Goal: Task Accomplishment & Management: Complete application form

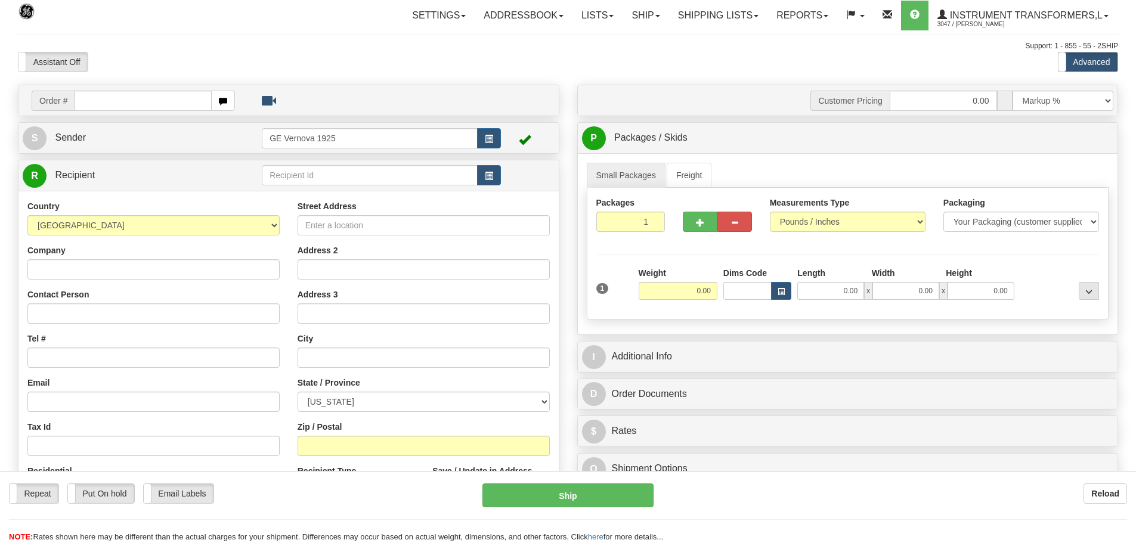
drag, startPoint x: 0, startPoint y: 0, endPoint x: 111, endPoint y: 101, distance: 149.9
click at [111, 101] on input "text" at bounding box center [143, 101] width 137 height 20
type input "86700079"
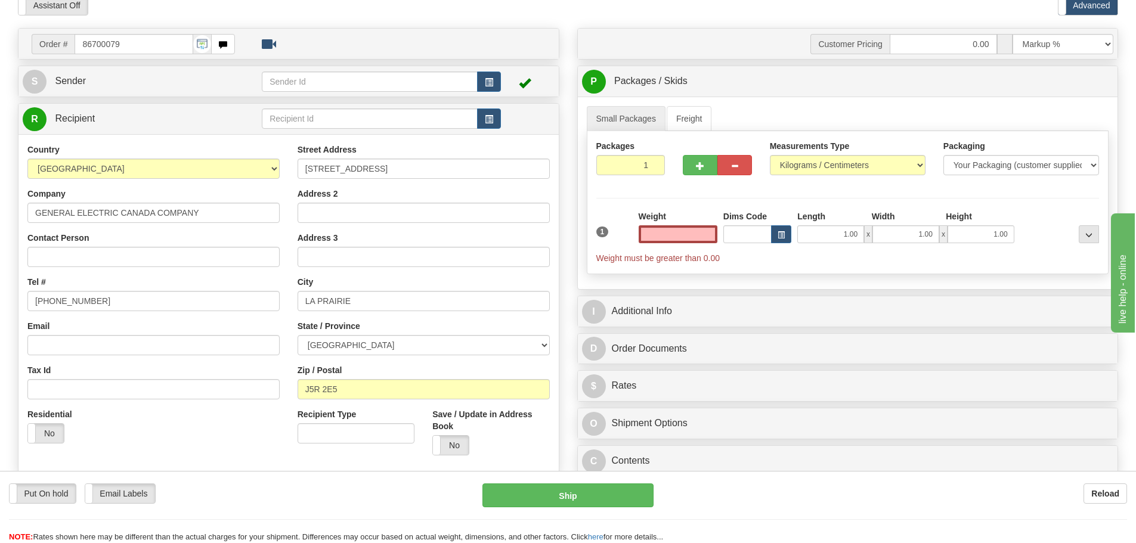
scroll to position [298, 0]
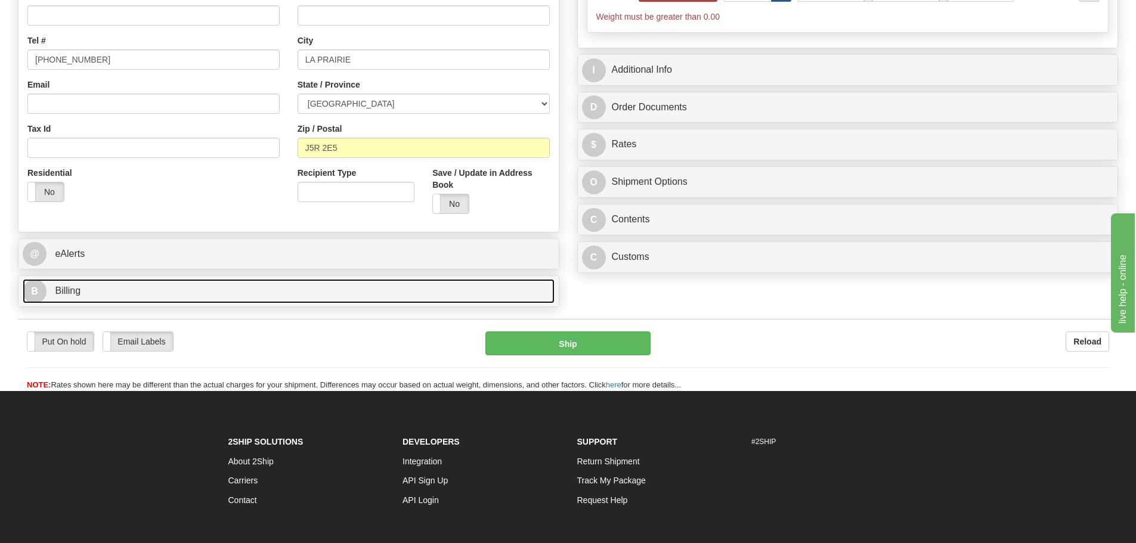
type input "0.00"
click at [162, 292] on link "B Billing" at bounding box center [289, 291] width 532 height 24
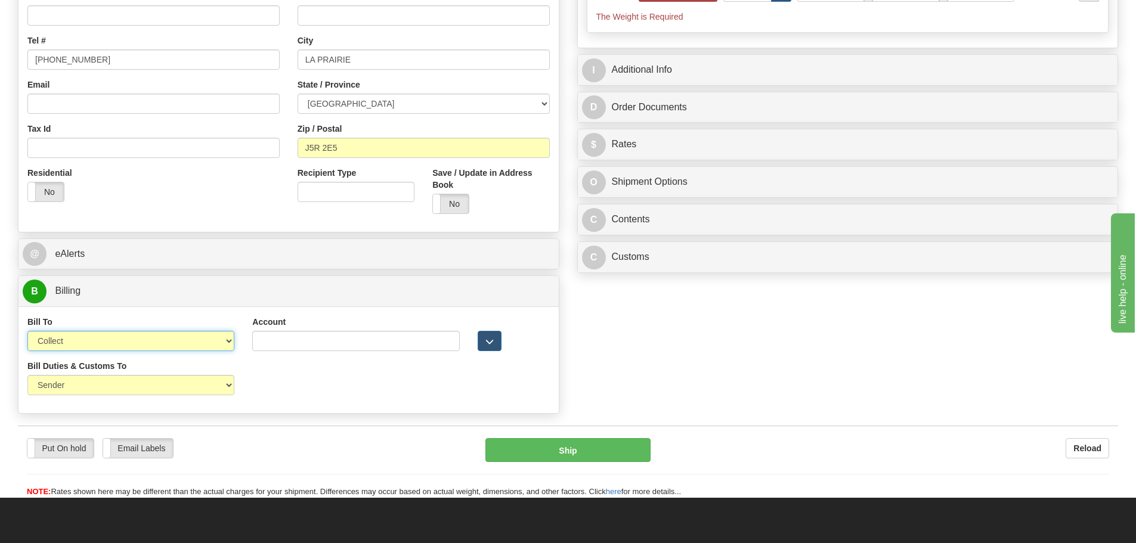
click at [230, 341] on select "Sender Recipient Third Party Collect" at bounding box center [130, 341] width 207 height 20
select select "2"
click at [27, 331] on select "Sender Recipient Third Party Collect" at bounding box center [130, 341] width 207 height 20
click at [269, 340] on input "Account" at bounding box center [355, 341] width 207 height 20
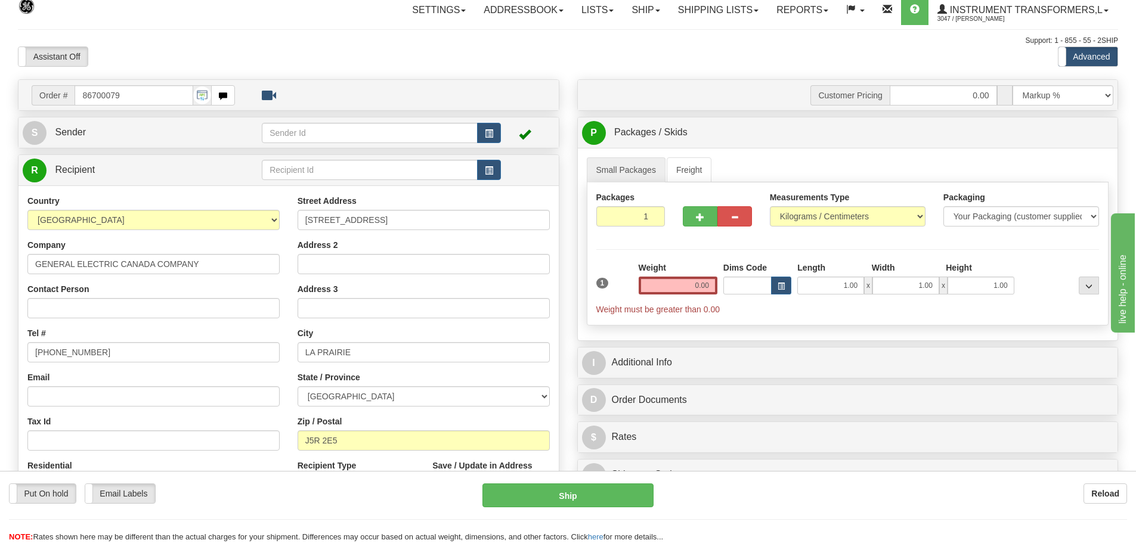
scroll to position [0, 0]
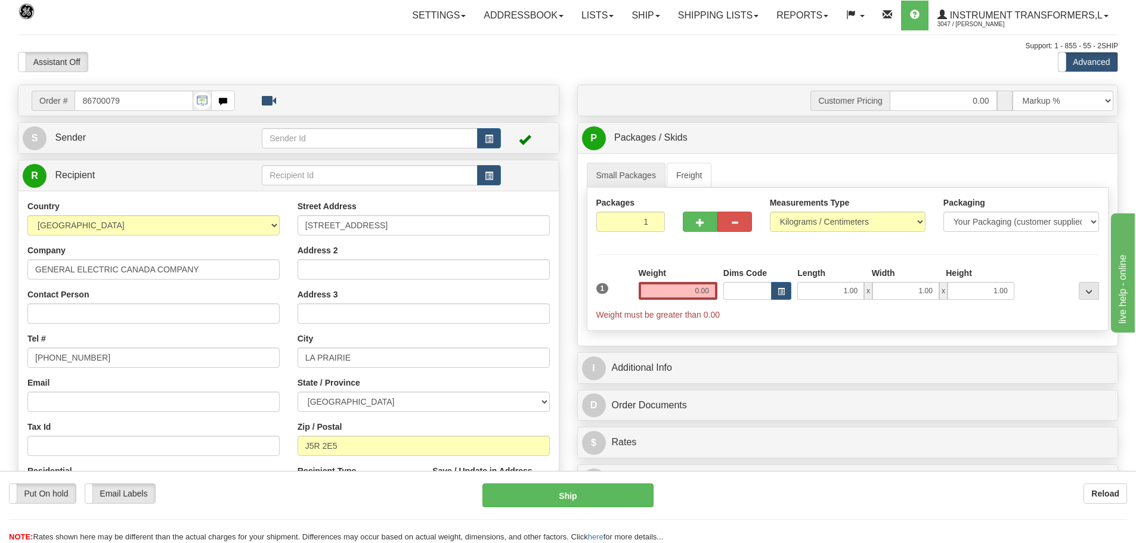
type input "817558526"
click at [916, 220] on select "Pounds / Inches Kilograms / Centimeters" at bounding box center [848, 222] width 156 height 20
select select "0"
click at [770, 212] on select "Pounds / Inches Kilograms / Centimeters" at bounding box center [848, 222] width 156 height 20
click at [709, 291] on input "0.00" at bounding box center [678, 291] width 79 height 18
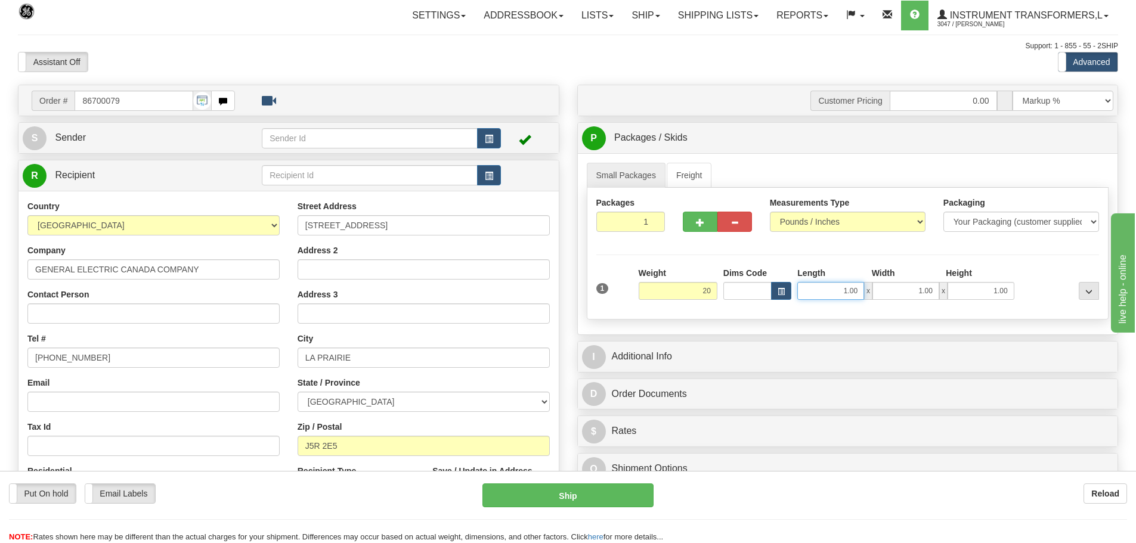
type input "20.00"
click at [862, 291] on input "1.00" at bounding box center [831, 291] width 67 height 18
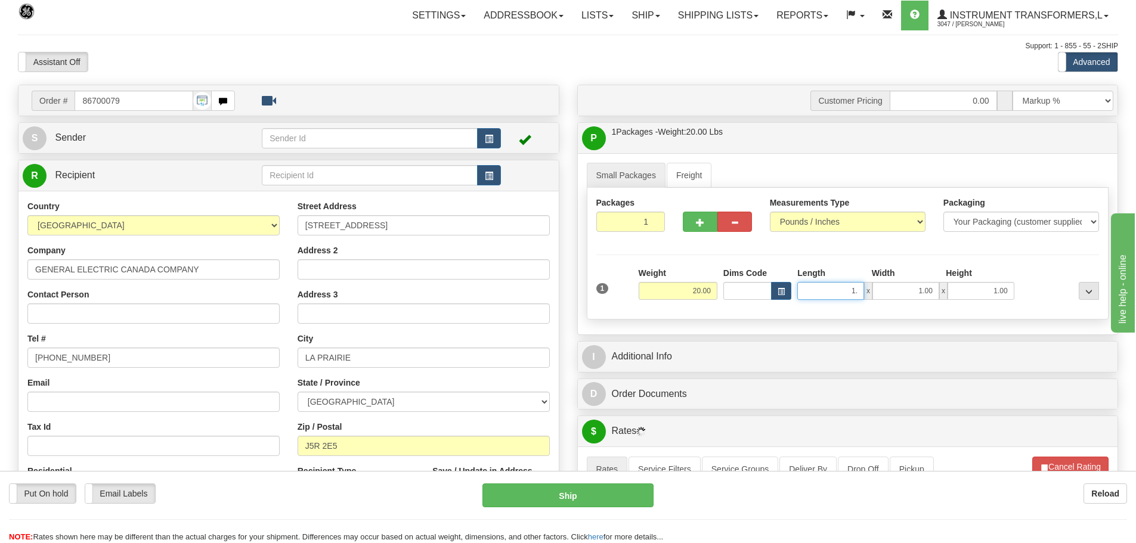
type input "1"
type input "24.00"
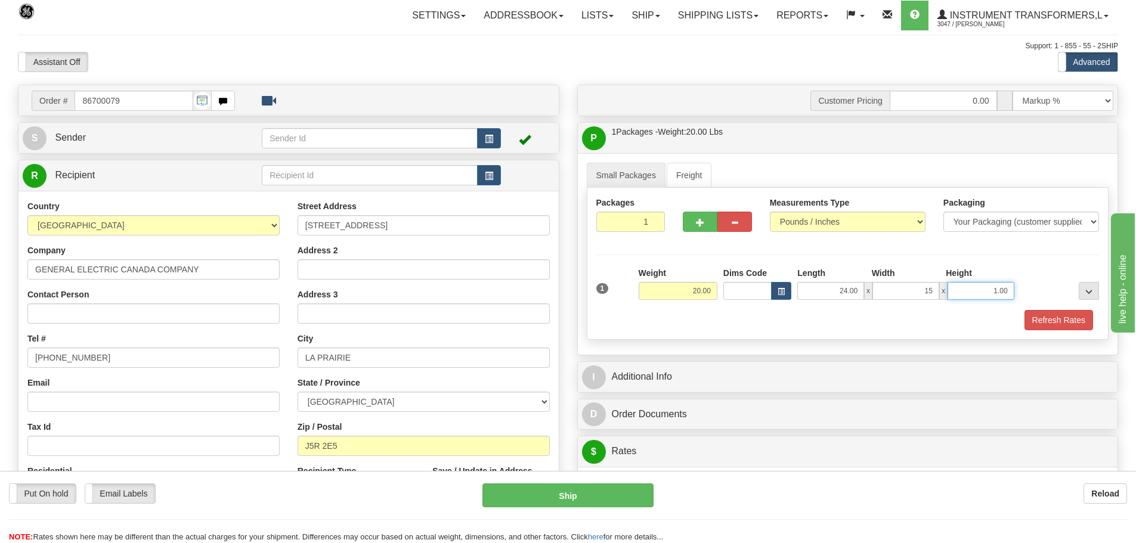
type input "15.00"
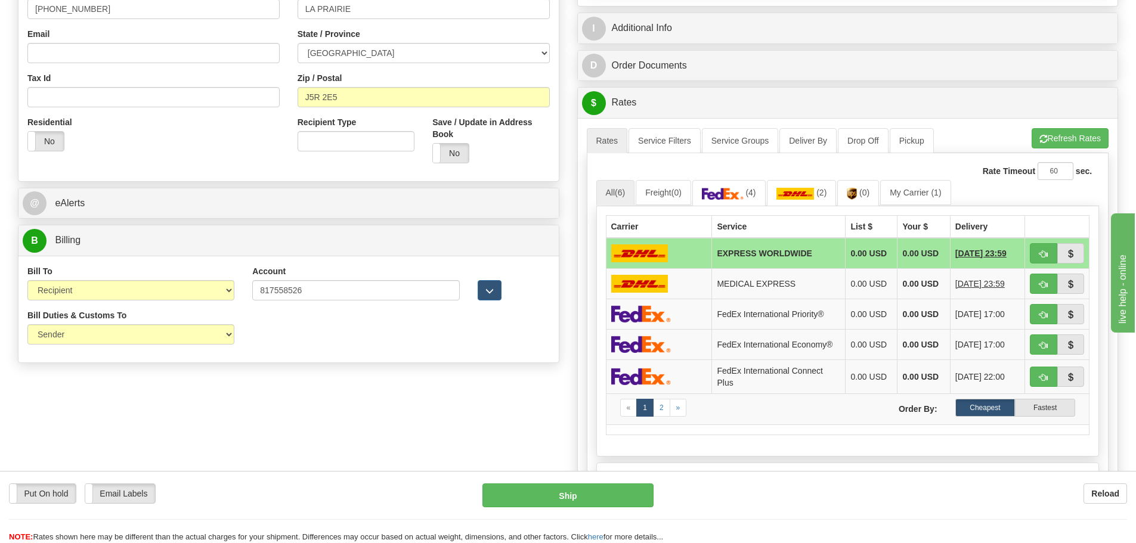
scroll to position [418, 0]
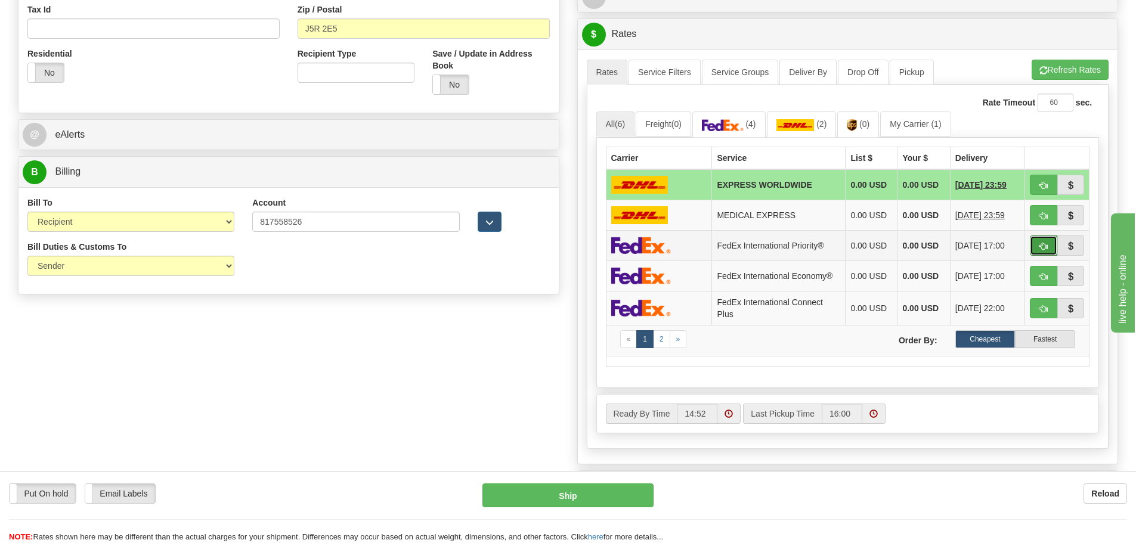
type input "7.00"
click at [1041, 244] on span "button" at bounding box center [1044, 247] width 8 height 8
type input "01"
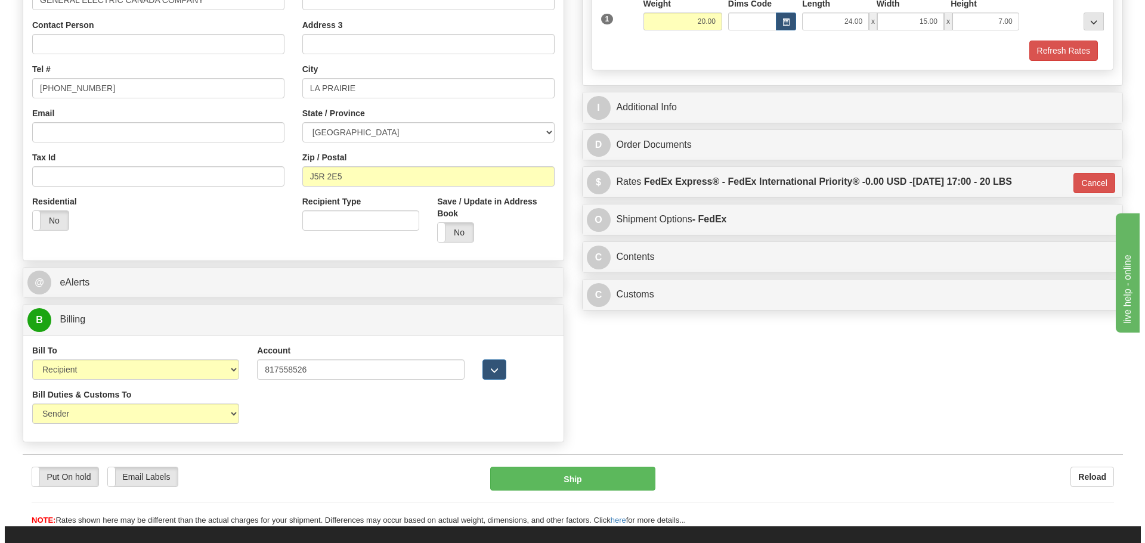
scroll to position [239, 0]
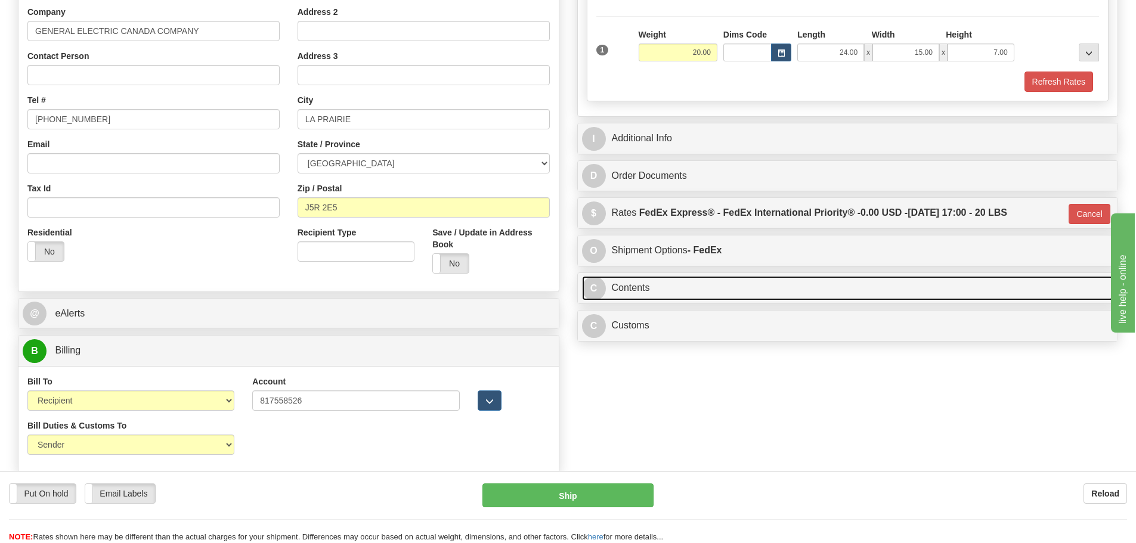
click at [879, 288] on link "C Contents" at bounding box center [848, 288] width 532 height 24
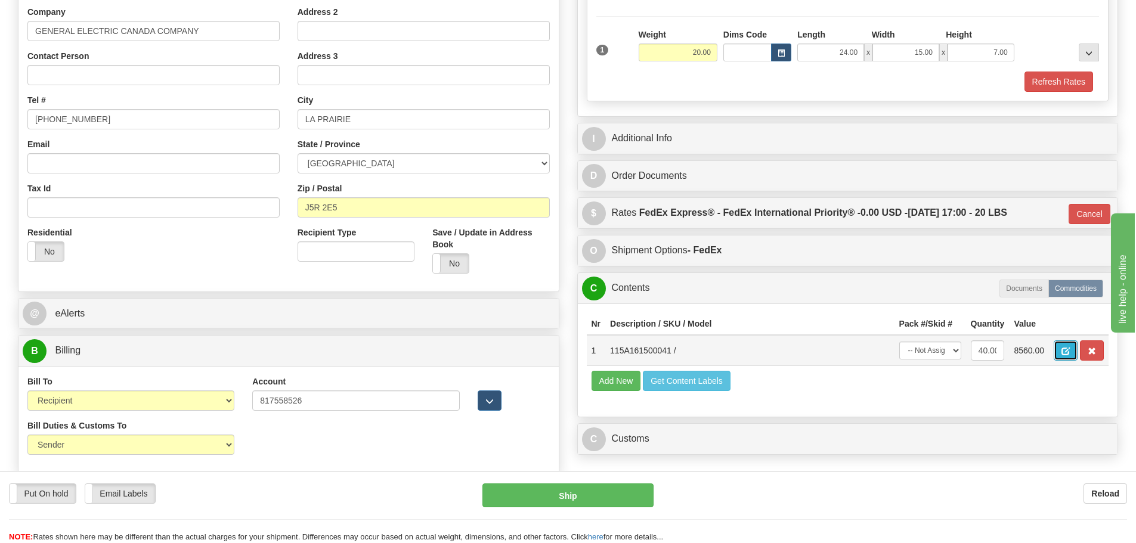
click at [1068, 349] on span "button" at bounding box center [1066, 352] width 8 height 8
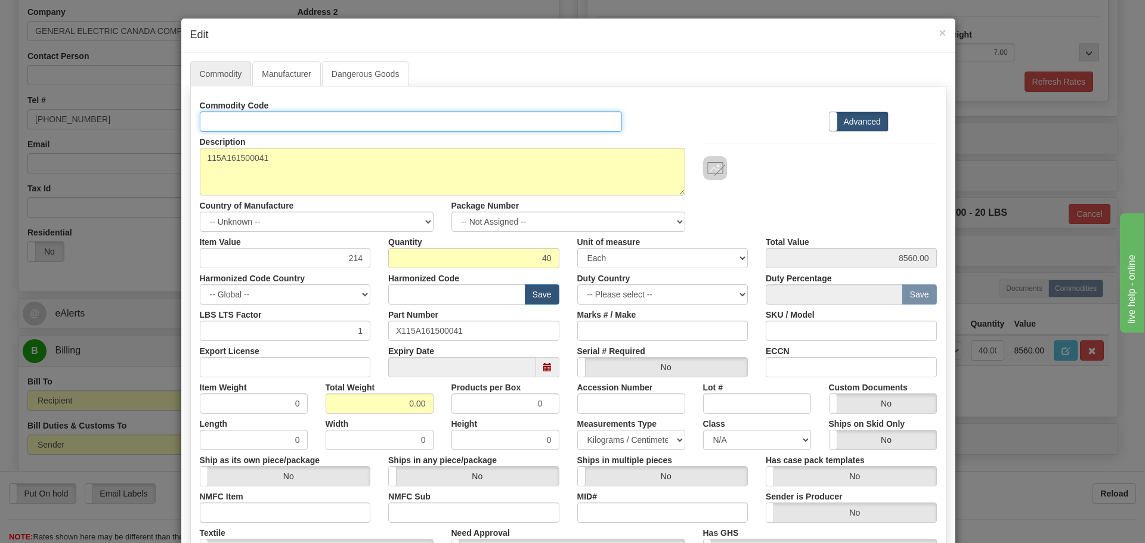
click at [236, 121] on input "Id" at bounding box center [411, 122] width 423 height 20
type input "fuse tubes"
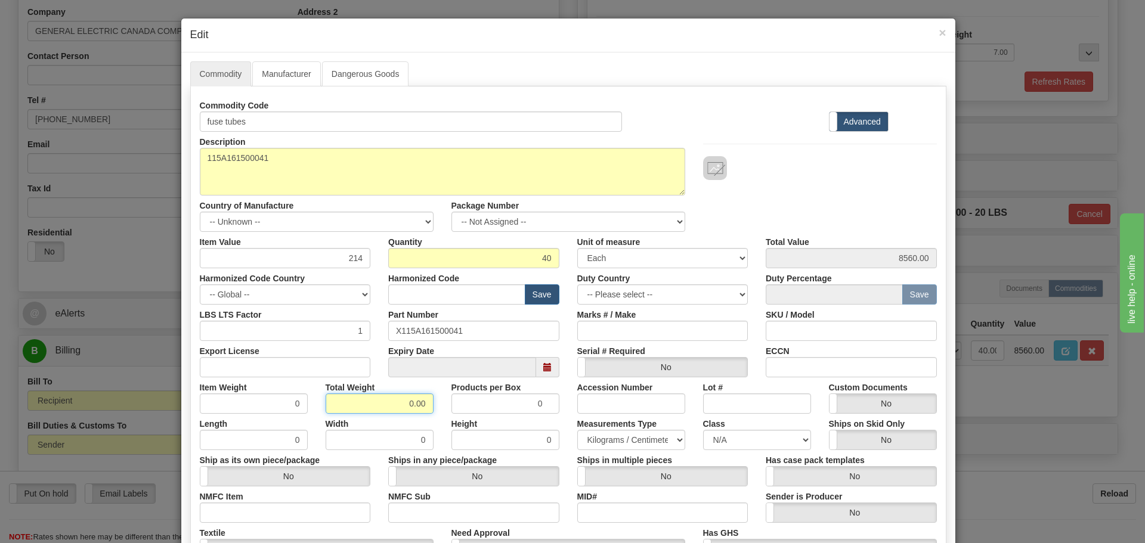
click at [420, 404] on input "0.00" at bounding box center [380, 404] width 108 height 20
type input "0"
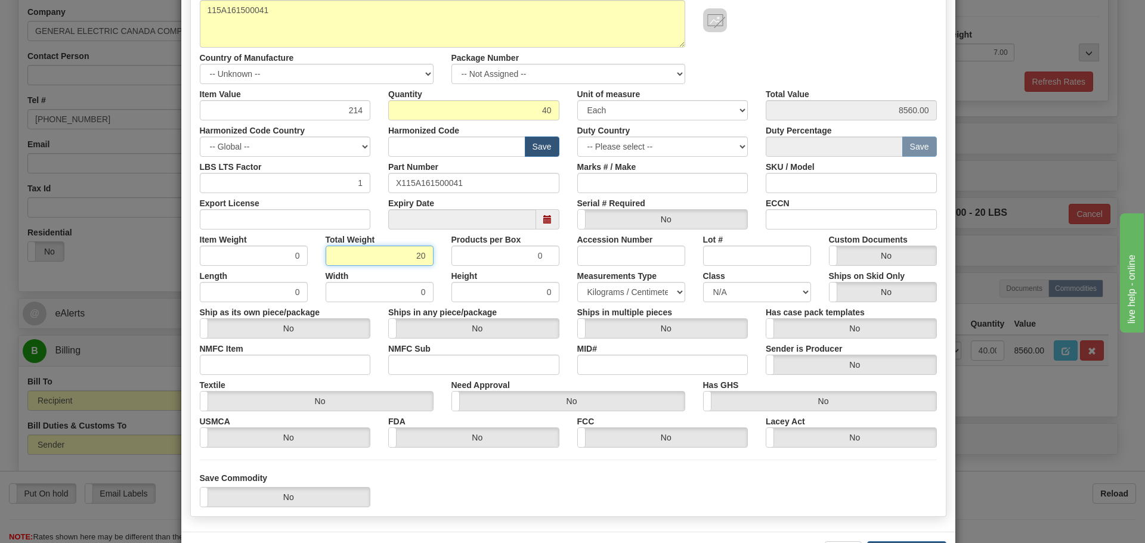
scroll to position [194, 0]
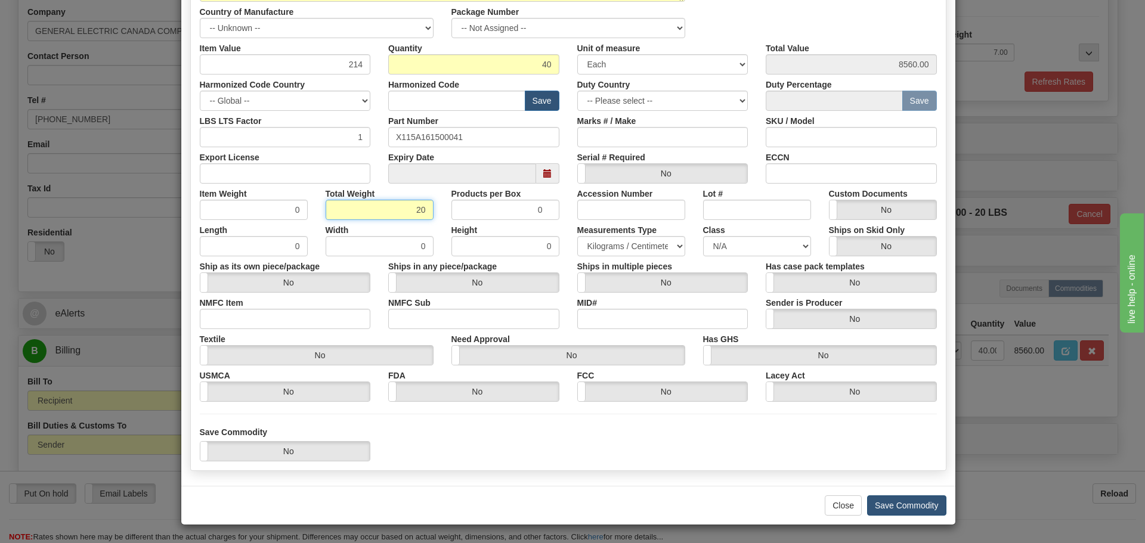
type input "20"
type input "0.5000"
click at [904, 505] on button "Save Commodity" at bounding box center [906, 506] width 79 height 20
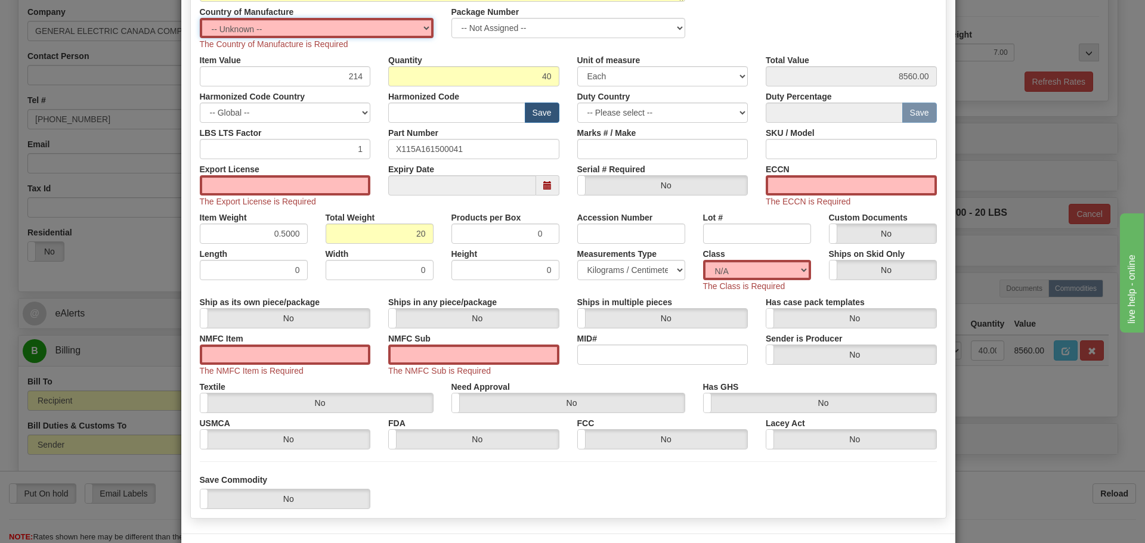
click at [422, 29] on select "-- Unknown -- AFGHANISTAN ALAND ISLANDS ALBANIA ALGERIA AMERICAN SAMOA ANDORRA …" at bounding box center [317, 28] width 234 height 20
select select "US"
click at [200, 18] on select "-- Unknown -- AFGHANISTAN ALAND ISLANDS ALBANIA ALGERIA AMERICAN SAMOA ANDORRA …" at bounding box center [317, 28] width 234 height 20
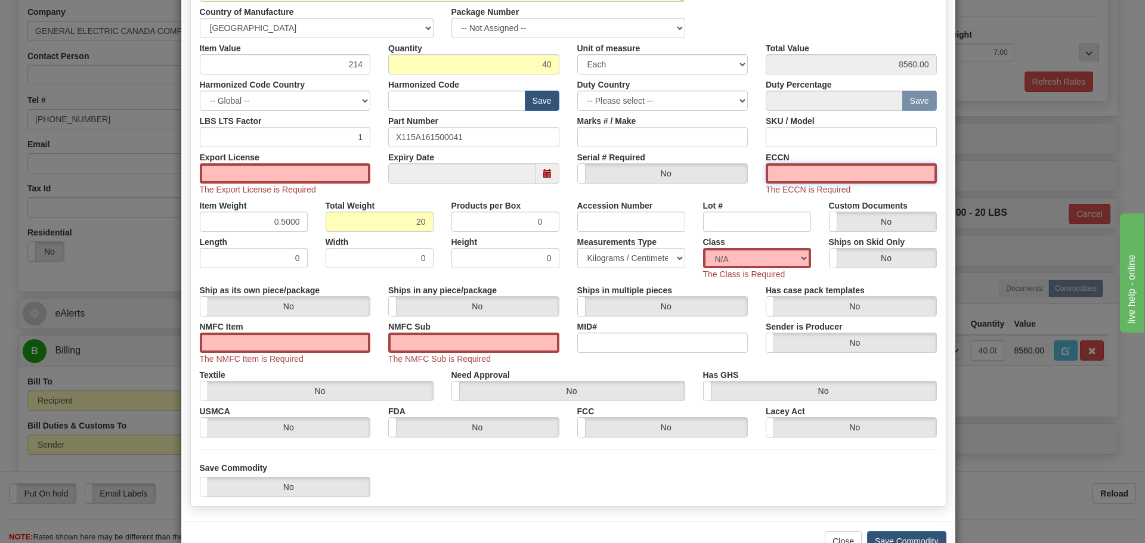
click at [793, 168] on input "ECCN" at bounding box center [851, 173] width 171 height 20
type input "EAR99"
click at [265, 344] on input "NMFC Item" at bounding box center [285, 343] width 171 height 20
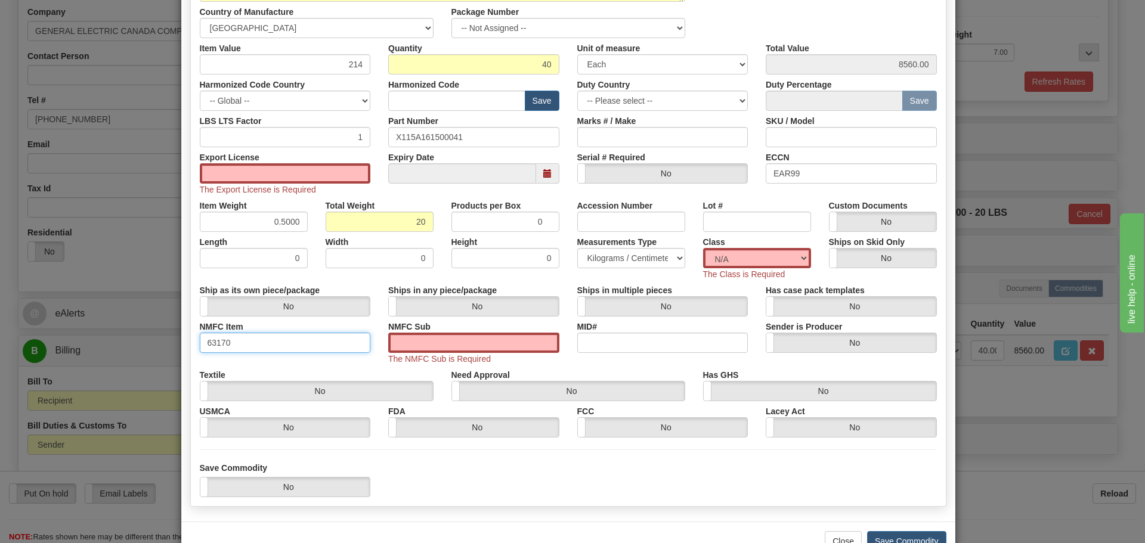
click at [239, 341] on input "63170" at bounding box center [285, 343] width 171 height 20
type input "6"
drag, startPoint x: 240, startPoint y: 345, endPoint x: 252, endPoint y: 338, distance: 13.1
click at [240, 344] on input "NMFC Item" at bounding box center [285, 343] width 171 height 20
type input "308A390100001"
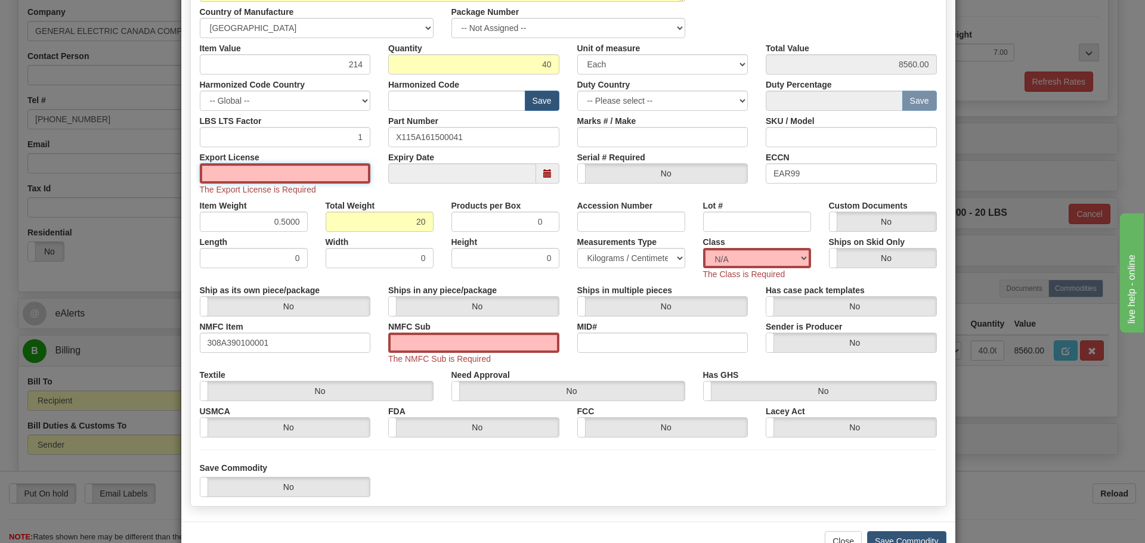
click at [248, 171] on input "Export License" at bounding box center [285, 173] width 171 height 20
type input "NLR"
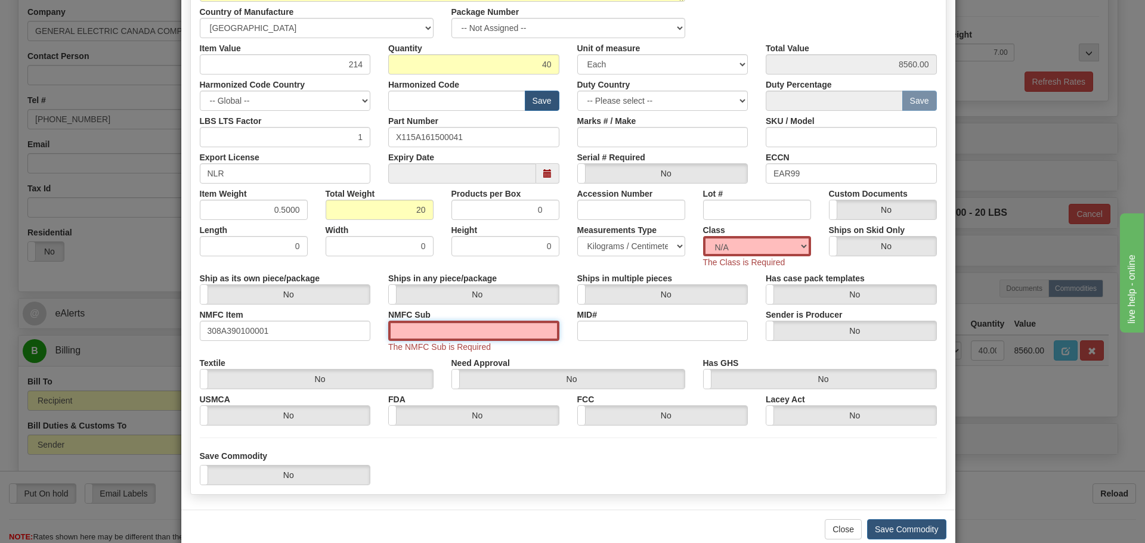
click at [439, 333] on input "NMFC Sub" at bounding box center [473, 331] width 171 height 20
type input "4"
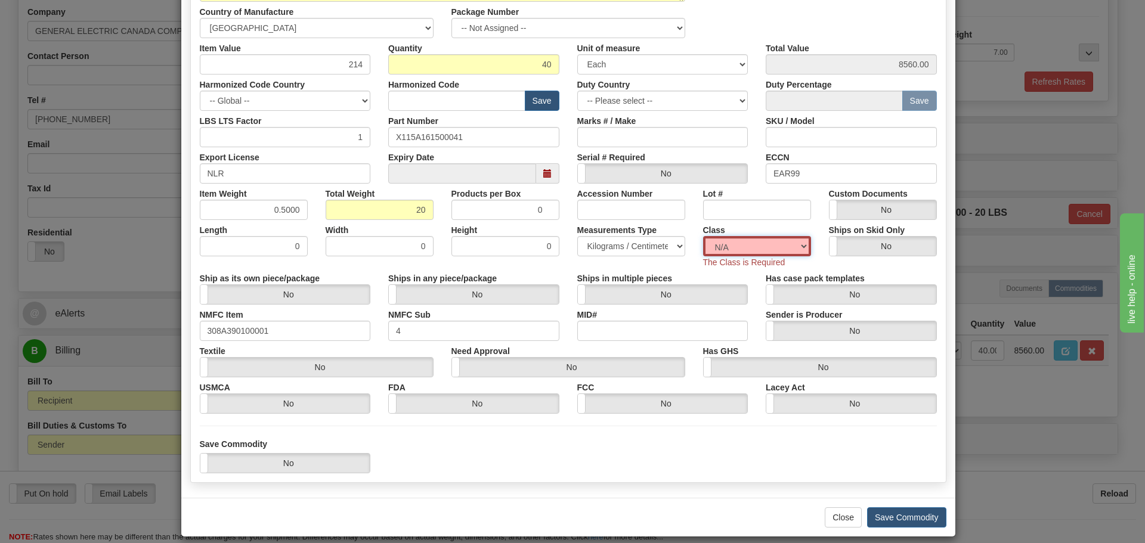
click at [795, 243] on select "N/A 50.0 55.0 60.0 65.0 70.0 85.0 92.5 100.0 125.0 175.0 250.0 300.0 400.0" at bounding box center [757, 246] width 108 height 20
select select "70.0"
click at [703, 236] on select "N/A 50.0 55.0 60.0 65.0 70.0 85.0 92.5 100.0 125.0 175.0 250.0 300.0 400.0" at bounding box center [757, 246] width 108 height 20
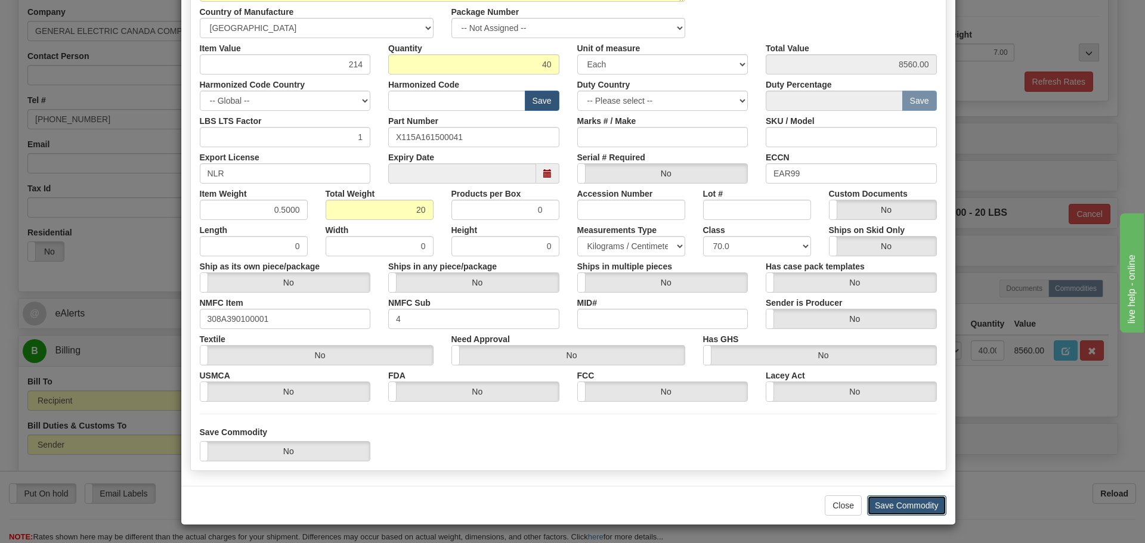
click at [898, 505] on button "Save Commodity" at bounding box center [906, 506] width 79 height 20
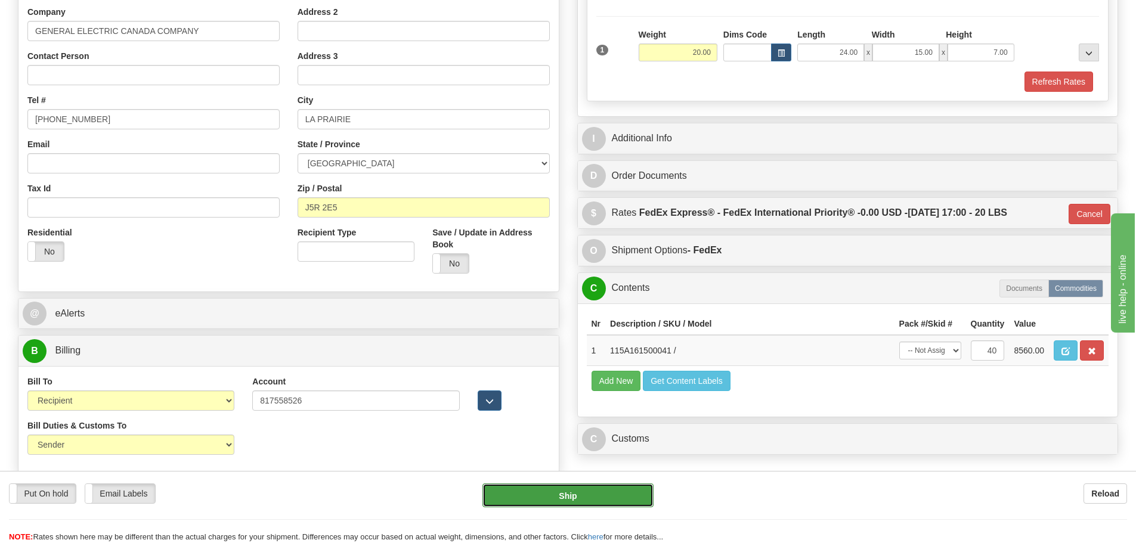
click at [605, 495] on button "Ship" at bounding box center [568, 496] width 171 height 24
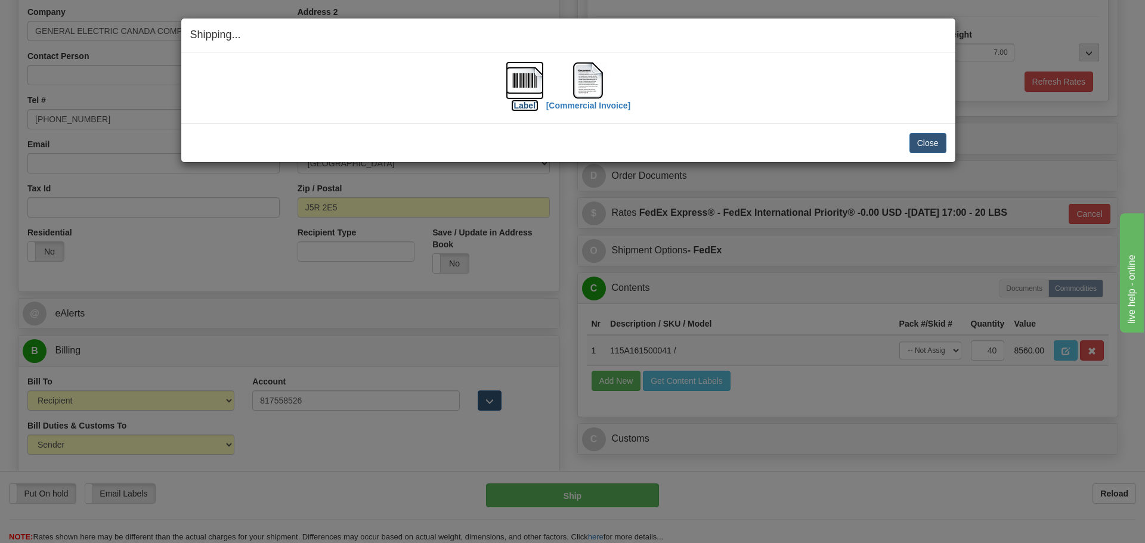
click at [530, 75] on img at bounding box center [525, 80] width 38 height 38
click at [931, 141] on button "Close" at bounding box center [928, 143] width 37 height 20
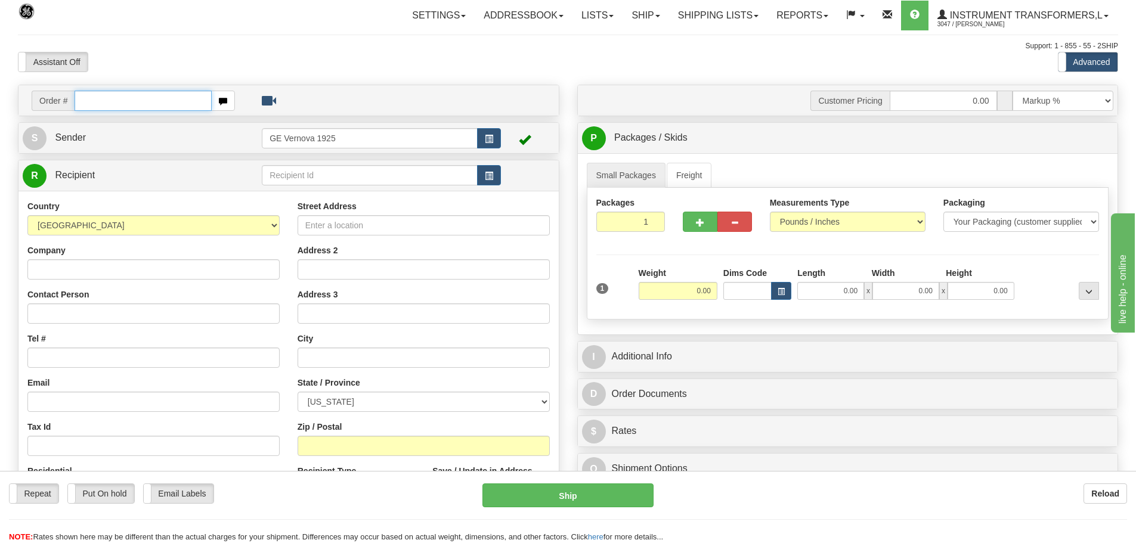
click at [94, 103] on input "text" at bounding box center [143, 101] width 137 height 20
type input "86700801"
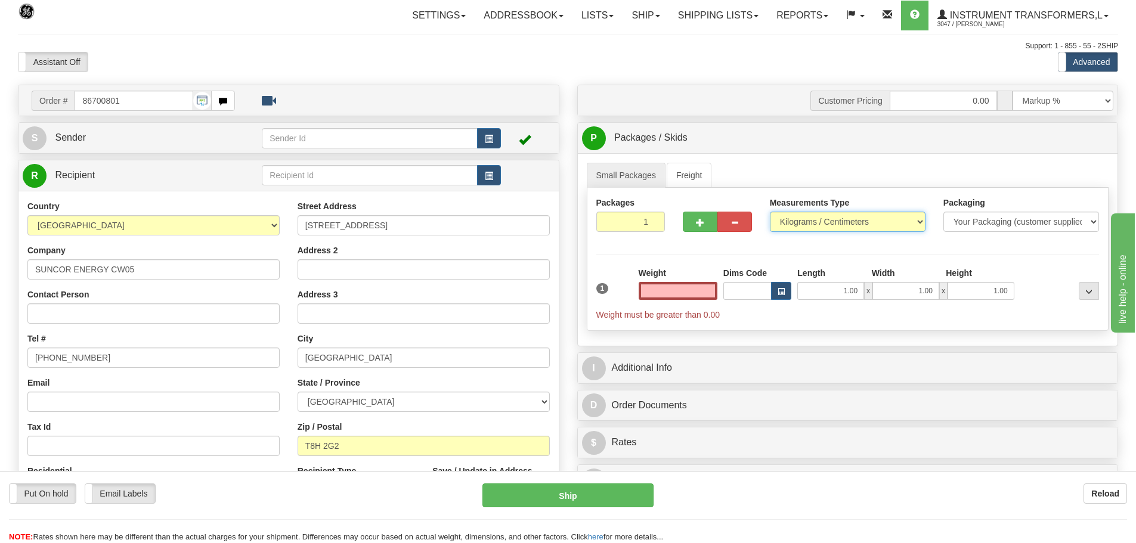
type input "0.00"
click at [920, 221] on select "Pounds / Inches Kilograms / Centimeters" at bounding box center [848, 222] width 156 height 20
select select "0"
click at [770, 212] on select "Pounds / Inches Kilograms / Centimeters" at bounding box center [848, 222] width 156 height 20
click at [710, 290] on input "0.00" at bounding box center [678, 291] width 79 height 18
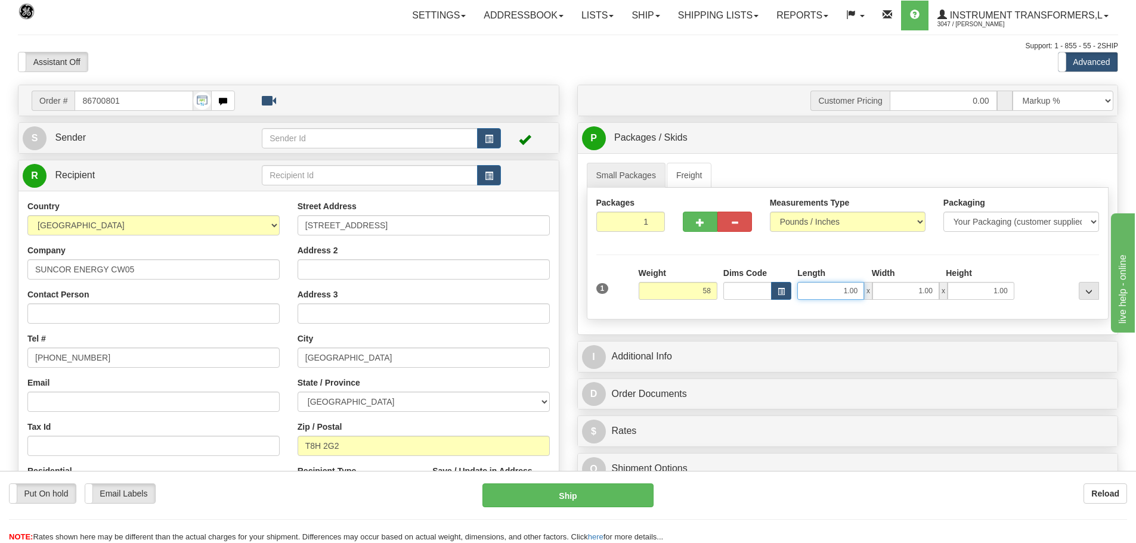
type input "58.00"
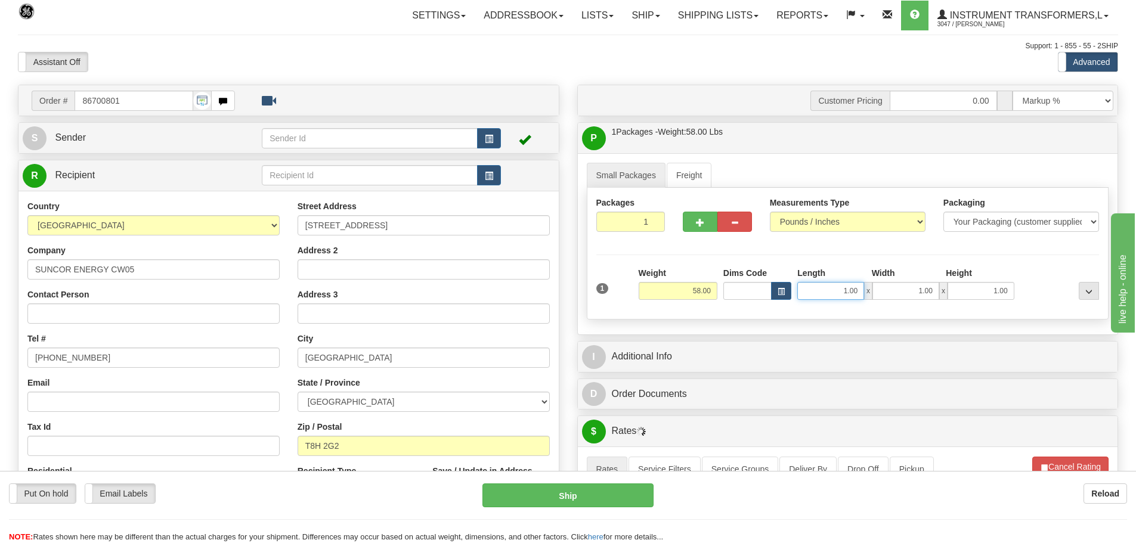
click at [860, 289] on input "1.00" at bounding box center [831, 291] width 67 height 18
type input "1"
type input "34.00"
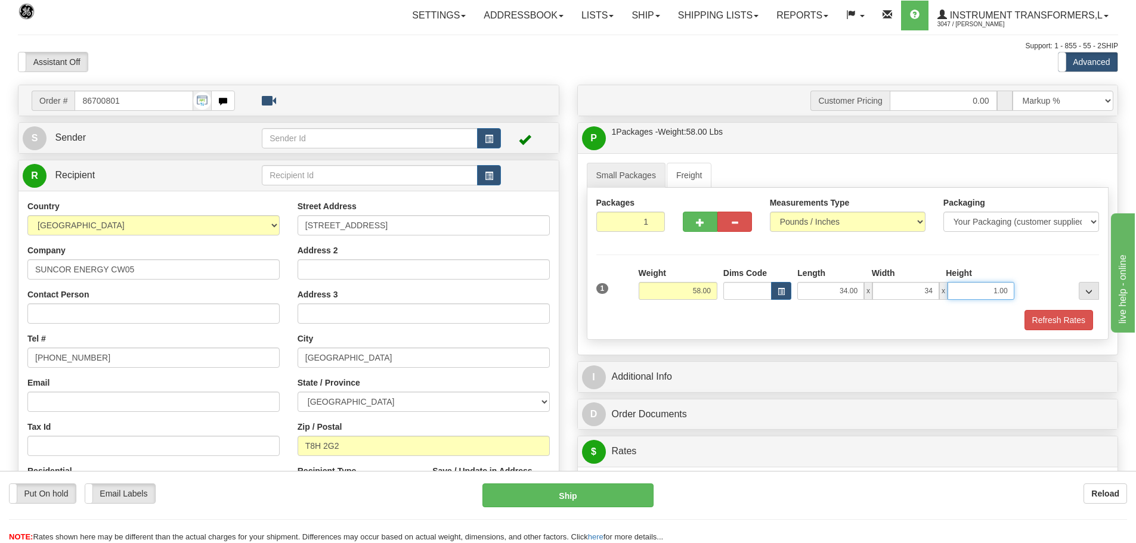
type input "34.00"
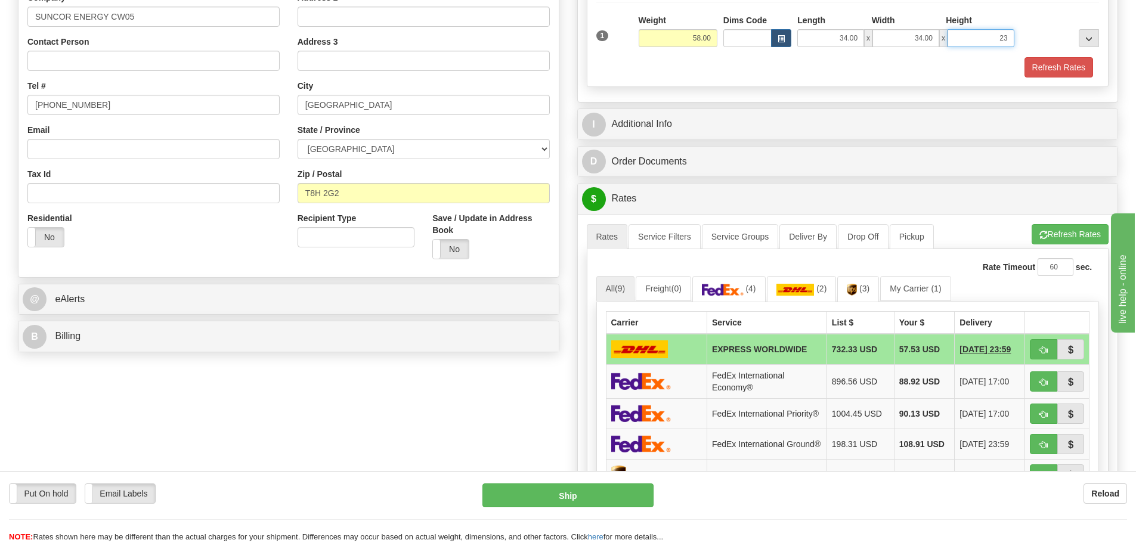
scroll to position [298, 0]
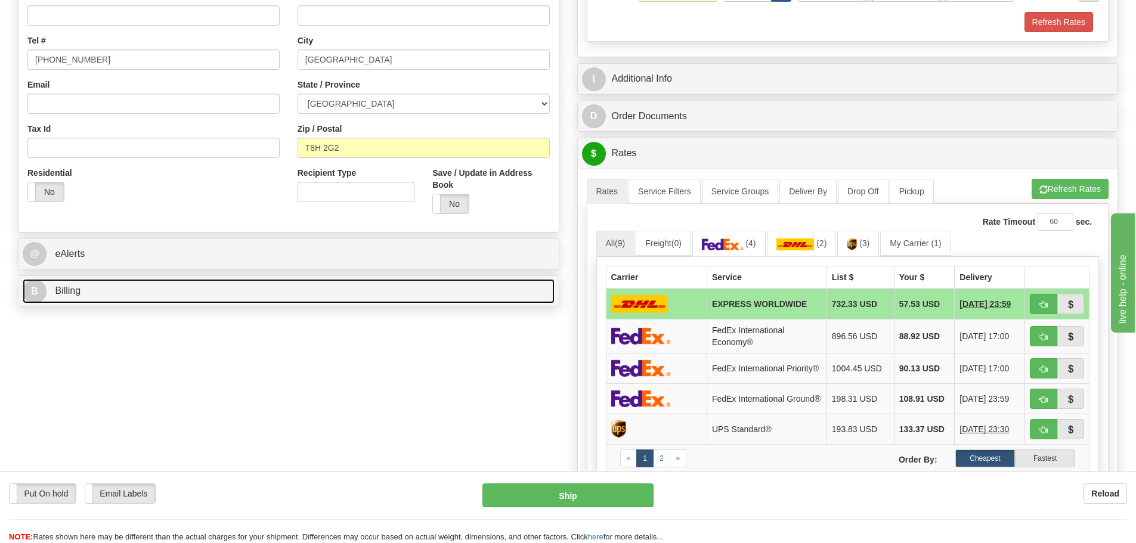
type input "23.00"
click at [158, 289] on link "B Billing" at bounding box center [289, 291] width 532 height 24
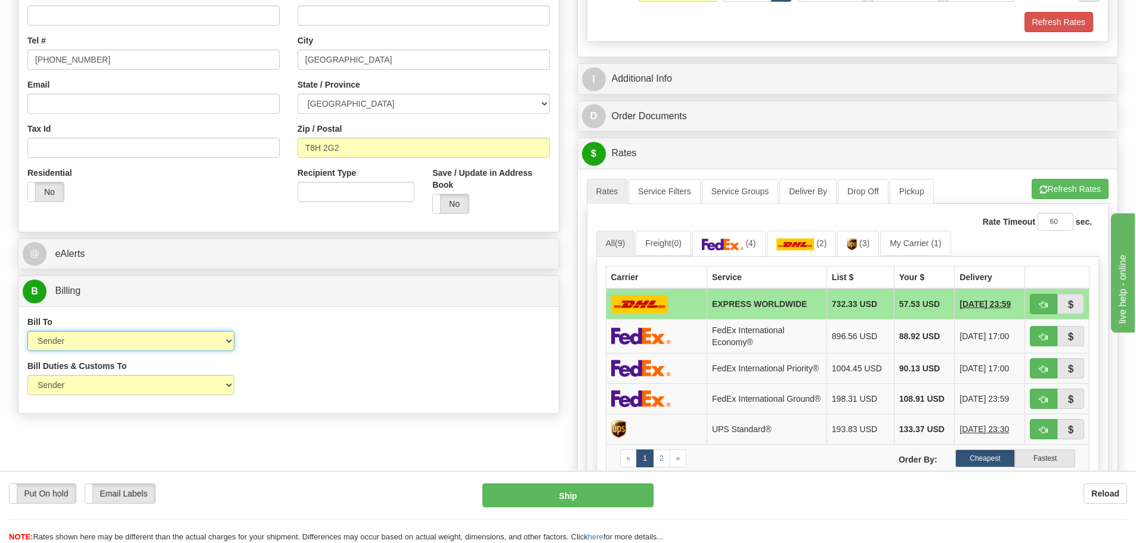
click at [229, 342] on select "Sender Recipient Third Party Collect" at bounding box center [130, 341] width 207 height 20
select select "2"
click at [27, 331] on select "Sender Recipient Third Party Collect" at bounding box center [130, 341] width 207 height 20
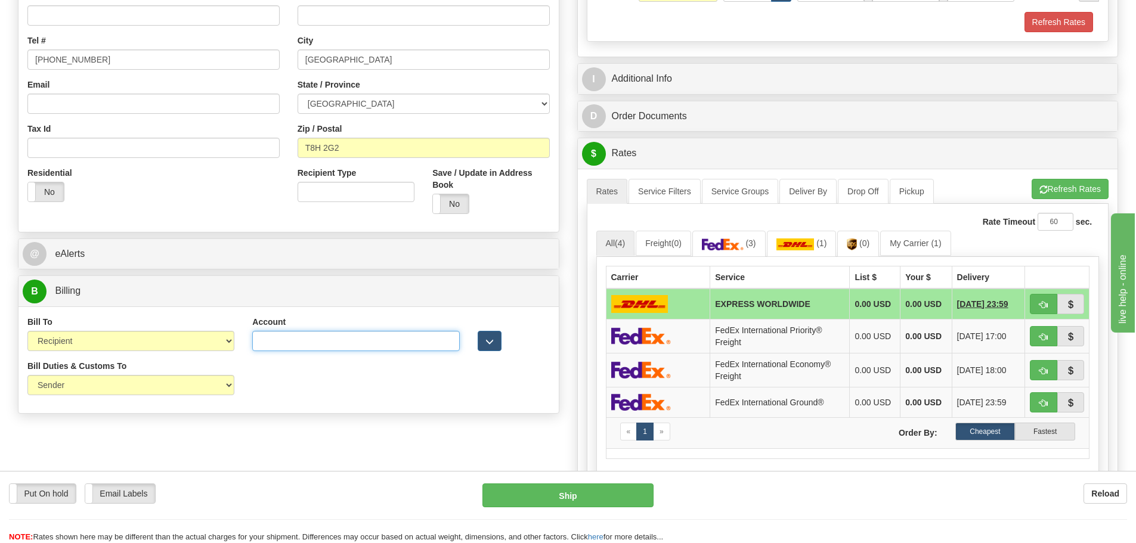
click at [277, 343] on input "Account" at bounding box center [355, 341] width 207 height 20
click at [267, 340] on input "Account" at bounding box center [355, 341] width 207 height 20
paste input "AR00863"
type input "AR00863"
click at [1079, 191] on button "Refresh Rates" at bounding box center [1070, 189] width 77 height 20
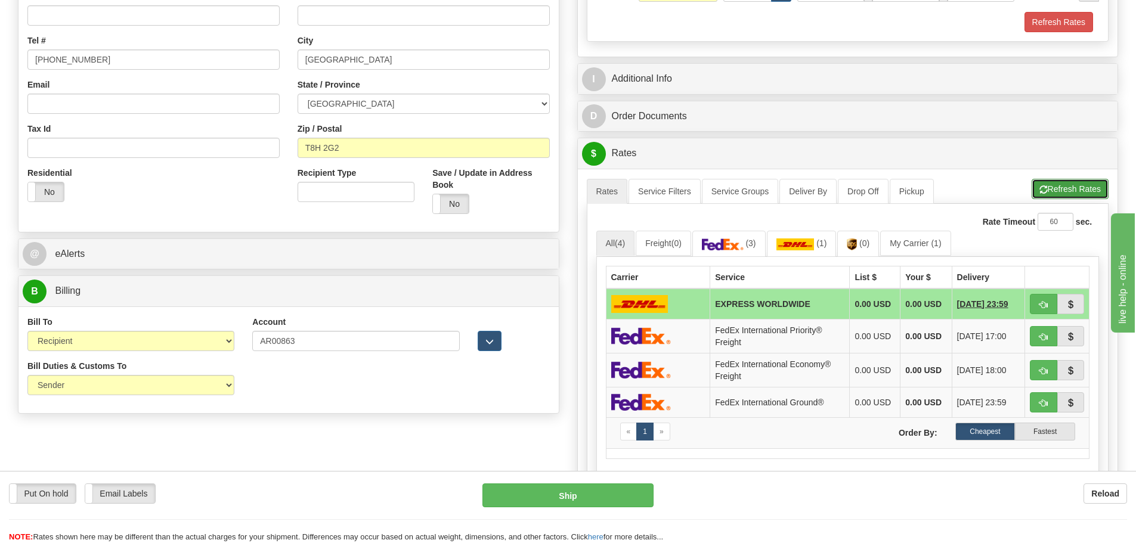
click at [1062, 191] on button "Refresh Rates" at bounding box center [1070, 189] width 77 height 20
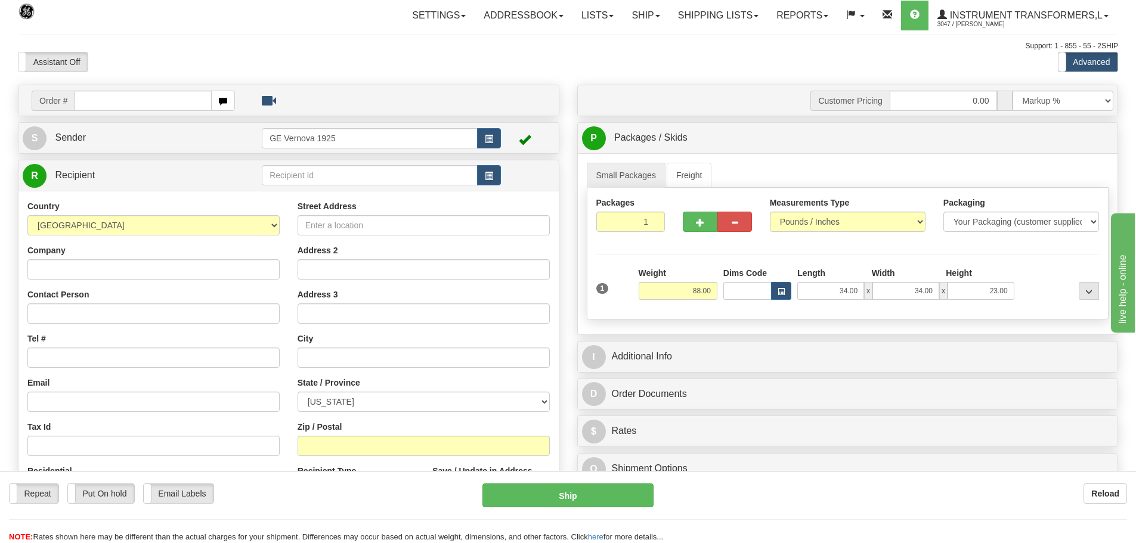
click at [103, 98] on input "text" at bounding box center [143, 101] width 137 height 20
type input "86700801"
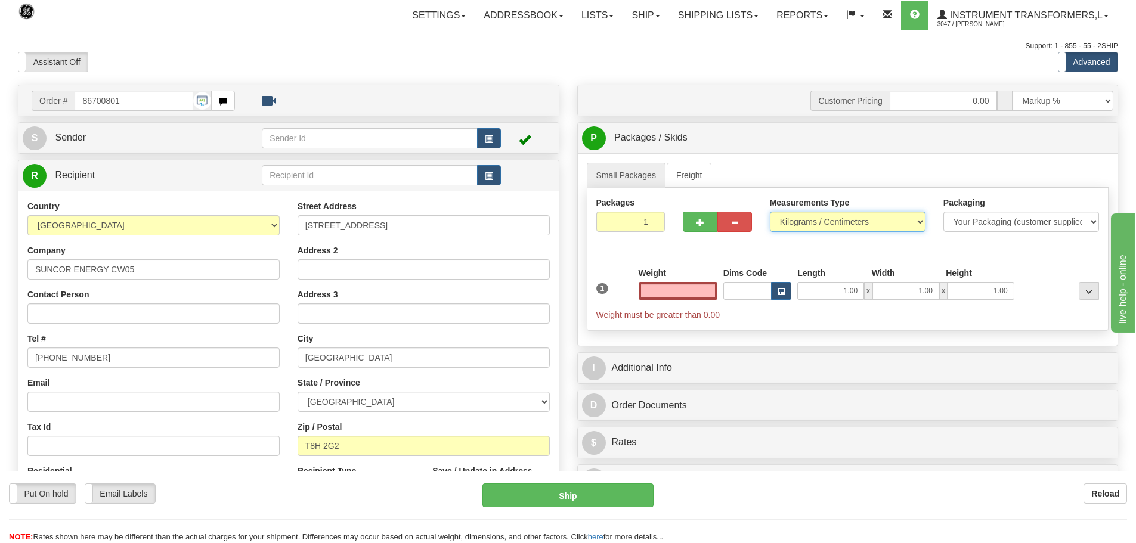
type input "0.00"
click at [919, 219] on select "Pounds / Inches Kilograms / Centimeters" at bounding box center [848, 222] width 156 height 20
select select "0"
click at [770, 212] on select "Pounds / Inches Kilograms / Centimeters" at bounding box center [848, 222] width 156 height 20
click at [713, 292] on input "0.00" at bounding box center [678, 291] width 79 height 18
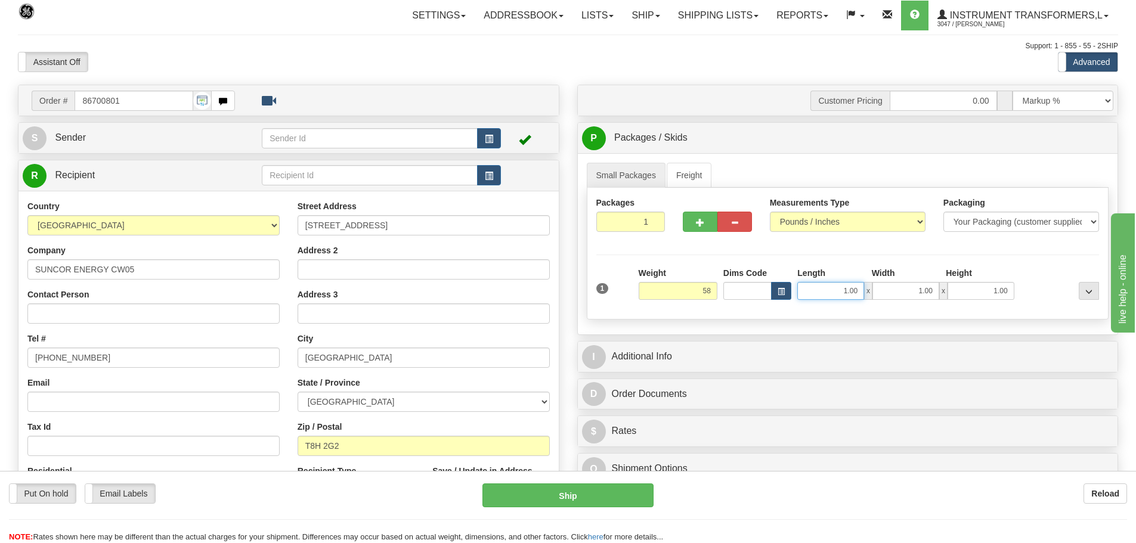
type input "58.00"
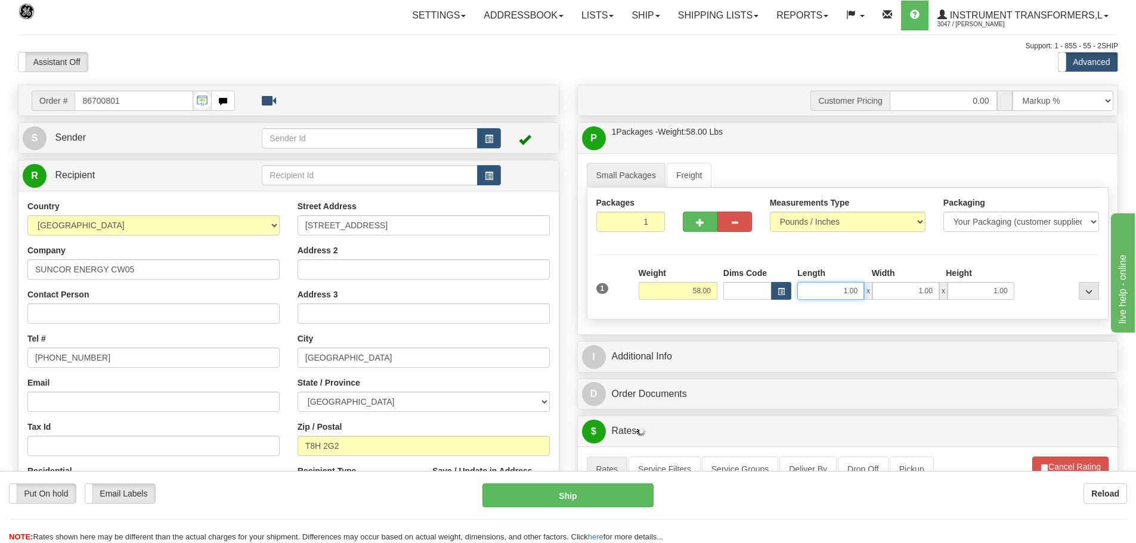
click at [861, 290] on input "1.00" at bounding box center [831, 291] width 67 height 18
type input "1"
type input "34.00"
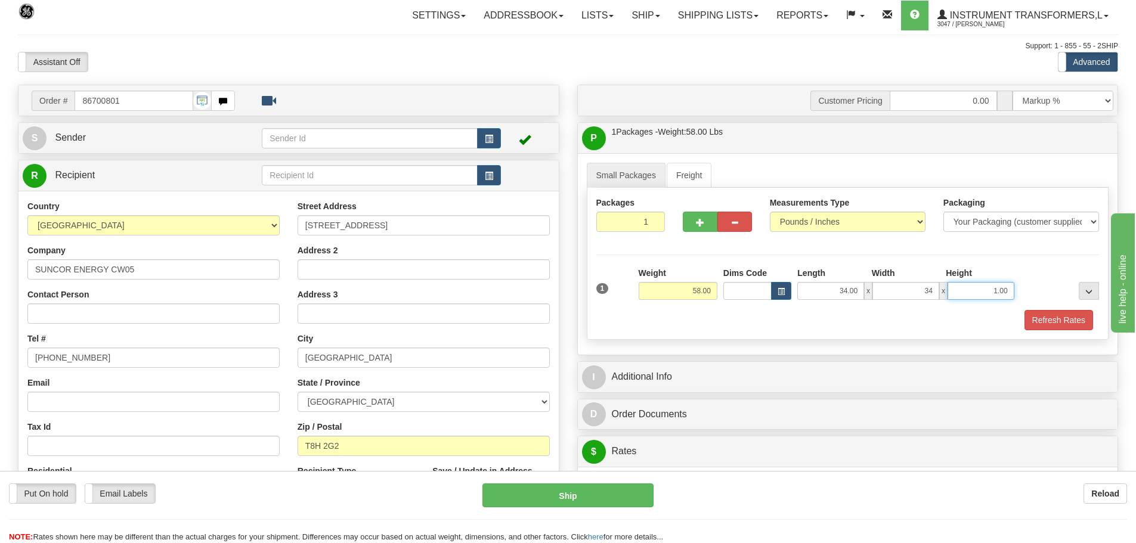
type input "34.00"
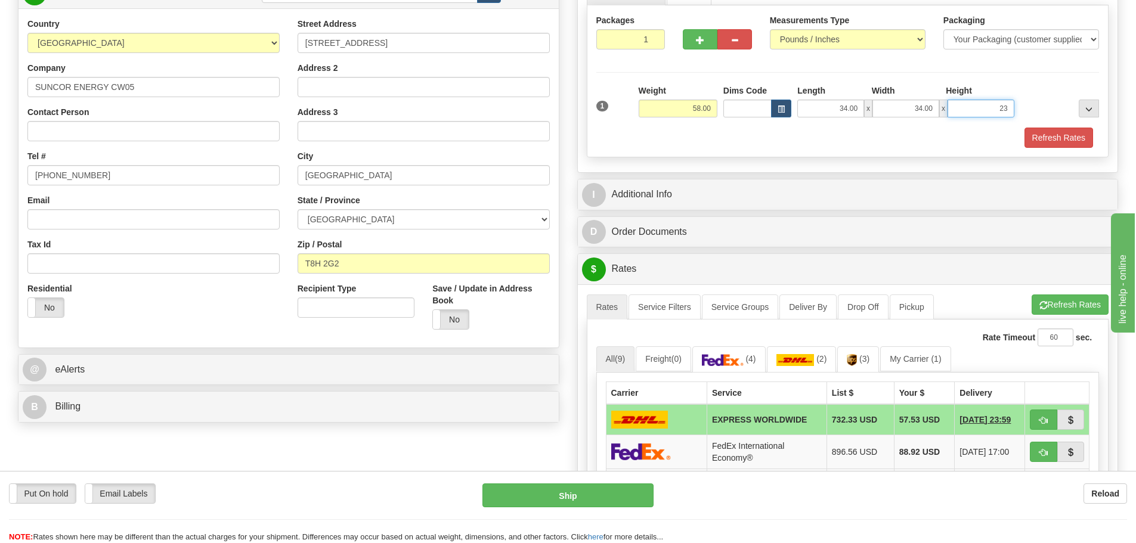
scroll to position [298, 0]
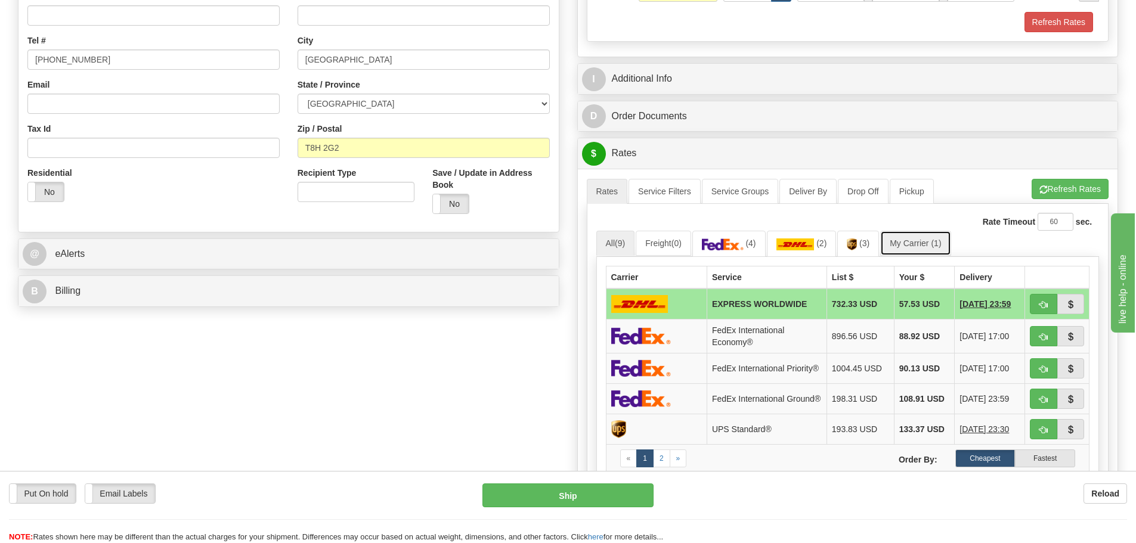
type input "23.00"
click at [912, 246] on link "My Carrier (1)" at bounding box center [915, 243] width 70 height 25
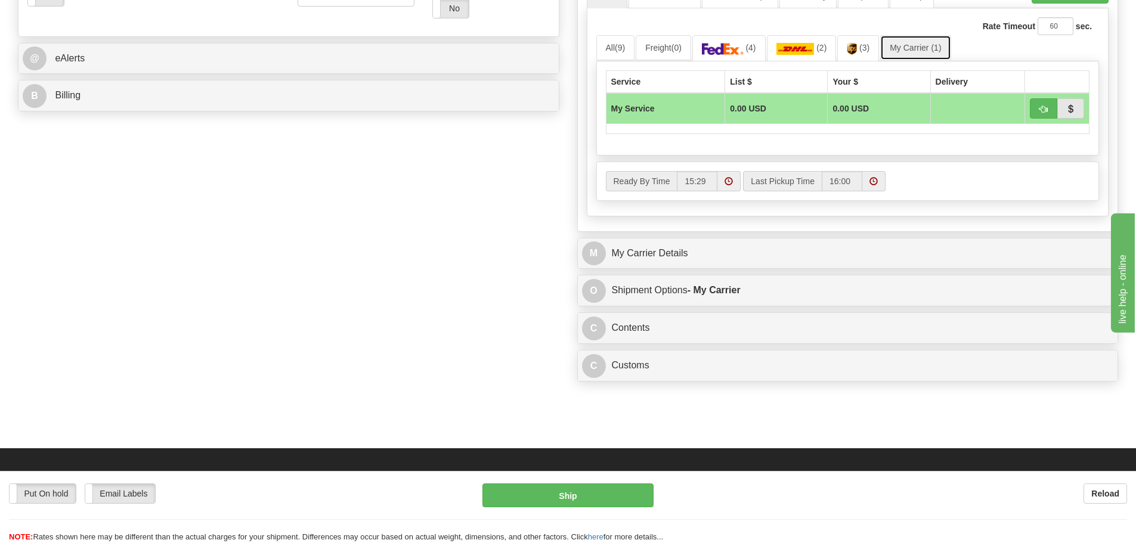
scroll to position [537, 0]
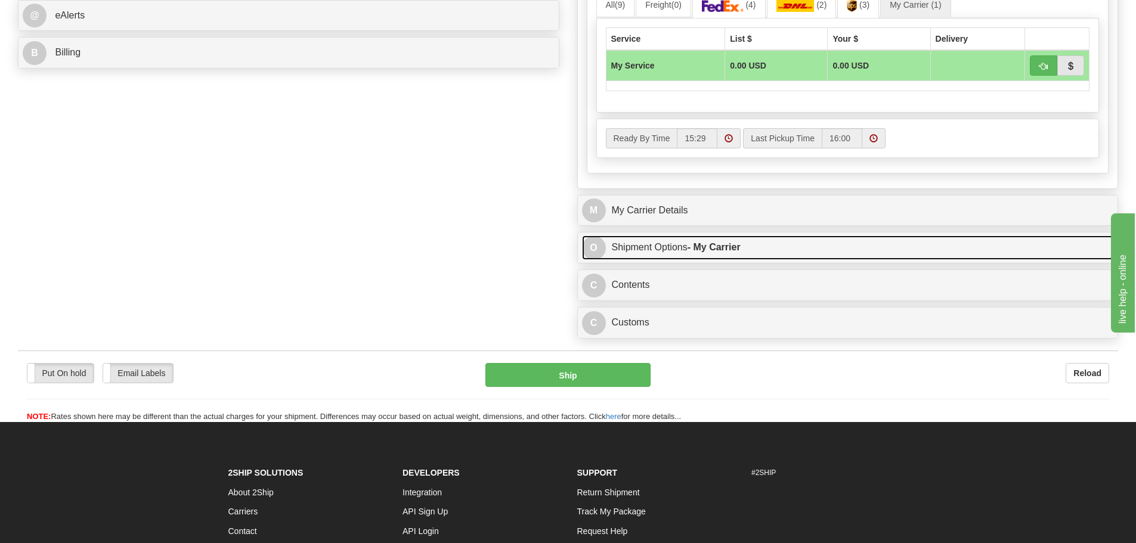
click at [787, 249] on link "O Shipment Options - My Carrier" at bounding box center [848, 248] width 532 height 24
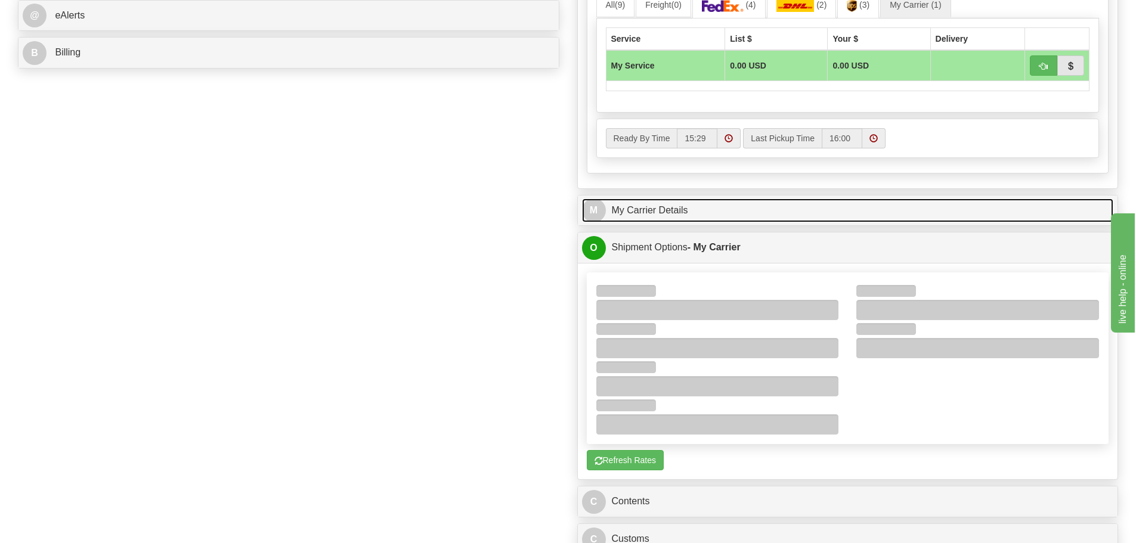
click at [782, 212] on link "M My Carrier Details" at bounding box center [848, 211] width 532 height 24
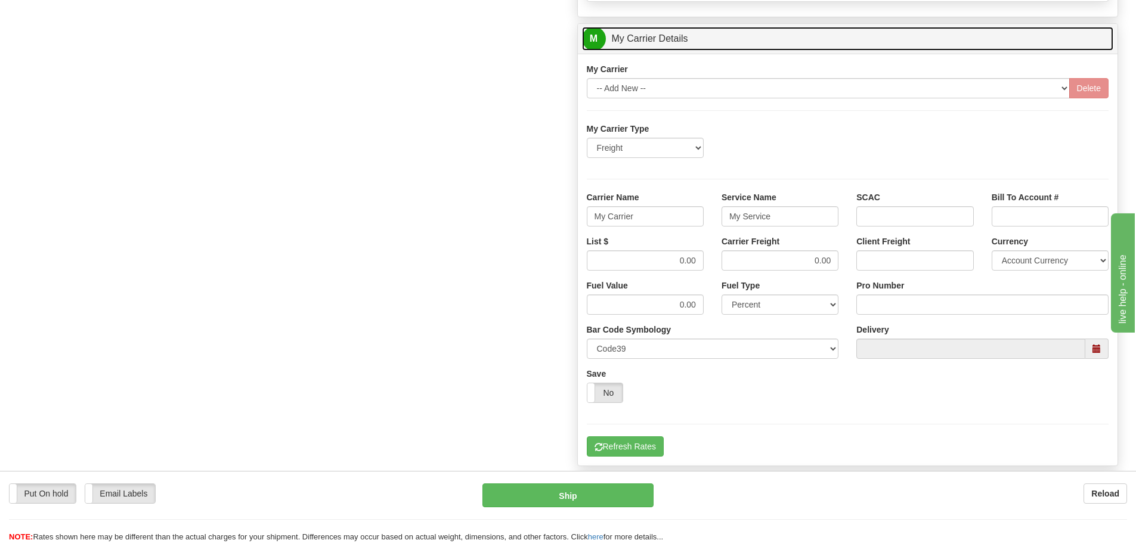
scroll to position [716, 0]
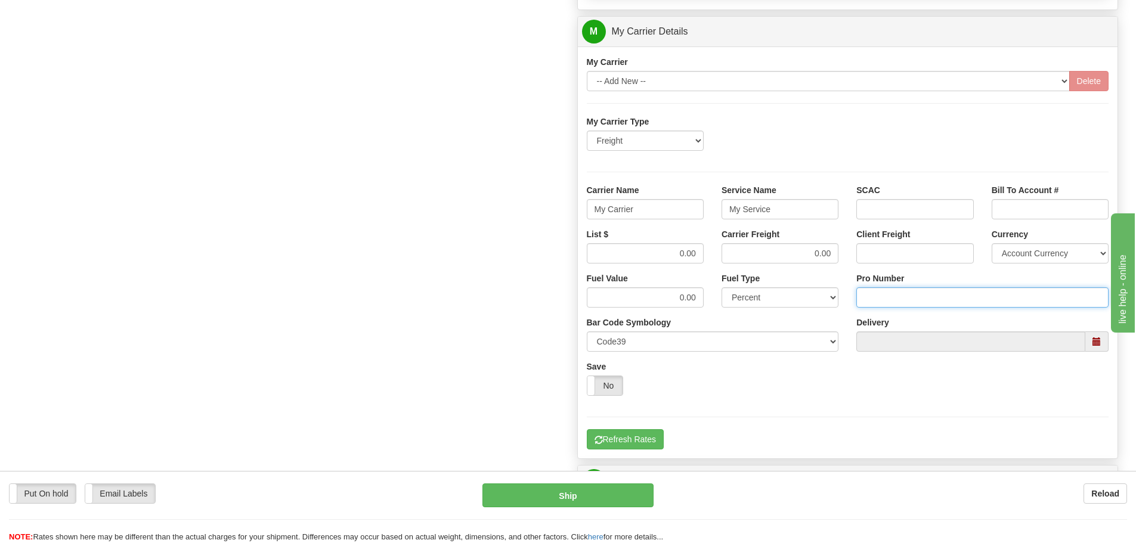
click at [871, 295] on input "Pro Number" at bounding box center [983, 298] width 252 height 20
type input "6301832655"
click button "Delete" at bounding box center [0, 0] width 0 height 0
click at [647, 210] on input "My Carrier" at bounding box center [645, 209] width 117 height 20
type input "M"
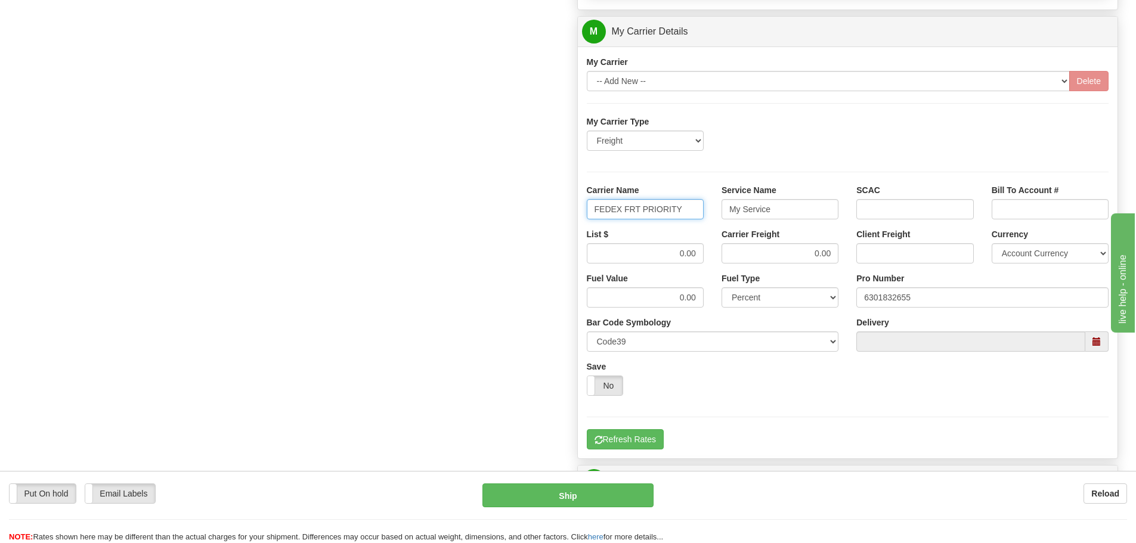
type input "FEDEX FRT PRIORITY"
click at [771, 212] on input "My Service" at bounding box center [780, 209] width 117 height 20
type input "M"
type input "LTL"
click at [705, 251] on div "List $ 0.00" at bounding box center [645, 250] width 135 height 44
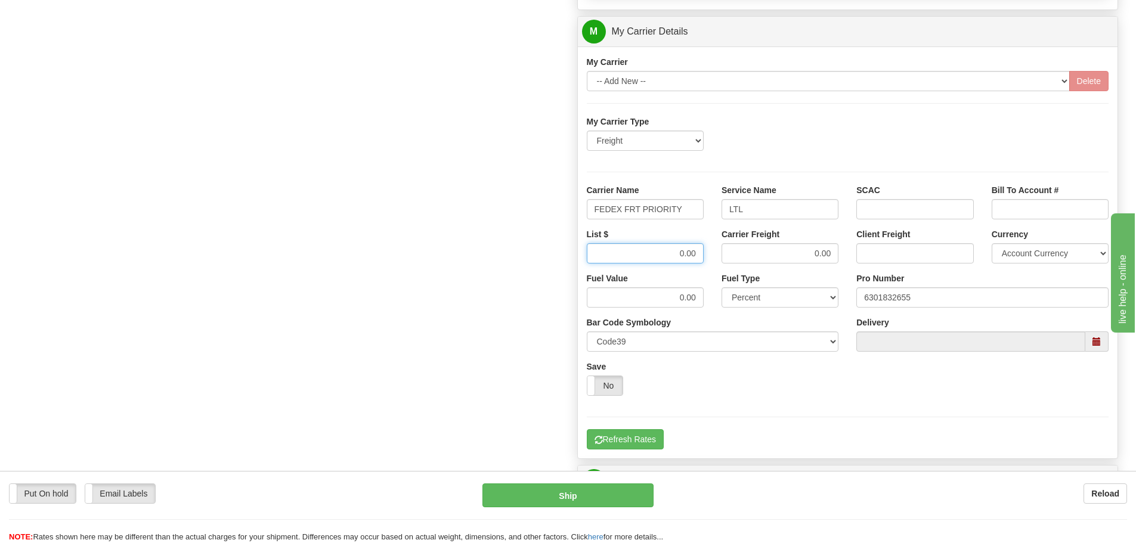
click at [699, 253] on input "0.00" at bounding box center [645, 253] width 117 height 20
type input "0"
type input "953.68"
click at [837, 252] on input "0.00" at bounding box center [780, 253] width 117 height 20
type input "0"
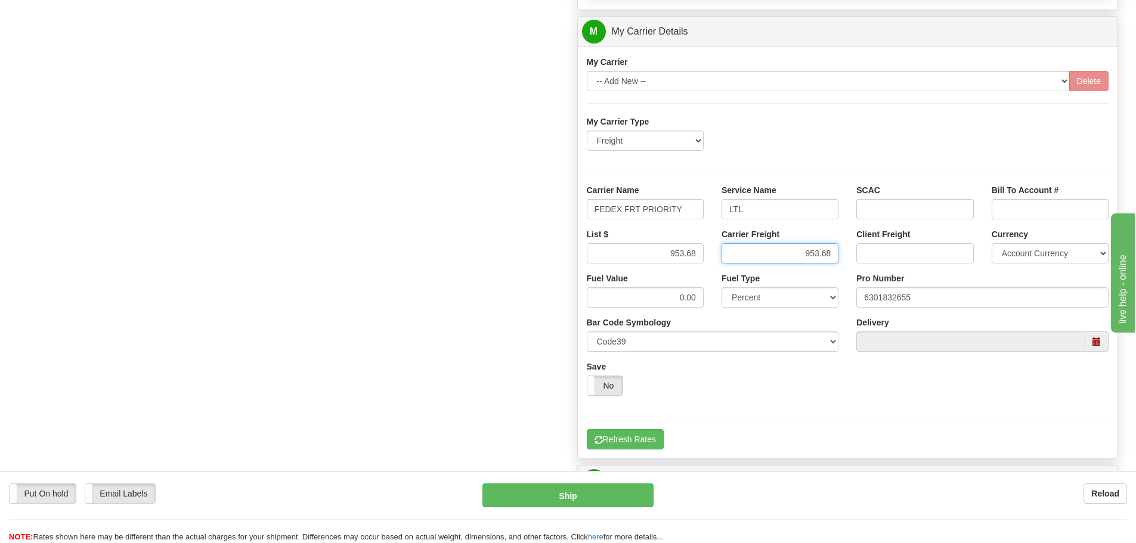
type input "953.68"
click at [768, 215] on input "LTL" at bounding box center [780, 209] width 117 height 20
type input "LTL"
click at [628, 443] on button "Refresh Rates" at bounding box center [625, 439] width 77 height 20
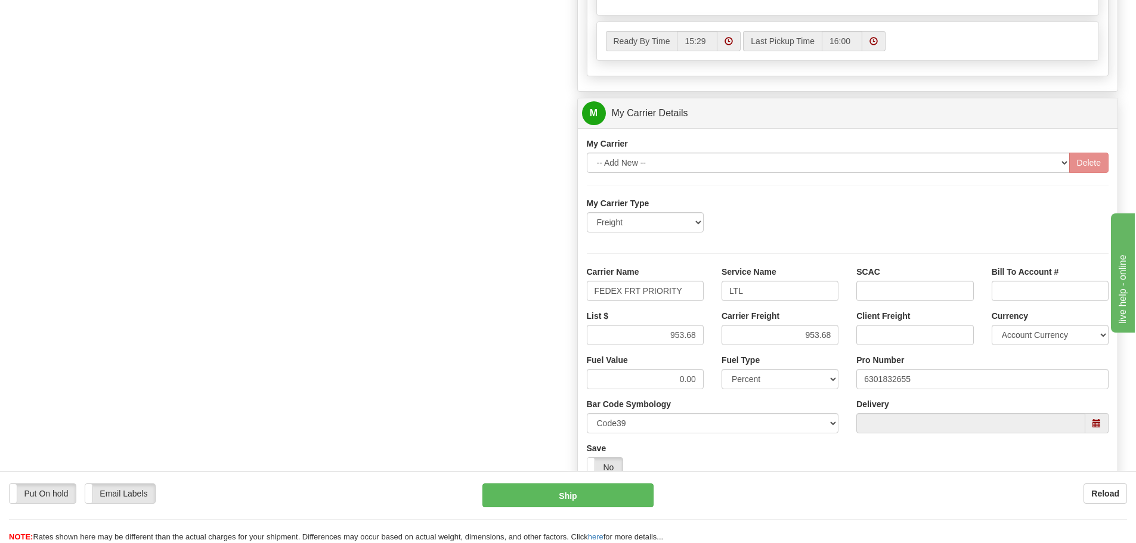
scroll to position [477, 0]
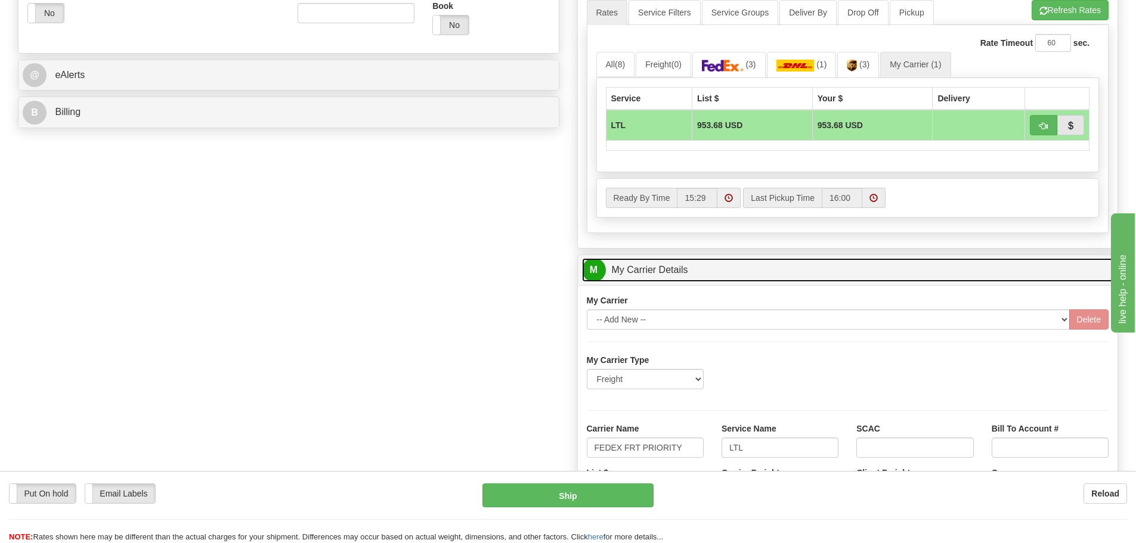
click at [710, 277] on link "M My Carrier Details" at bounding box center [848, 270] width 532 height 24
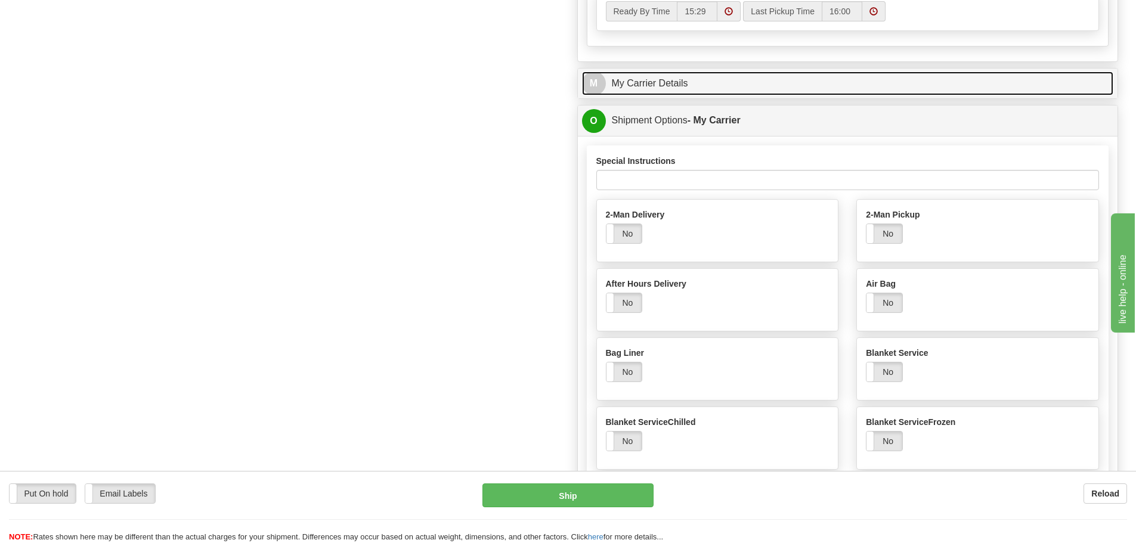
scroll to position [656, 0]
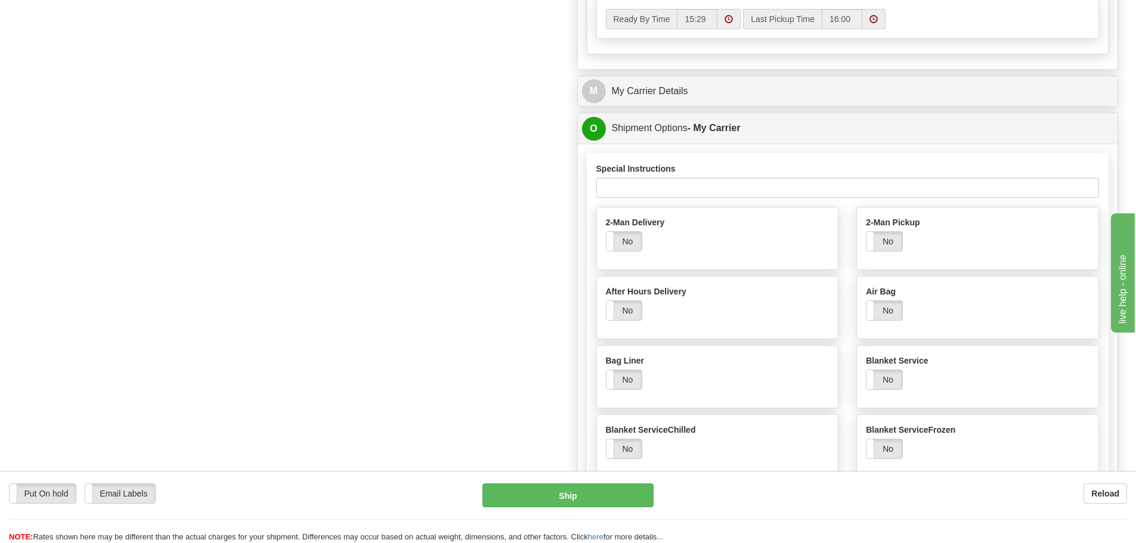
click at [738, 176] on div "Special Instructions" at bounding box center [848, 180] width 503 height 35
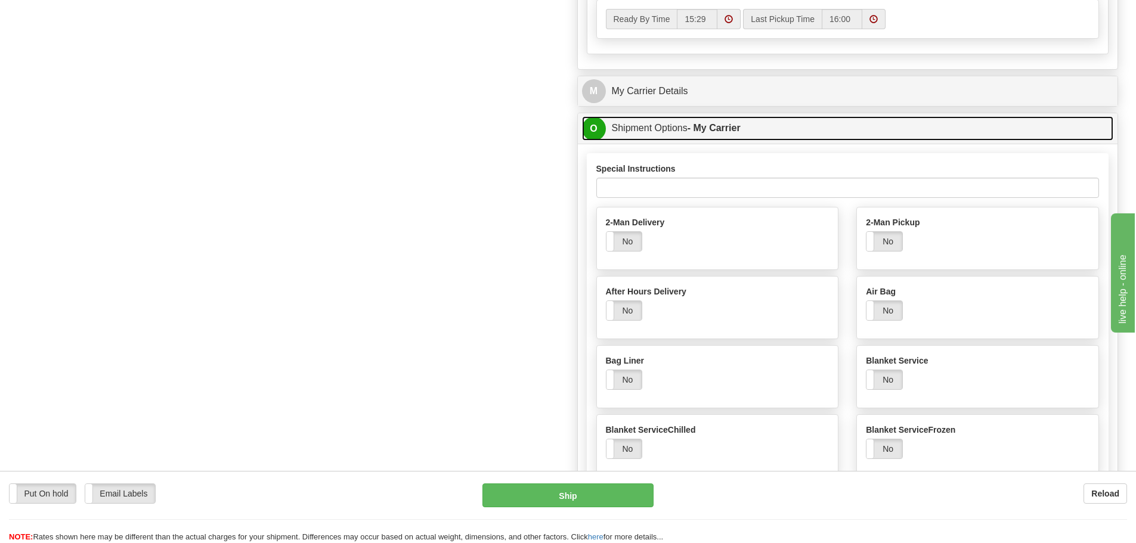
click at [781, 137] on link "O Shipment Options - My Carrier" at bounding box center [848, 128] width 532 height 24
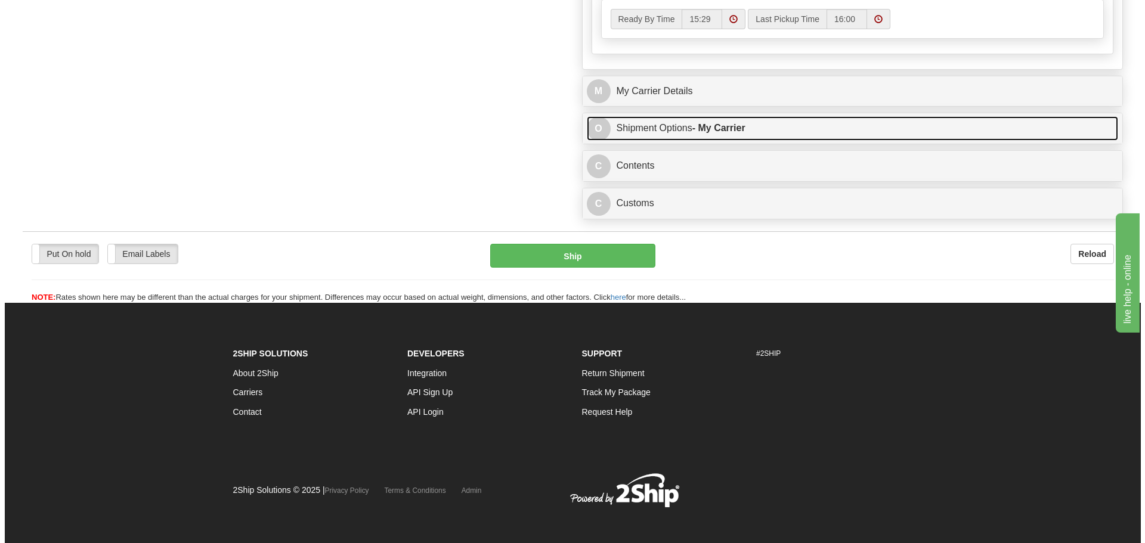
scroll to position [651, 0]
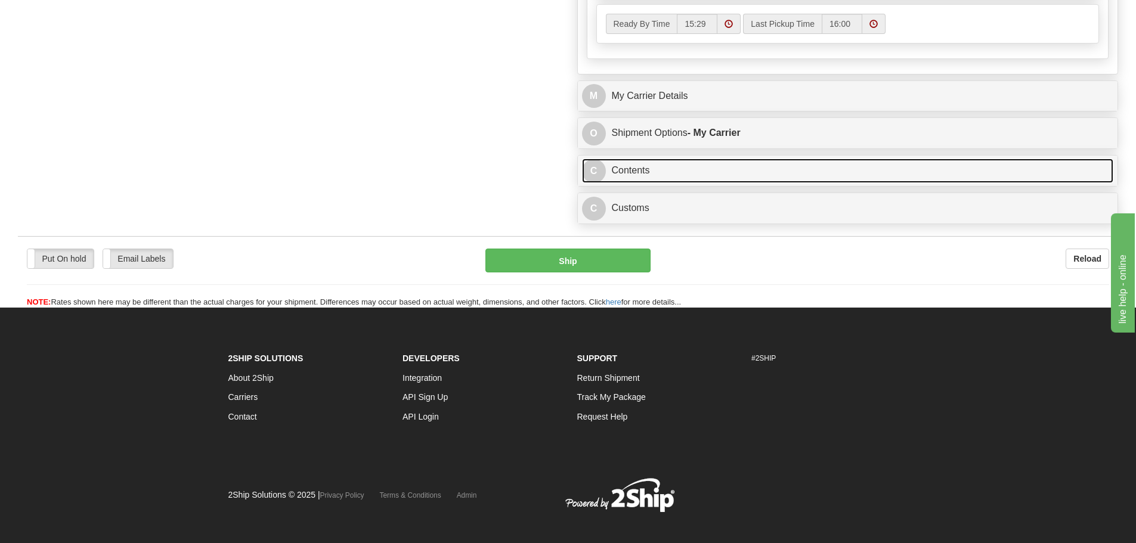
click at [682, 181] on link "C Contents" at bounding box center [848, 171] width 532 height 24
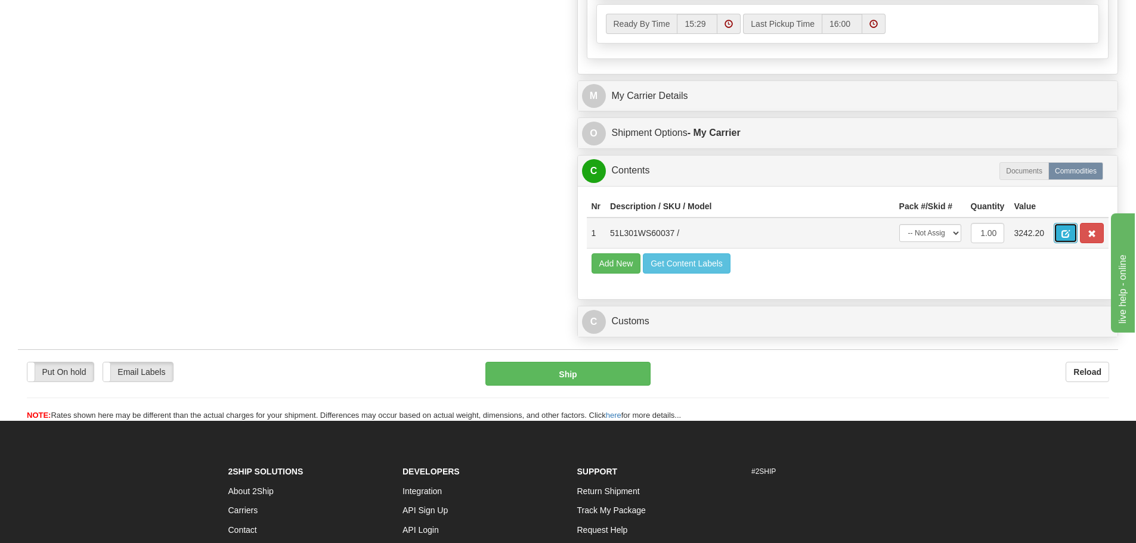
click at [1070, 237] on span "button" at bounding box center [1066, 234] width 8 height 8
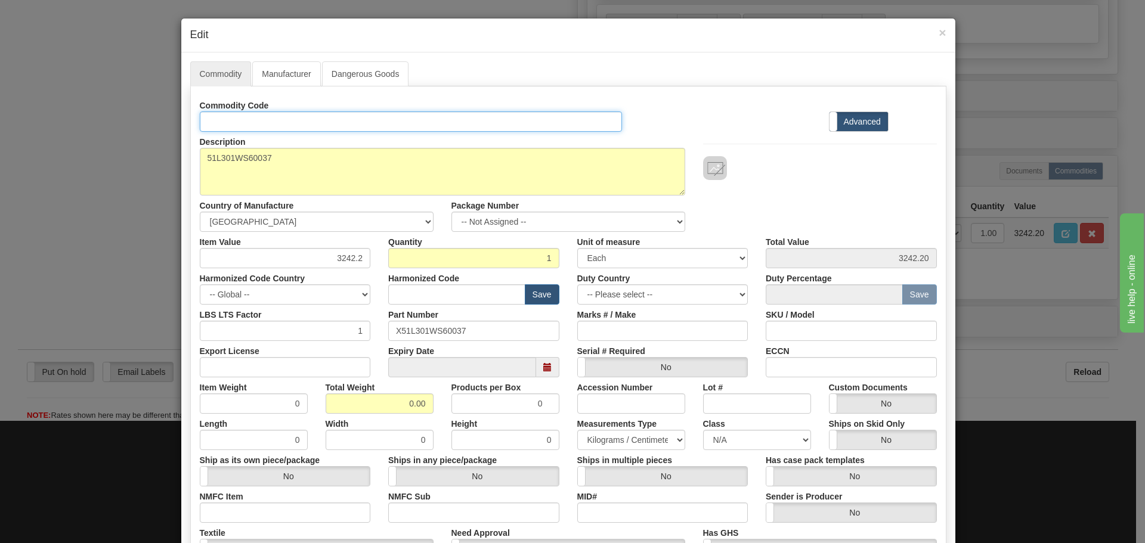
click at [225, 124] on input "Id" at bounding box center [411, 122] width 423 height 20
type input "capacitor"
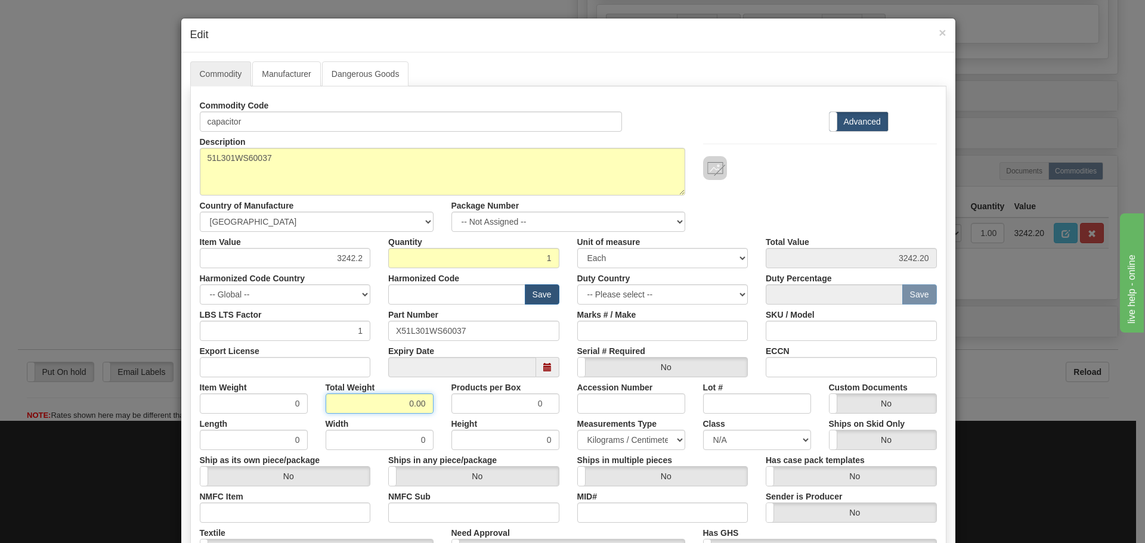
click at [422, 401] on input "0.00" at bounding box center [380, 404] width 108 height 20
type input "0"
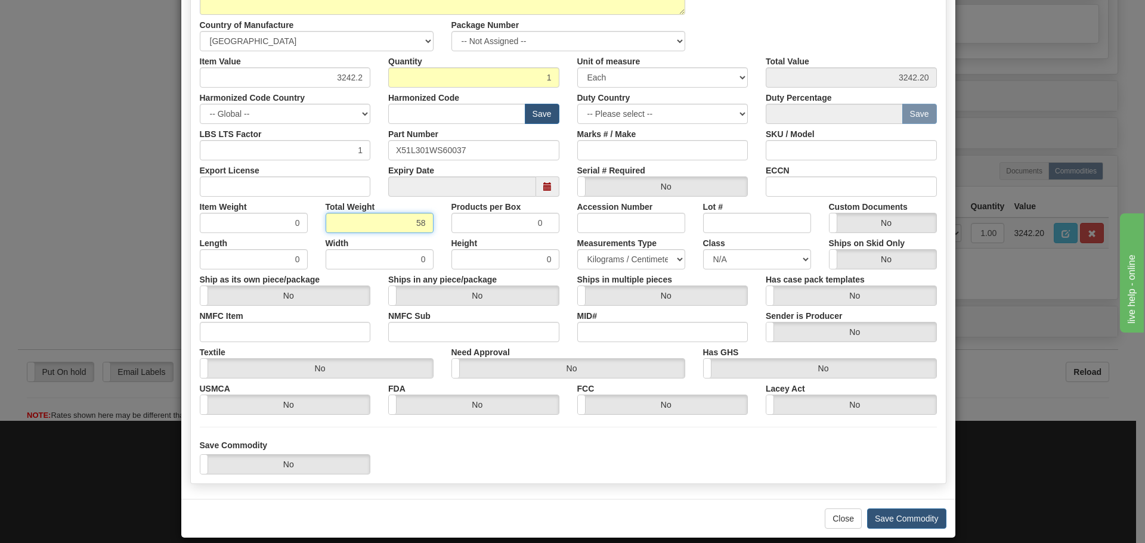
scroll to position [194, 0]
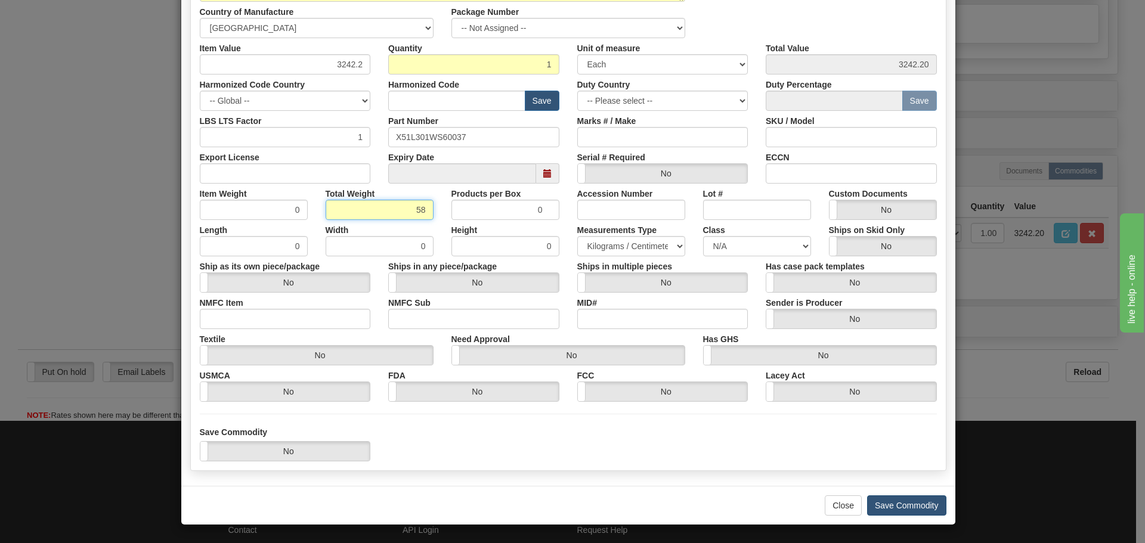
type input "58"
type input "58.0000"
click at [907, 509] on button "Save Commodity" at bounding box center [906, 506] width 79 height 20
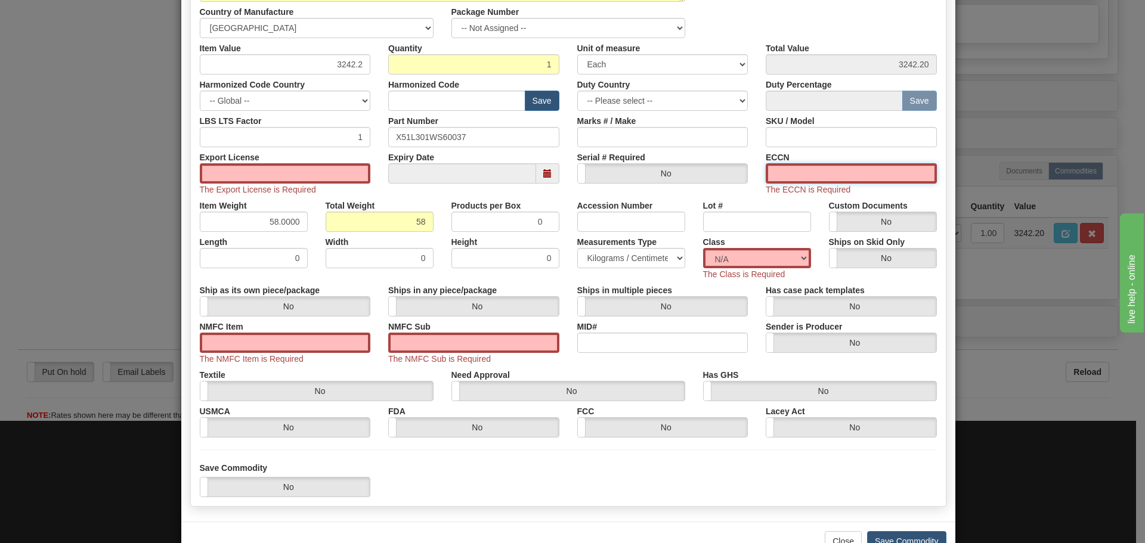
click at [794, 177] on input "ECCN" at bounding box center [851, 173] width 171 height 20
type input "EAR99"
click at [268, 351] on input "NMFC Item" at bounding box center [285, 343] width 171 height 20
type input "308A390100001"
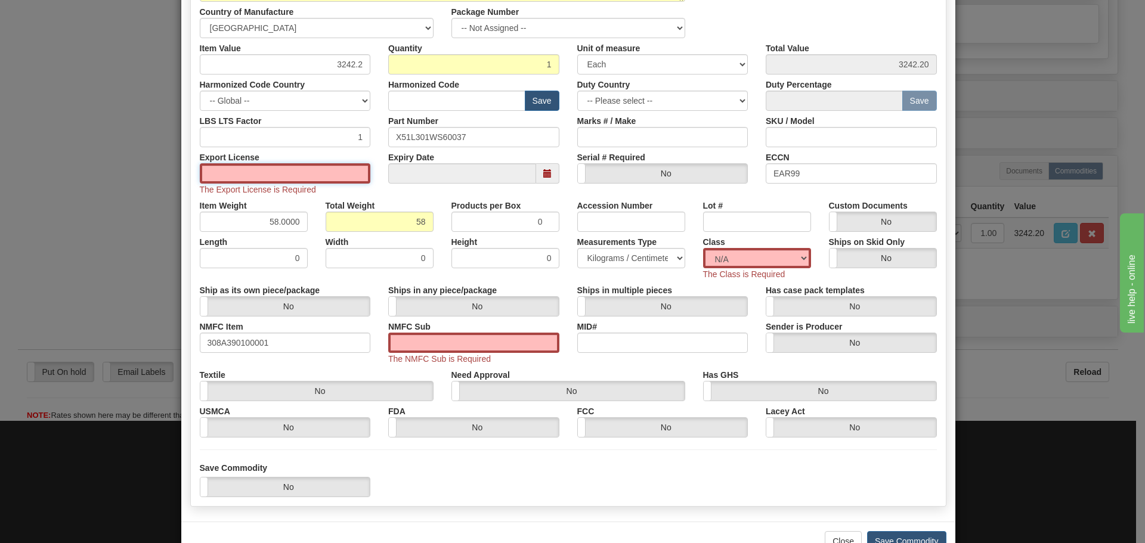
click at [239, 174] on input "Export License" at bounding box center [285, 173] width 171 height 20
type input "NLR"
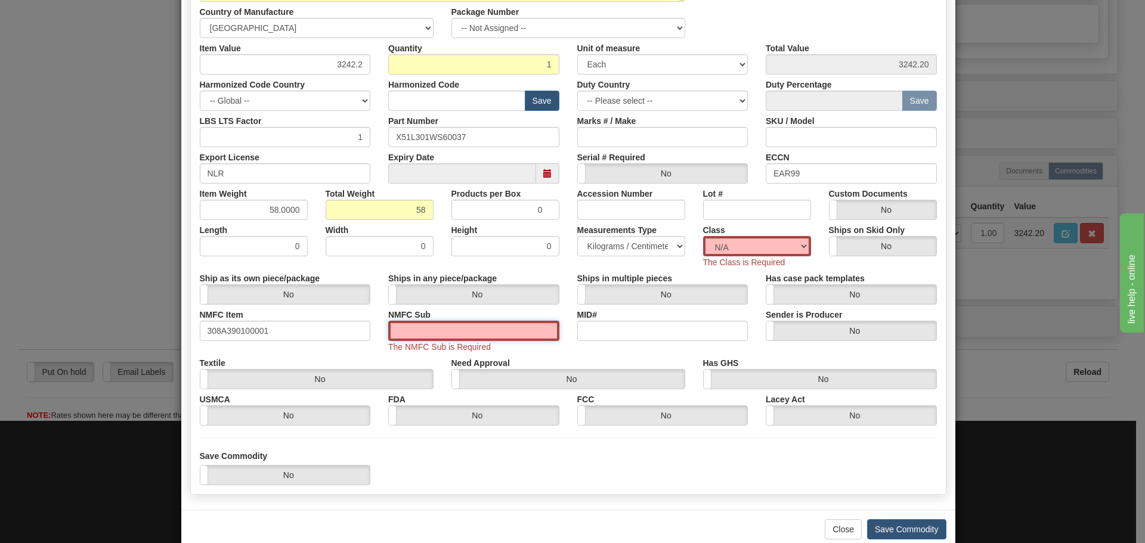
click at [461, 327] on input "NMFC Sub" at bounding box center [473, 331] width 171 height 20
type input "4"
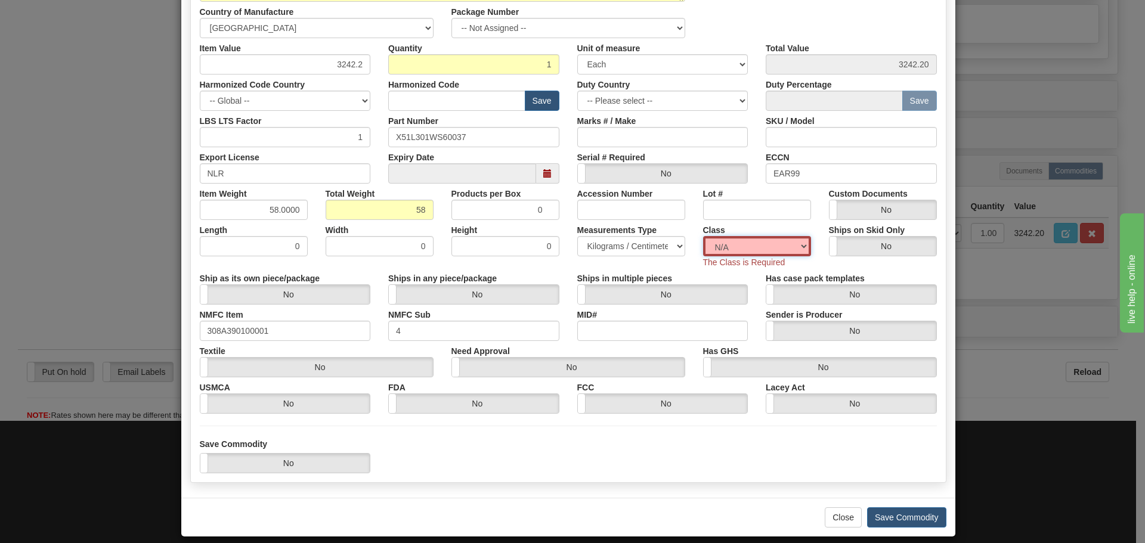
click at [800, 243] on select "N/A 50.0 55.0 60.0 65.0 70.0 85.0 92.5 100.0 125.0 175.0 250.0 300.0 400.0" at bounding box center [757, 246] width 108 height 20
select select "70.0"
click at [703, 236] on select "N/A 50.0 55.0 60.0 65.0 70.0 85.0 92.5 100.0 125.0 175.0 250.0 300.0 400.0" at bounding box center [757, 246] width 108 height 20
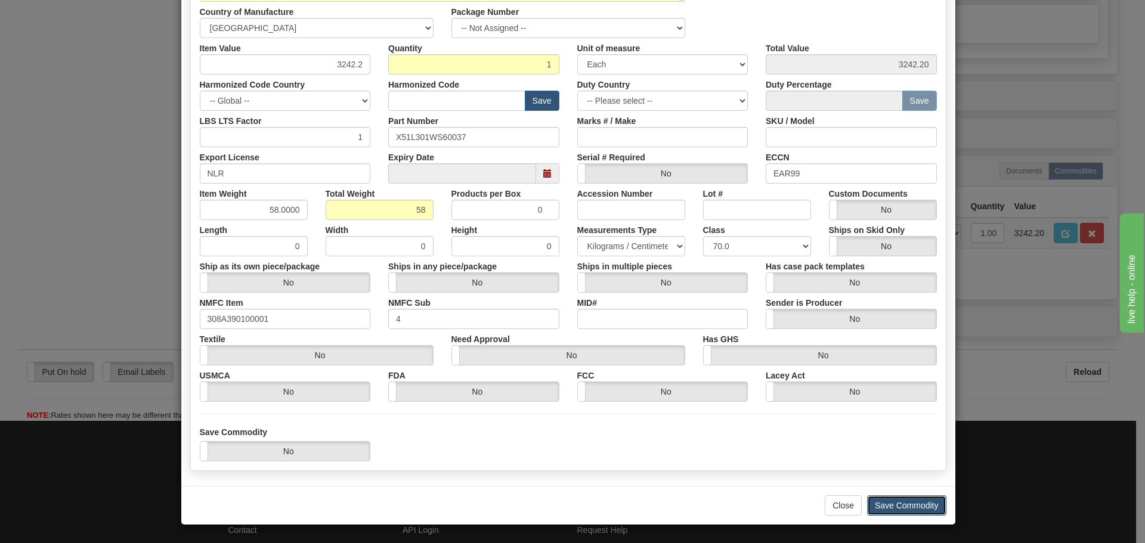
click at [879, 503] on button "Save Commodity" at bounding box center [906, 506] width 79 height 20
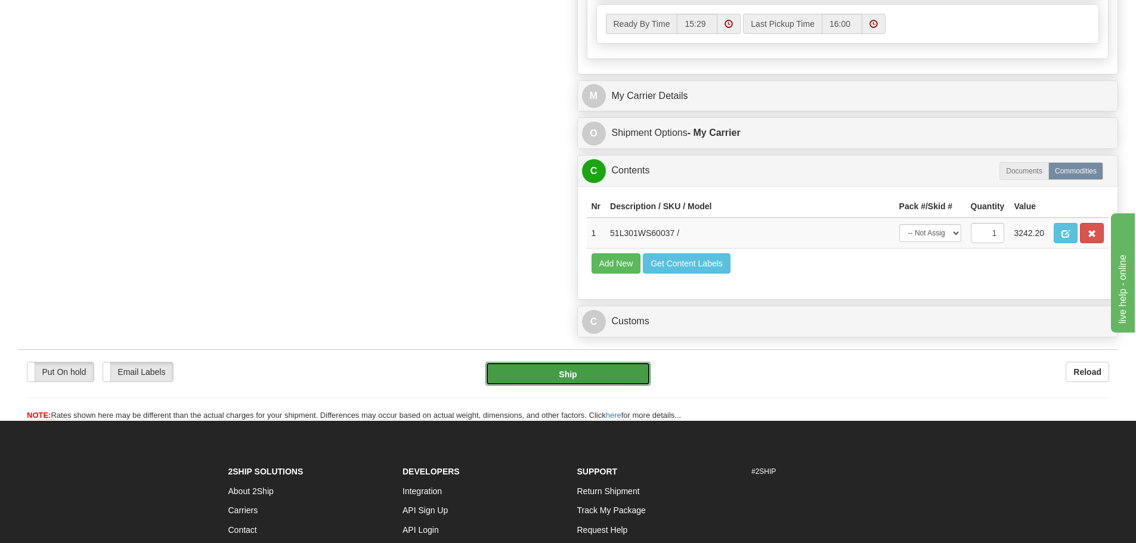
click at [588, 374] on button "Ship" at bounding box center [568, 374] width 165 height 24
type input "00"
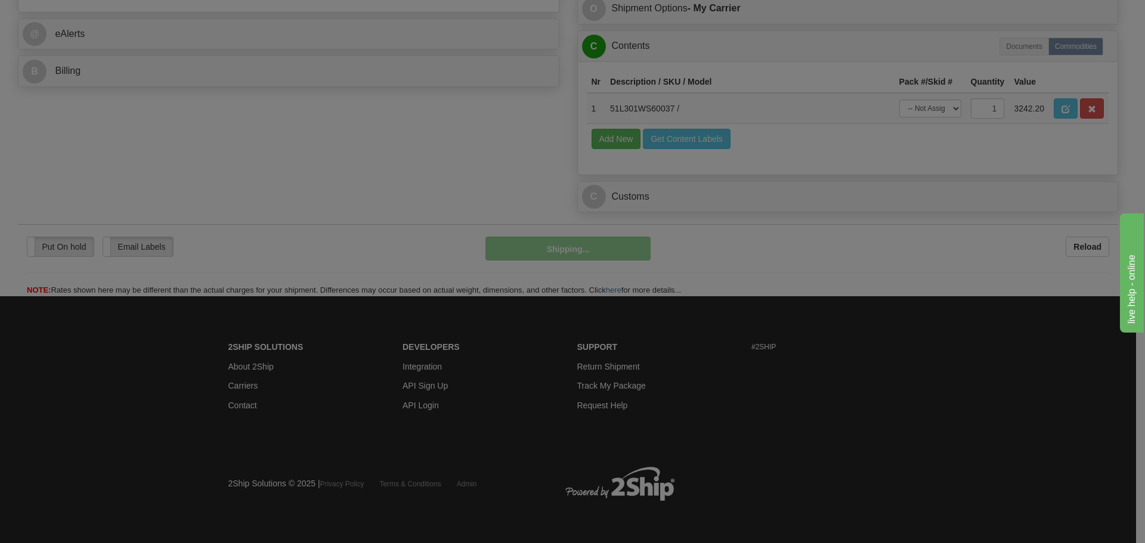
scroll to position [519, 0]
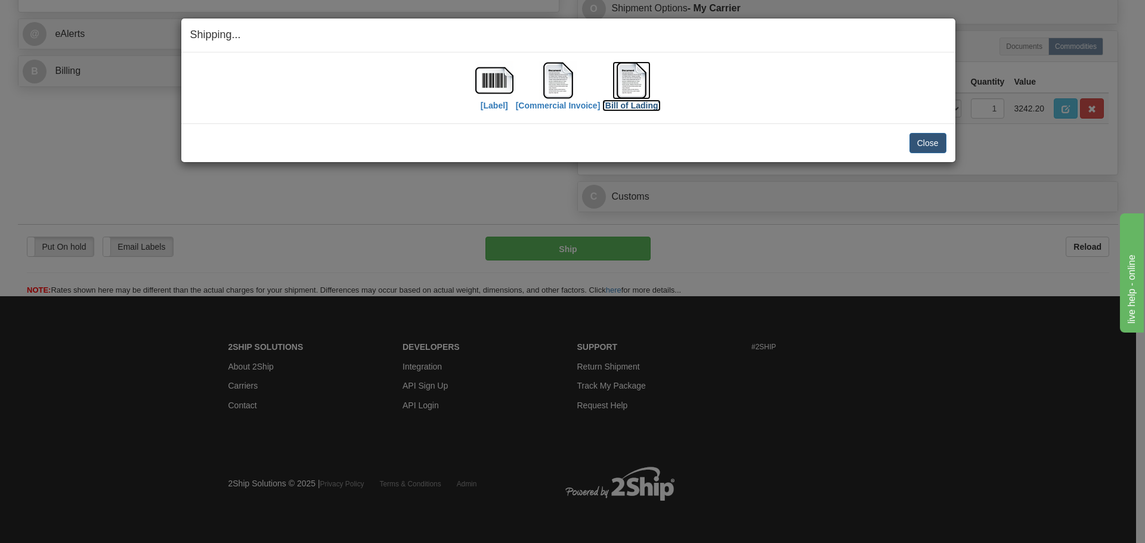
click at [623, 84] on img at bounding box center [632, 80] width 38 height 38
click at [934, 147] on button "Close" at bounding box center [928, 143] width 37 height 20
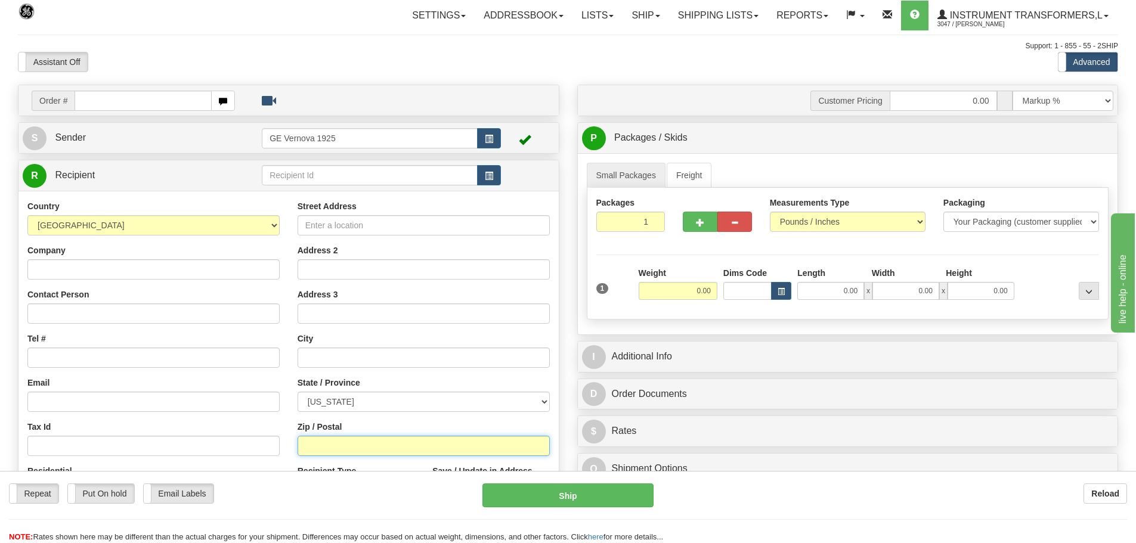
click at [318, 444] on input "Zip / Postal" at bounding box center [424, 446] width 252 height 20
paste input "31000"
type input "31000"
click at [270, 224] on select "[GEOGRAPHIC_DATA] [GEOGRAPHIC_DATA] [GEOGRAPHIC_DATA] [GEOGRAPHIC_DATA] [US_STA…" at bounding box center [153, 225] width 252 height 20
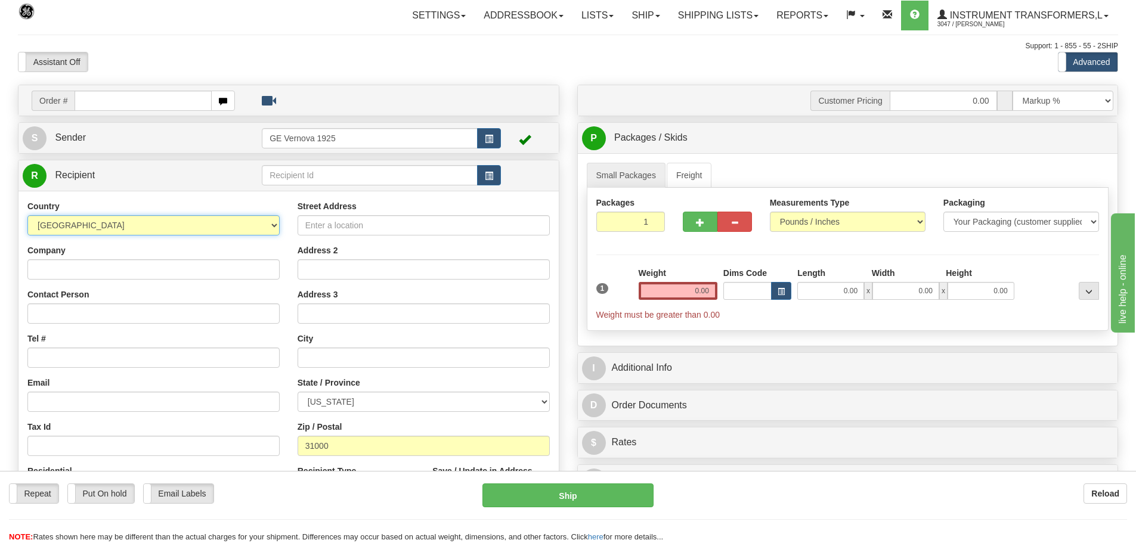
select select "DZ"
click at [27, 215] on select "[GEOGRAPHIC_DATA] [GEOGRAPHIC_DATA] [GEOGRAPHIC_DATA] [GEOGRAPHIC_DATA] [US_STA…" at bounding box center [153, 225] width 252 height 20
click at [366, 227] on input "Street Address" at bounding box center [424, 225] width 252 height 20
paste input "Cooperative Al wafaa"
type input "Cooperative Al wafaa"
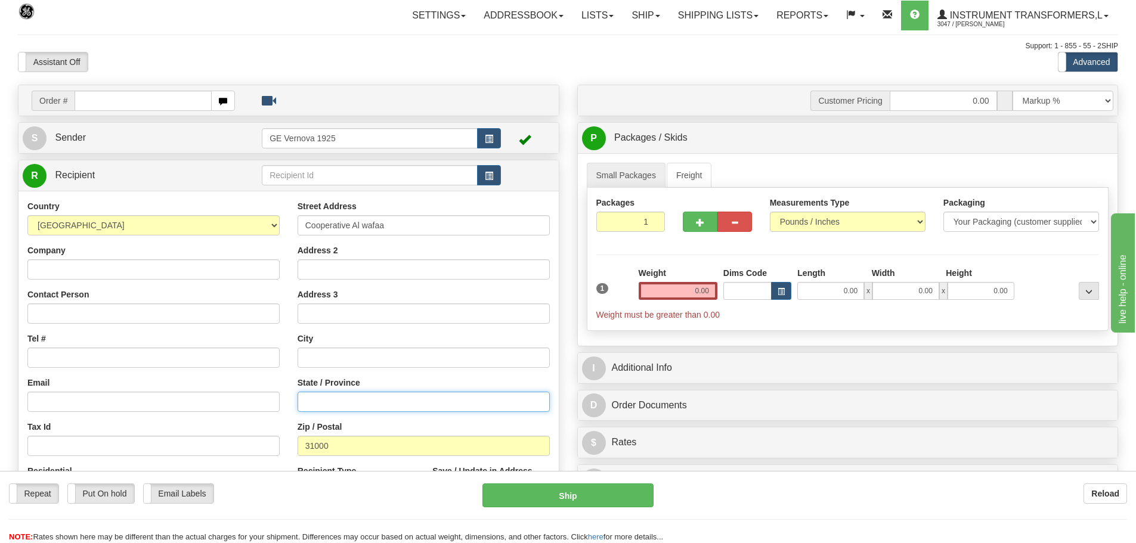
click at [317, 401] on input "State / Province" at bounding box center [424, 402] width 252 height 20
drag, startPoint x: 317, startPoint y: 401, endPoint x: 305, endPoint y: 357, distance: 45.2
click at [305, 357] on input "text" at bounding box center [424, 358] width 252 height 20
paste input "ORAN"
type input "ORAN"
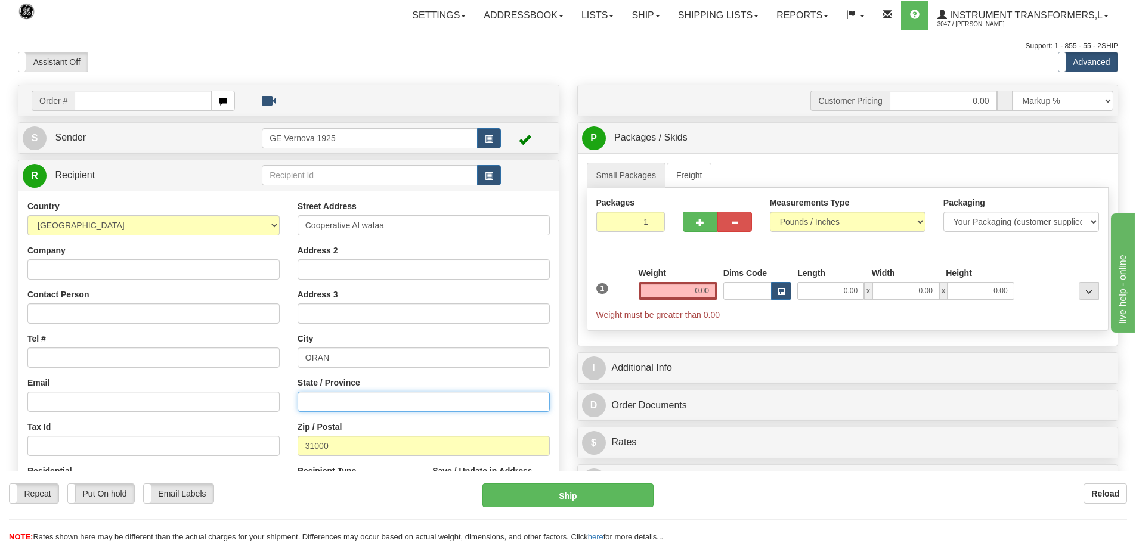
click at [310, 405] on input "State / Province" at bounding box center [424, 402] width 252 height 20
paste input "ALgeria"
click at [407, 403] on input "ALgeria" at bounding box center [424, 402] width 252 height 20
type input "ALgeria"
drag, startPoint x: 390, startPoint y: 225, endPoint x: 291, endPoint y: 223, distance: 99.6
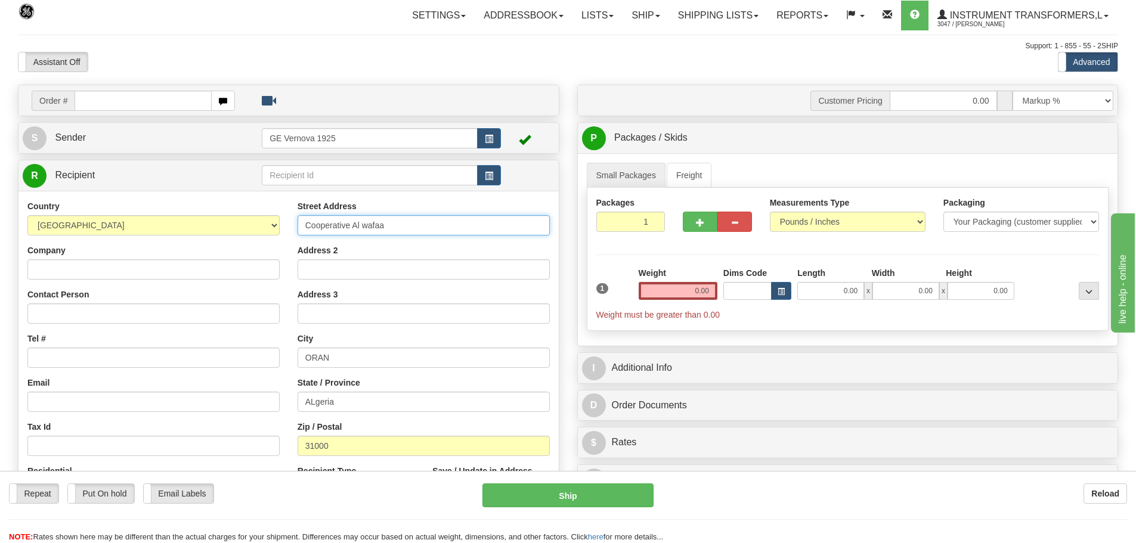
click at [291, 223] on div "Street Address Cooperative Al wafaa Address 2 Address 3 City ORAN State / Provi…" at bounding box center [424, 360] width 270 height 321
click at [336, 270] on input "Address 2" at bounding box center [424, 269] width 252 height 20
paste input "Cooperative Al wafaa"
type input "Cooperative Al wafaa"
click at [389, 223] on input "Cooperative Al wafaa" at bounding box center [424, 225] width 252 height 20
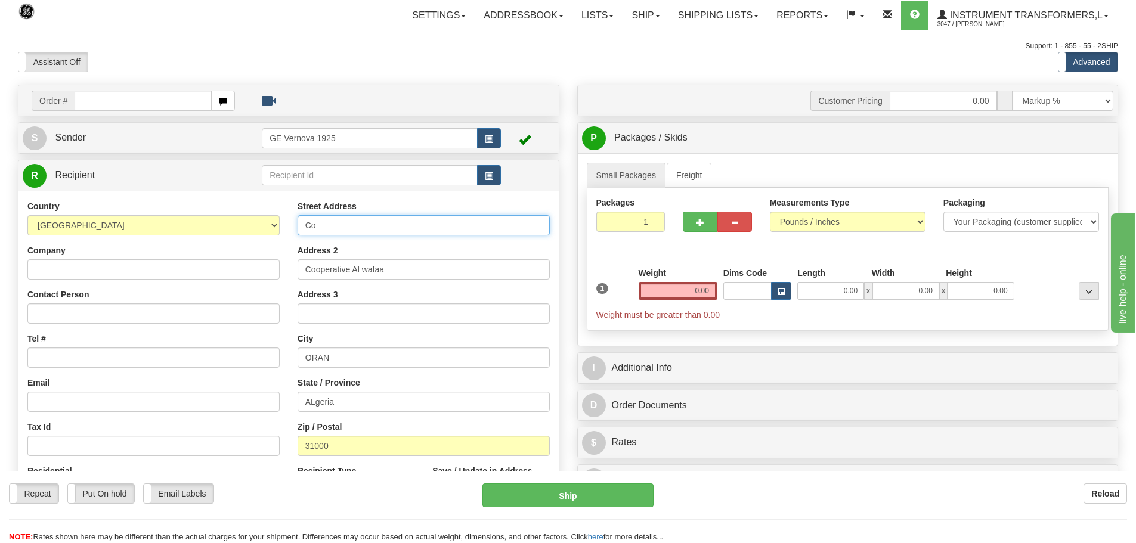
type input "C"
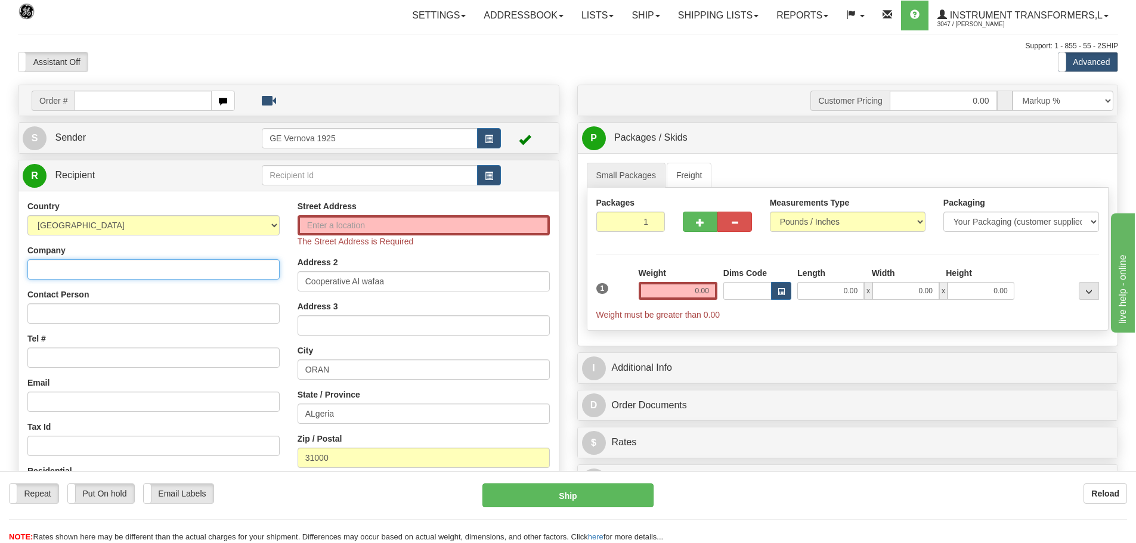
click at [40, 266] on input "Company" at bounding box center [153, 269] width 252 height 20
paste input "Tayeb Bouacheria"
type input "Tayeb Bouacheria"
click at [330, 225] on input "Street Address" at bounding box center [424, 225] width 252 height 20
paste input "Cite Yasmine 2"
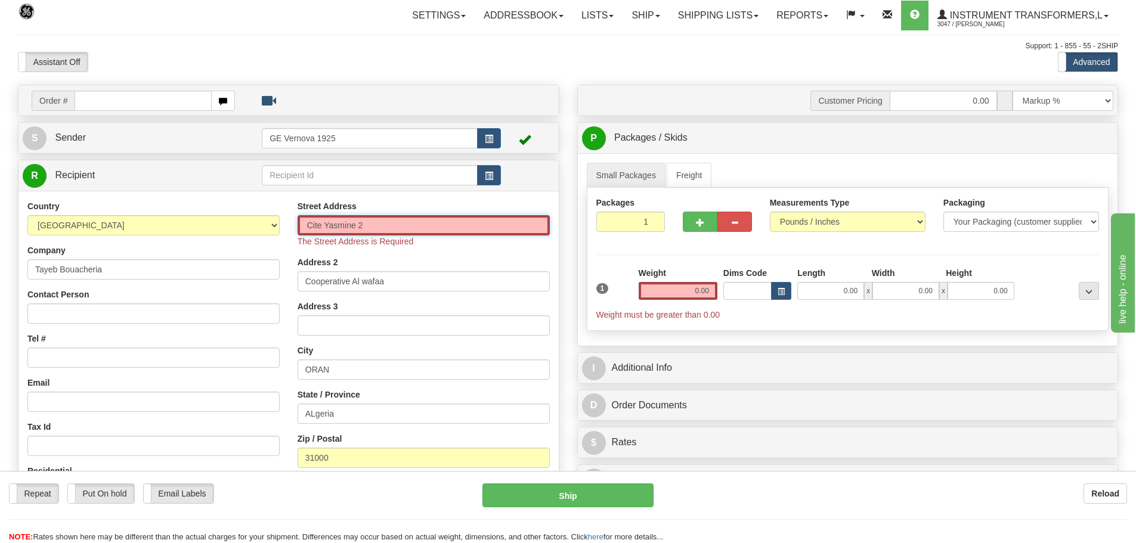
type input "Cite Yasmine 2"
click at [276, 281] on div "Country AFGHANISTAN ALAND ISLANDS ALBANIA ALGERIA AMERICAN SAMOA ANDORRA ANGOLA…" at bounding box center [153, 354] width 270 height 309
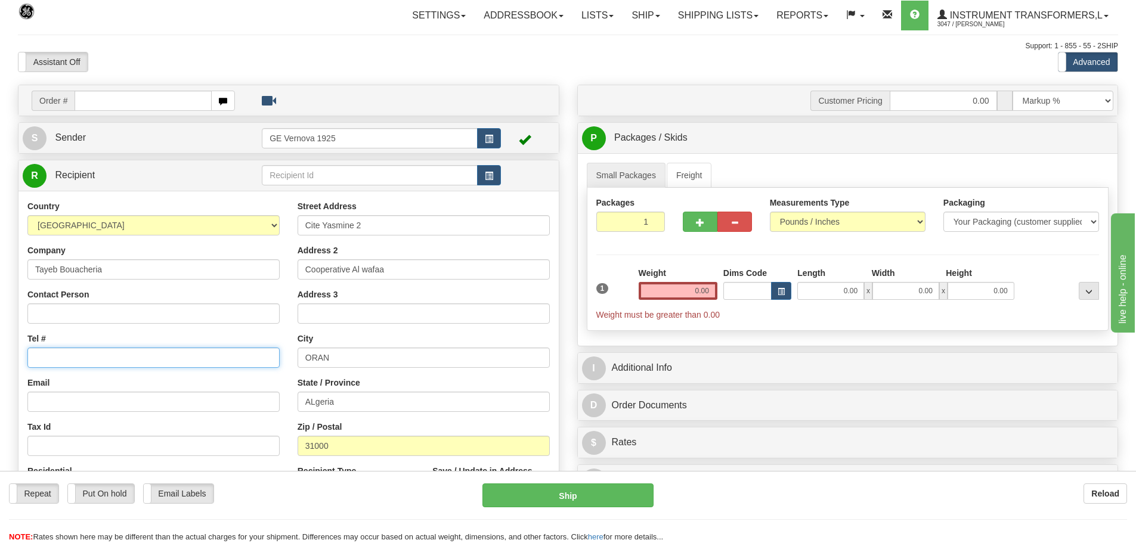
click at [65, 359] on input "Tel #" at bounding box center [153, 358] width 252 height 20
paste input "213 661 242 005"
type input "213 661 242 005"
click at [1092, 223] on select "Your Packaging (customer supplied) Envelope (carrier supplied) Pack (carrier su…" at bounding box center [1022, 222] width 156 height 20
select select "3"
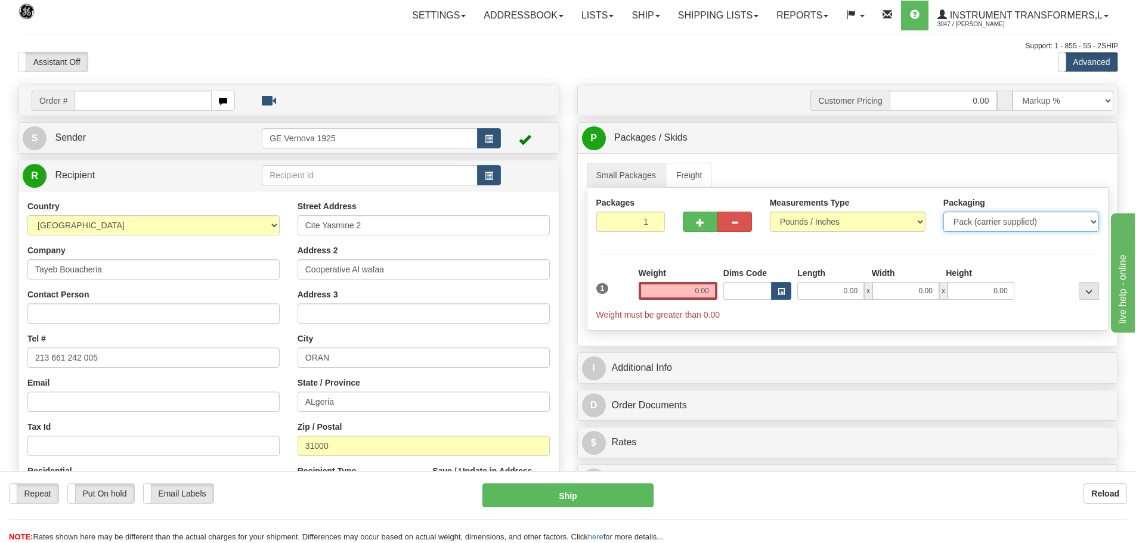
click at [944, 212] on select "Your Packaging (customer supplied) Envelope (carrier supplied) Pack (carrier su…" at bounding box center [1022, 222] width 156 height 20
click at [715, 289] on input "0.00" at bounding box center [678, 291] width 79 height 18
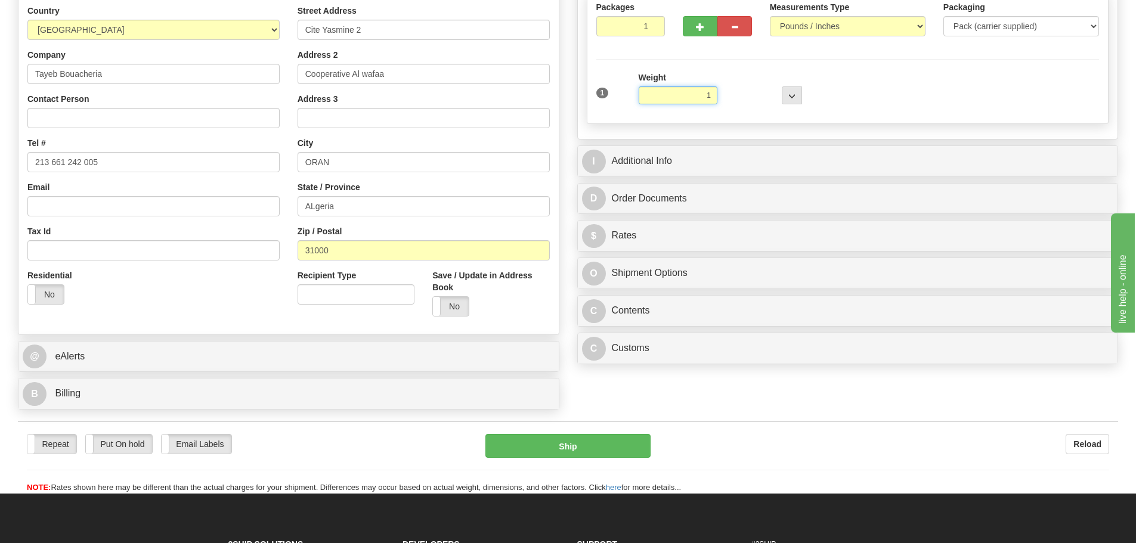
scroll to position [179, 0]
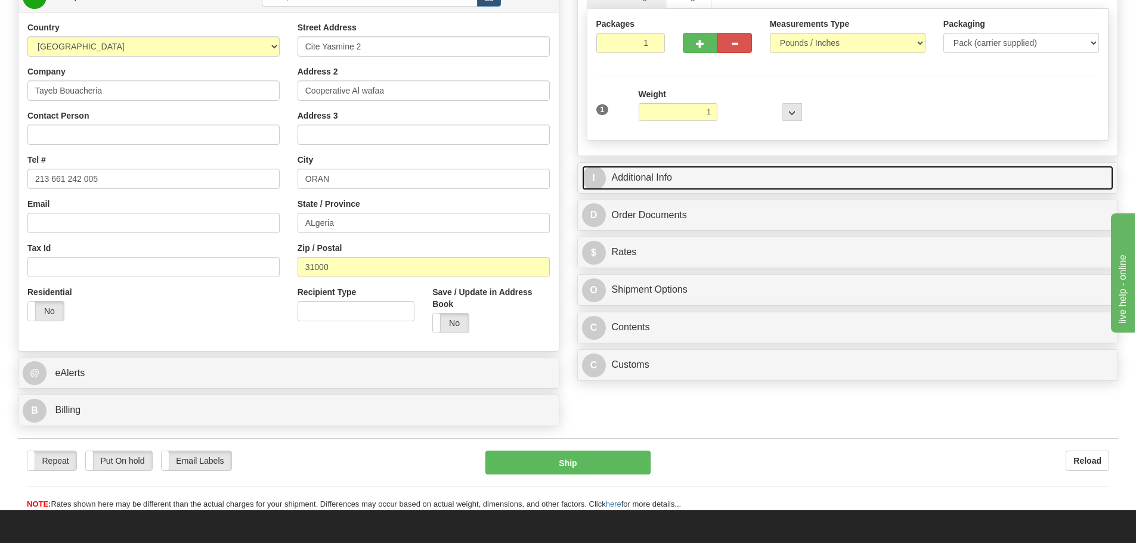
type input "1.00"
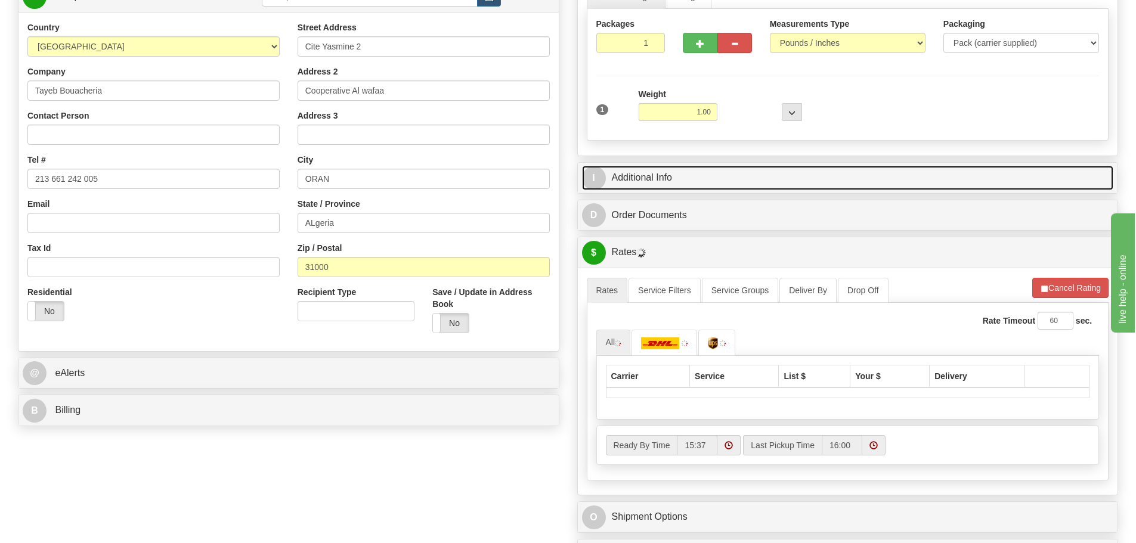
click at [786, 189] on link "I Additional Info" at bounding box center [848, 178] width 532 height 24
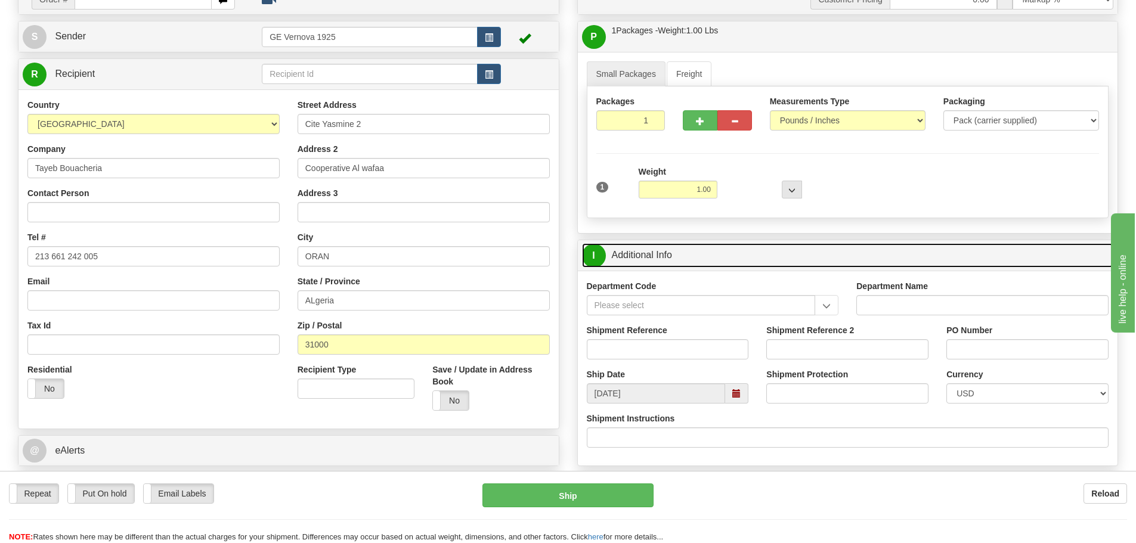
scroll to position [119, 0]
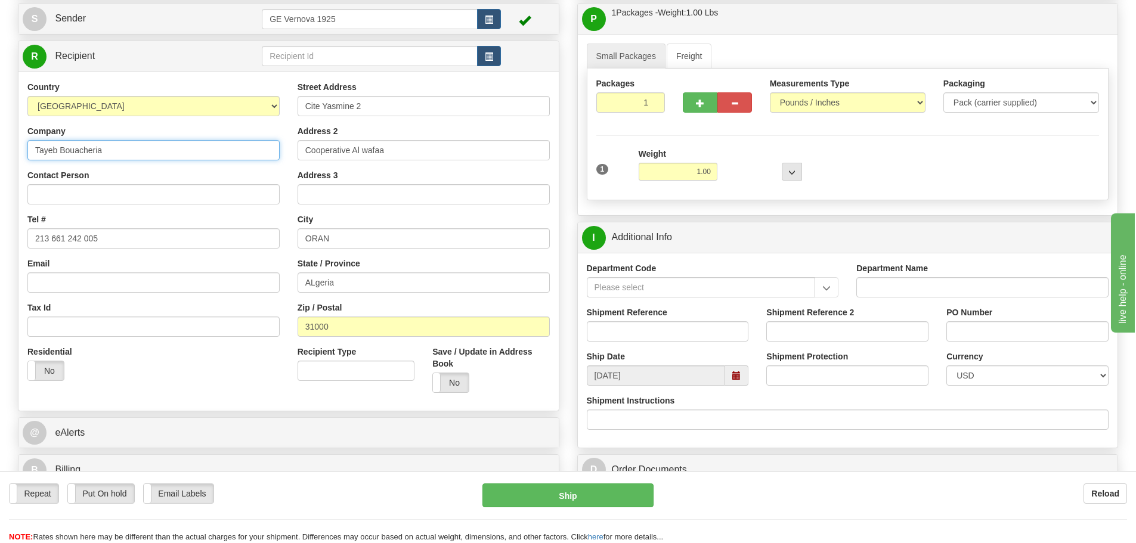
drag, startPoint x: 104, startPoint y: 149, endPoint x: 16, endPoint y: 152, distance: 87.7
click at [16, 152] on div "Order # S Sender" at bounding box center [289, 228] width 560 height 527
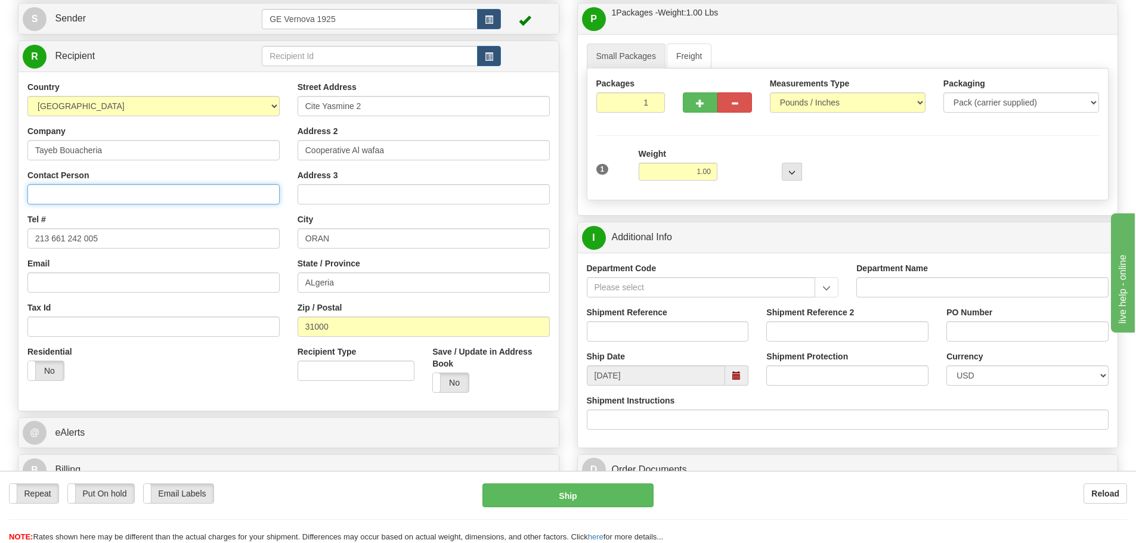
click at [42, 191] on input "Contact Person" at bounding box center [153, 194] width 252 height 20
paste input "Tayeb Bouacheria"
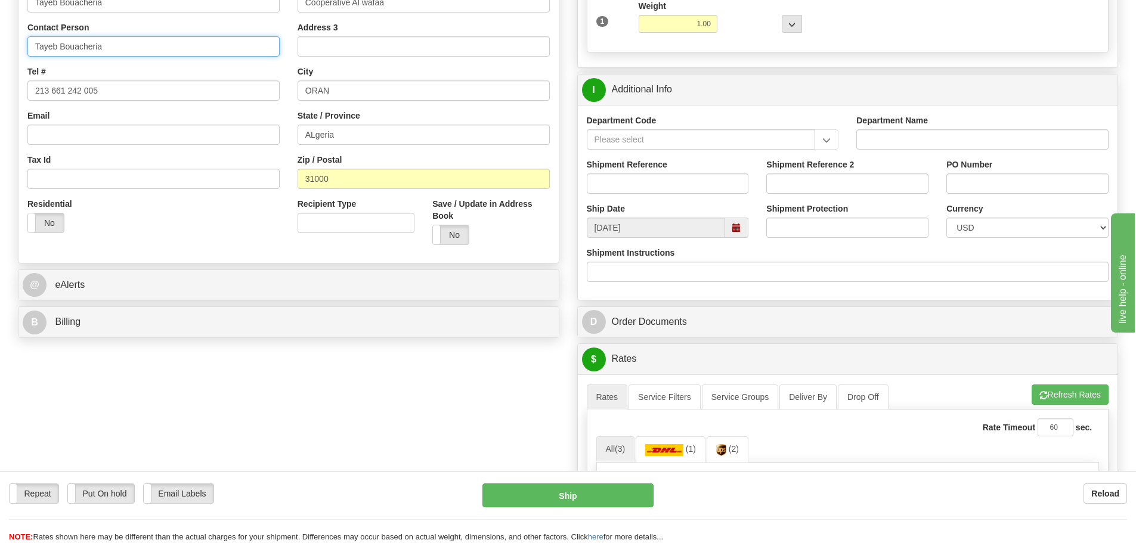
scroll to position [298, 0]
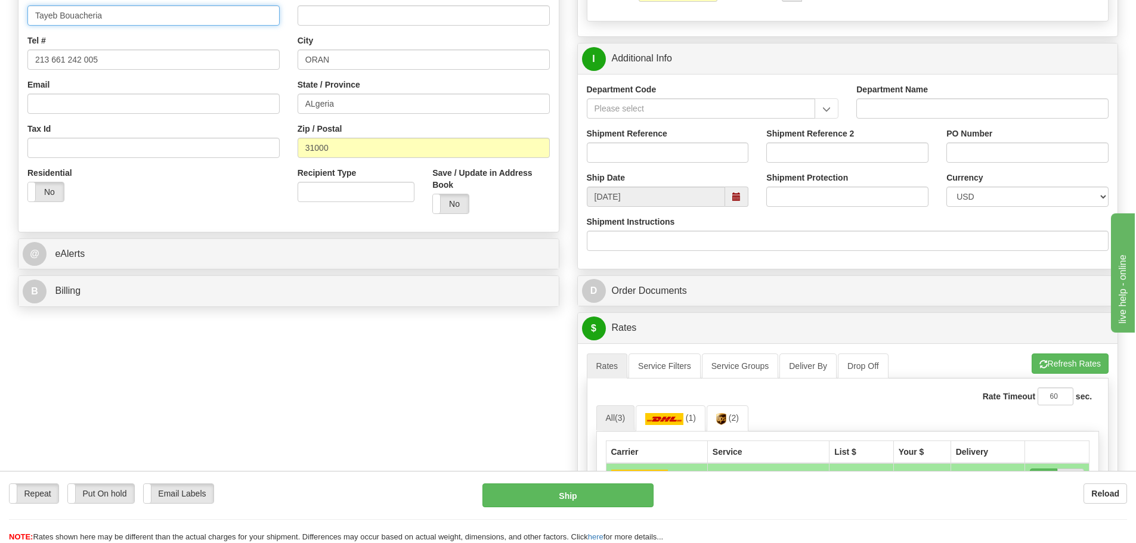
type input "Tayeb Bouacheria"
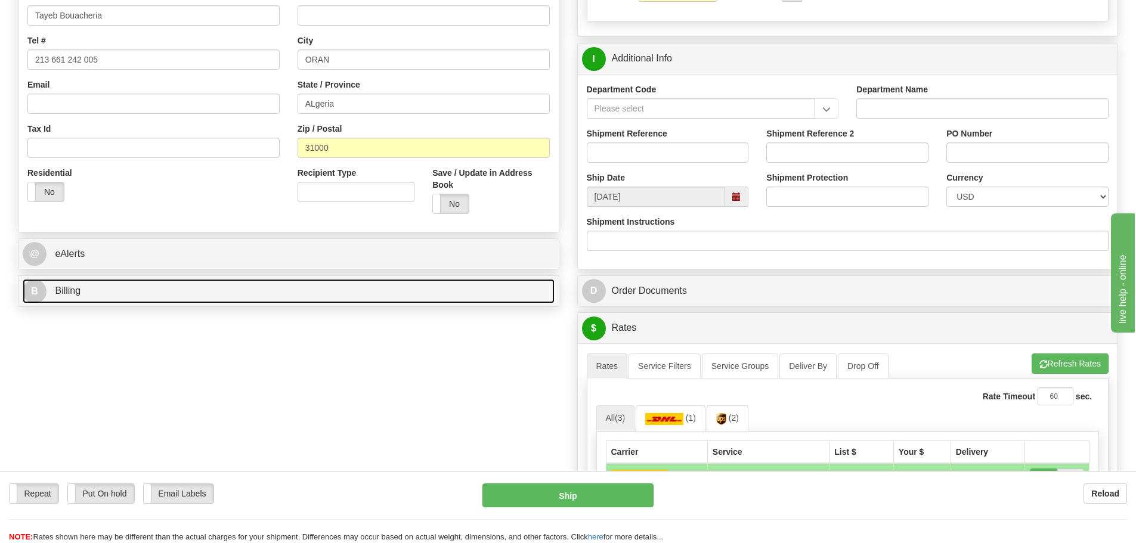
click at [107, 295] on link "B Billing" at bounding box center [289, 291] width 532 height 24
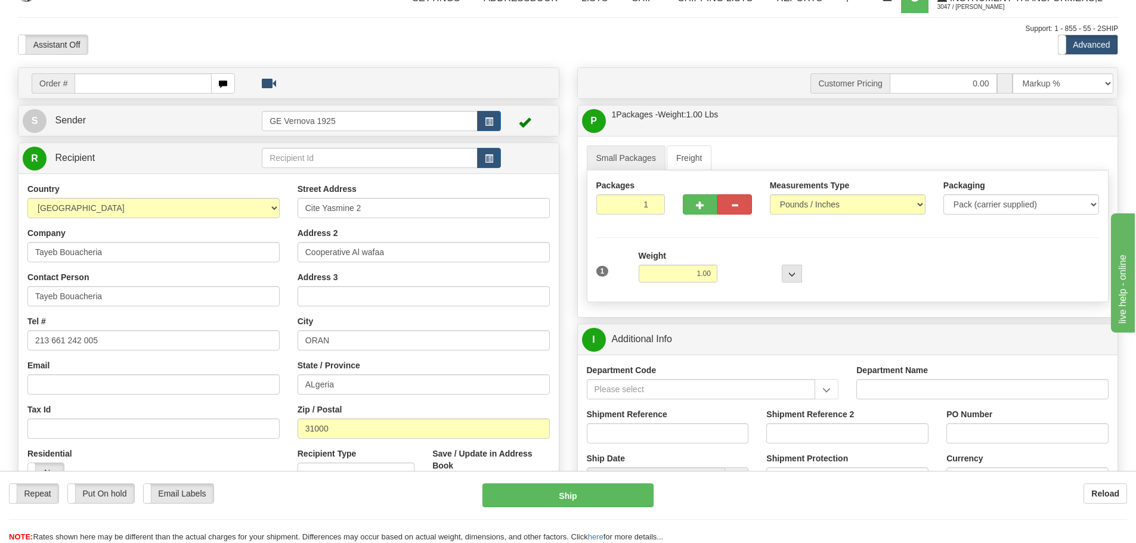
scroll to position [0, 0]
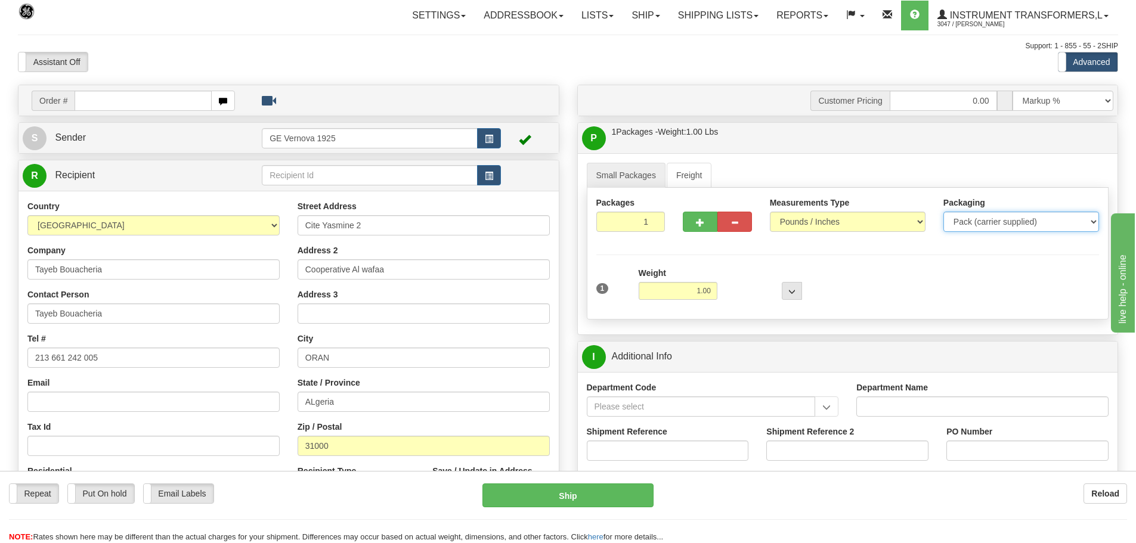
click at [1092, 223] on select "Your Packaging (customer supplied) Envelope (carrier supplied) Pack (carrier su…" at bounding box center [1022, 222] width 156 height 20
select select "2"
click at [944, 212] on select "Your Packaging (customer supplied) Envelope (carrier supplied) Pack (carrier su…" at bounding box center [1022, 222] width 156 height 20
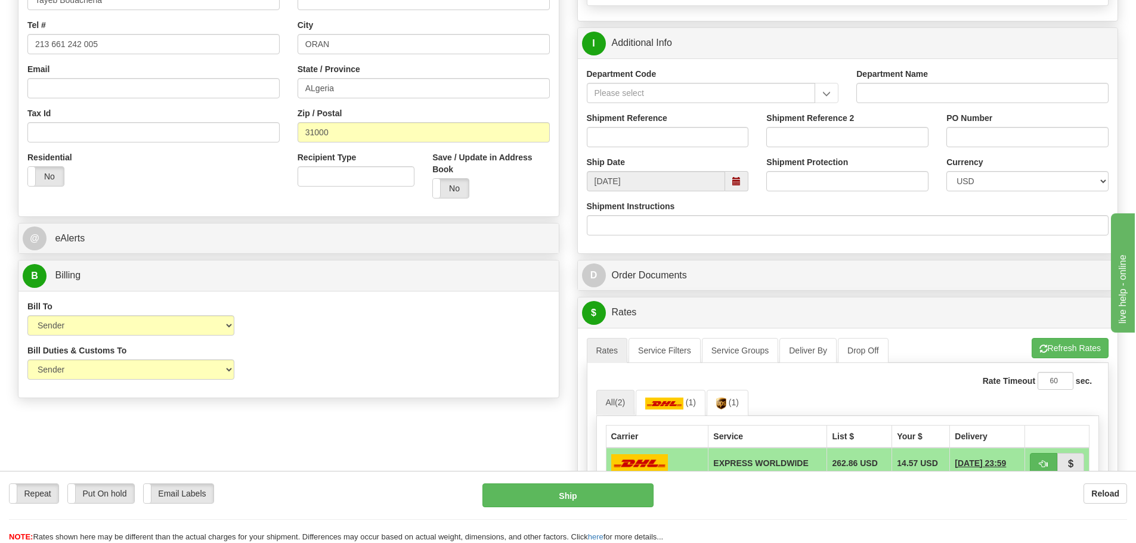
scroll to position [298, 0]
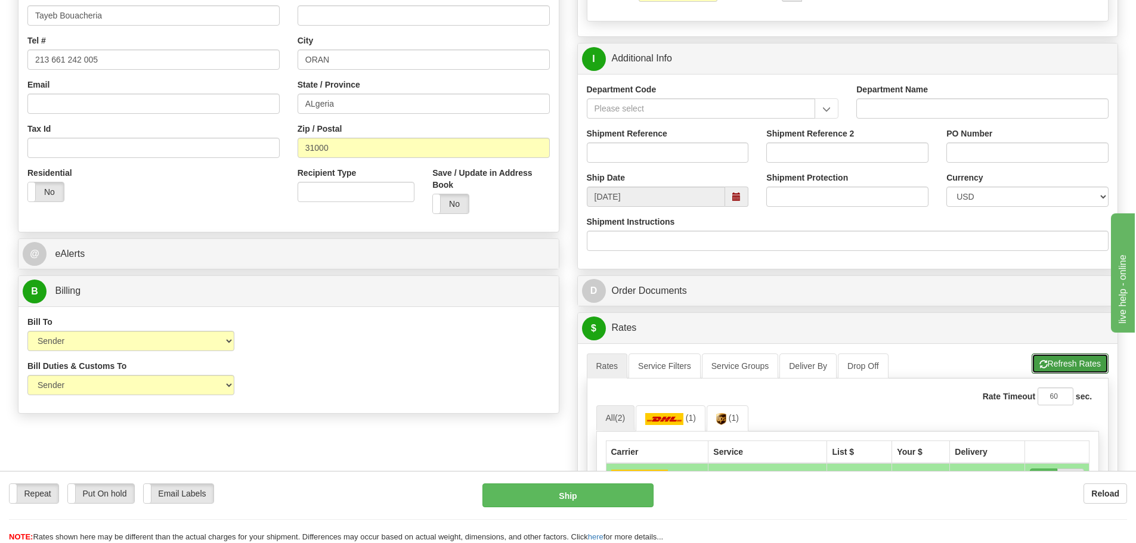
click at [1081, 360] on button "Refresh Rates" at bounding box center [1070, 364] width 77 height 20
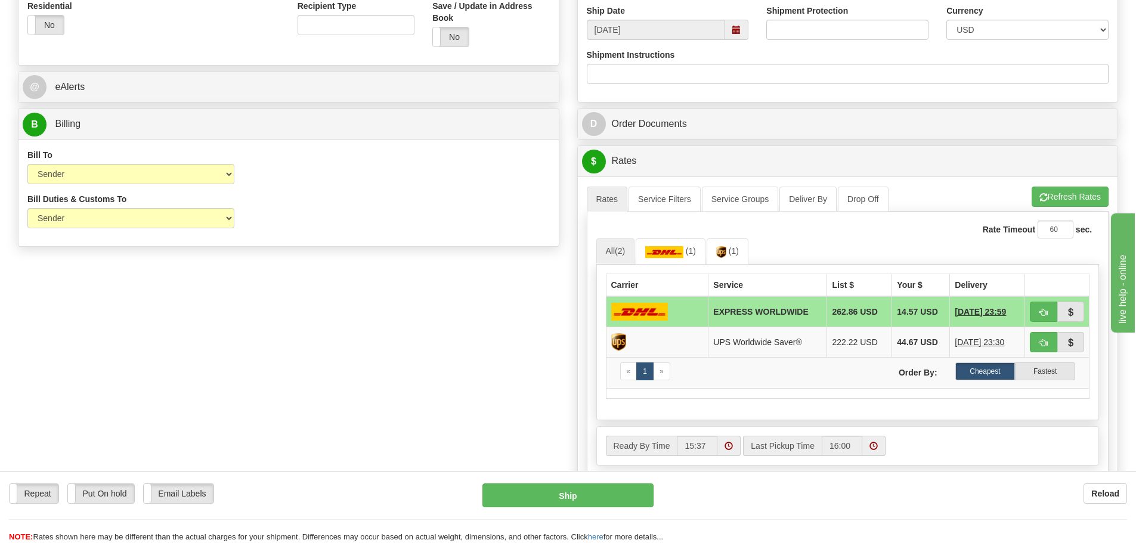
scroll to position [477, 0]
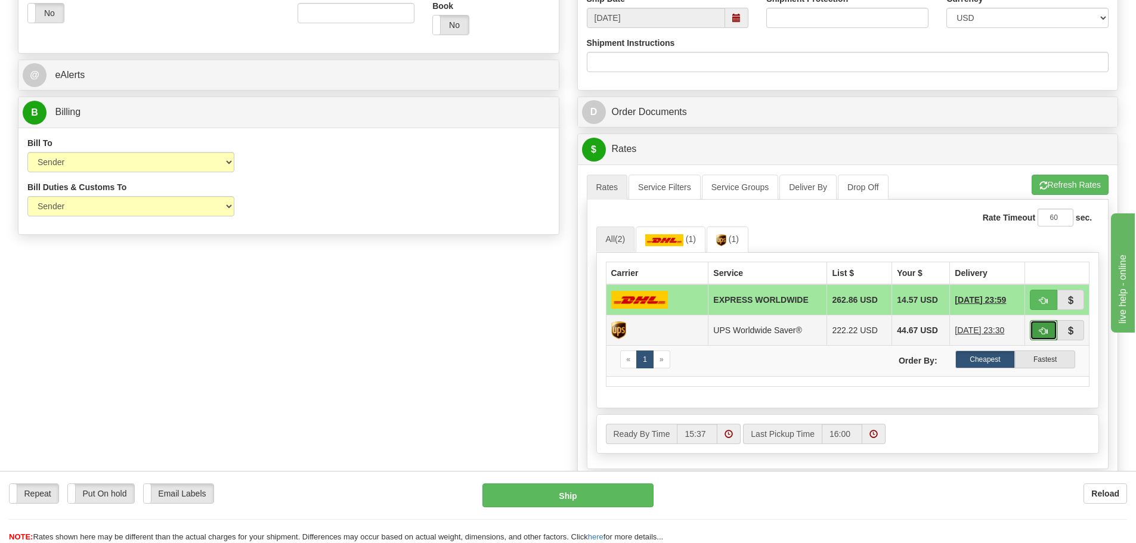
click at [1045, 329] on span "button" at bounding box center [1044, 331] width 8 height 8
type input "65"
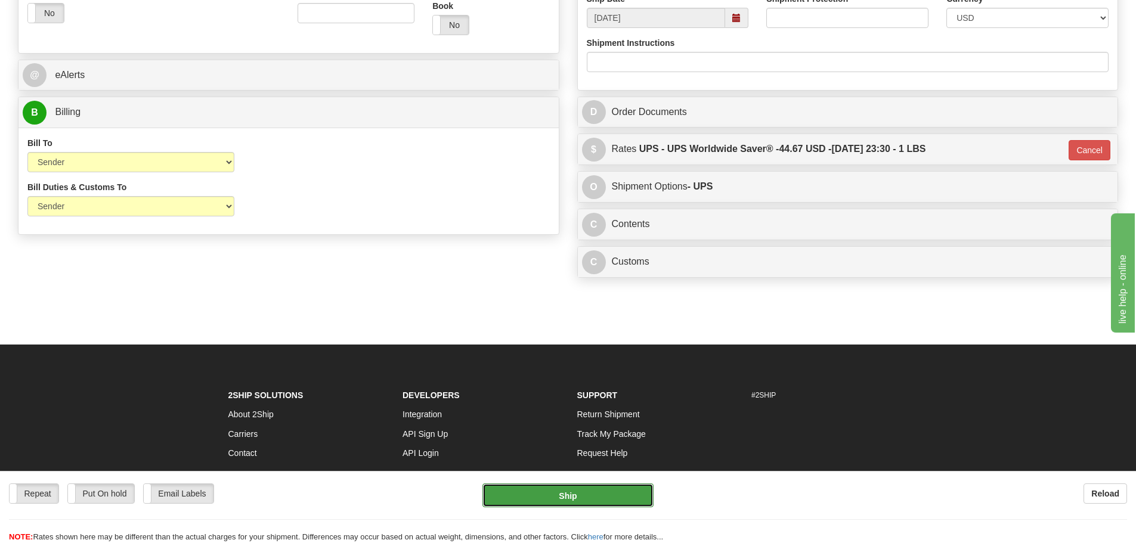
click at [586, 497] on button "Ship" at bounding box center [568, 496] width 171 height 24
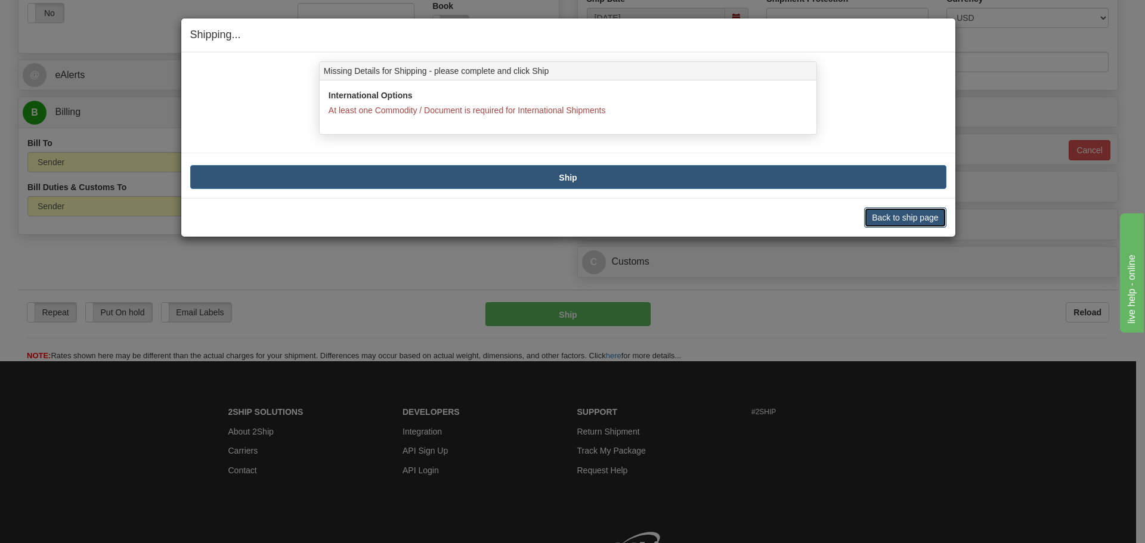
click at [922, 219] on button "Back to ship page" at bounding box center [905, 218] width 82 height 20
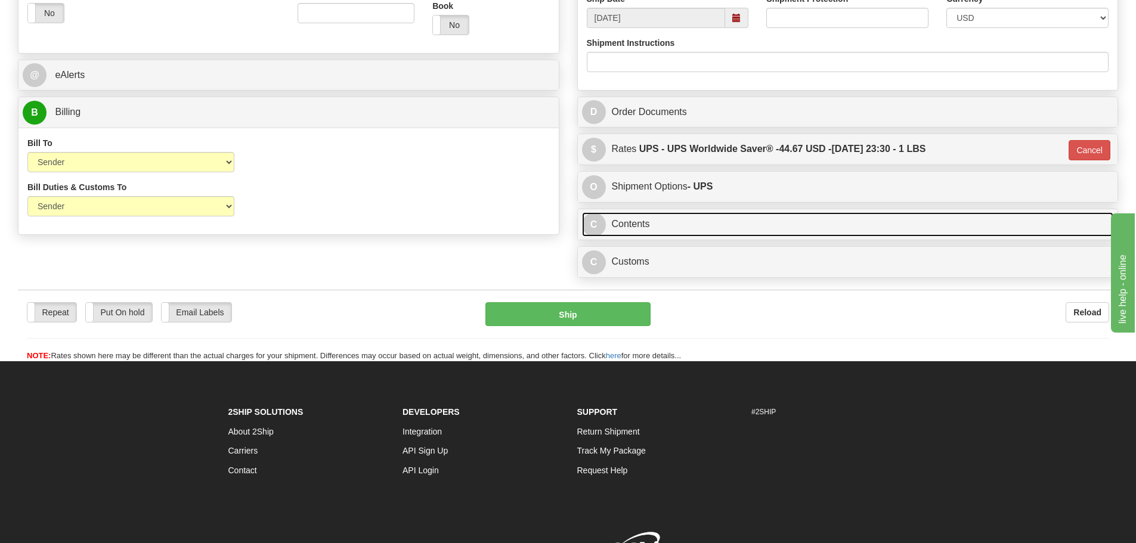
click at [677, 224] on link "C Contents" at bounding box center [848, 224] width 532 height 24
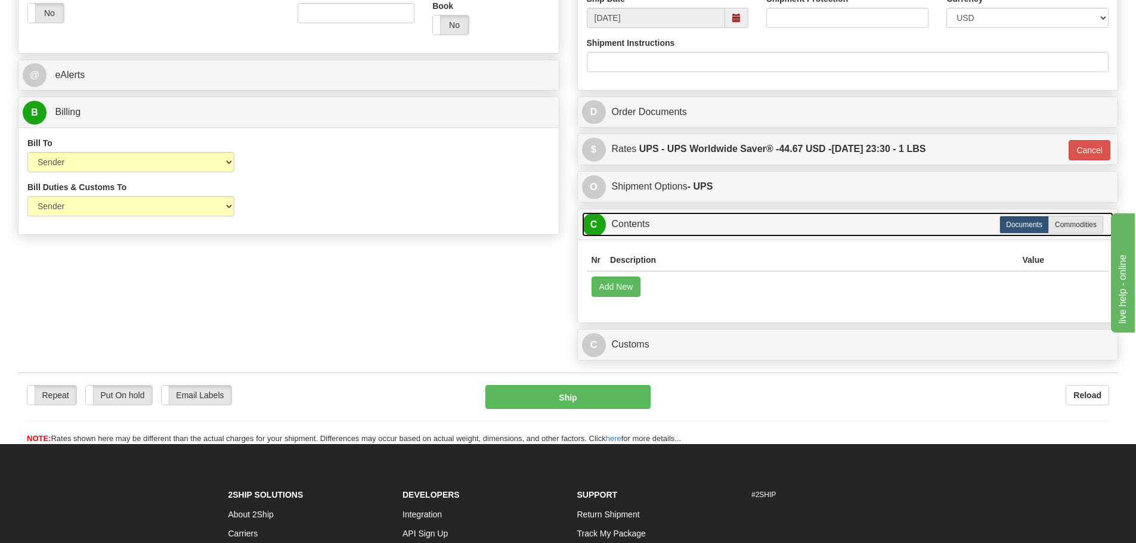
click at [677, 223] on link "C Contents" at bounding box center [848, 224] width 532 height 24
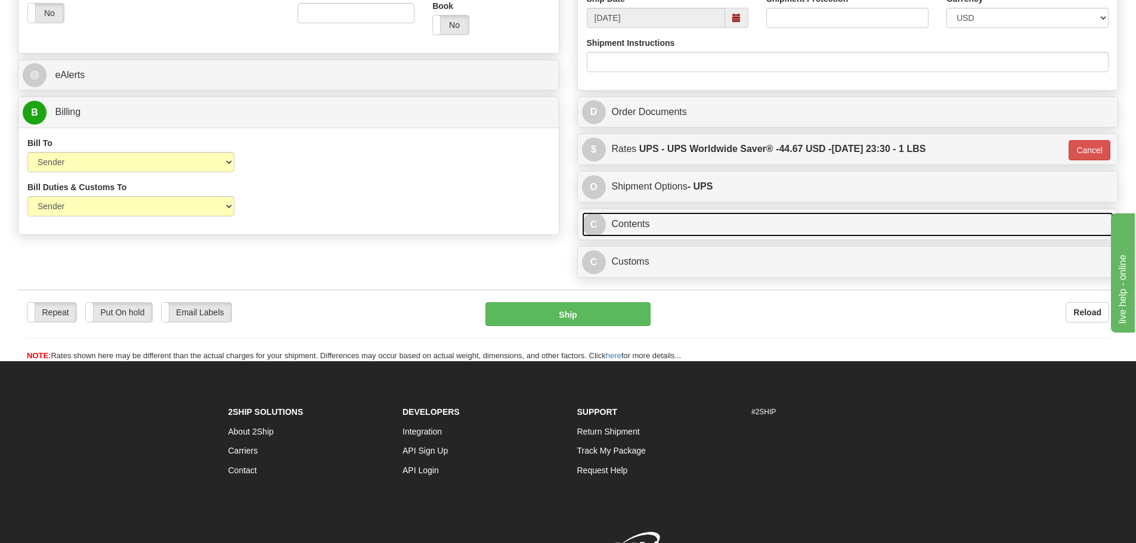
click at [709, 228] on link "C Contents" at bounding box center [848, 224] width 532 height 24
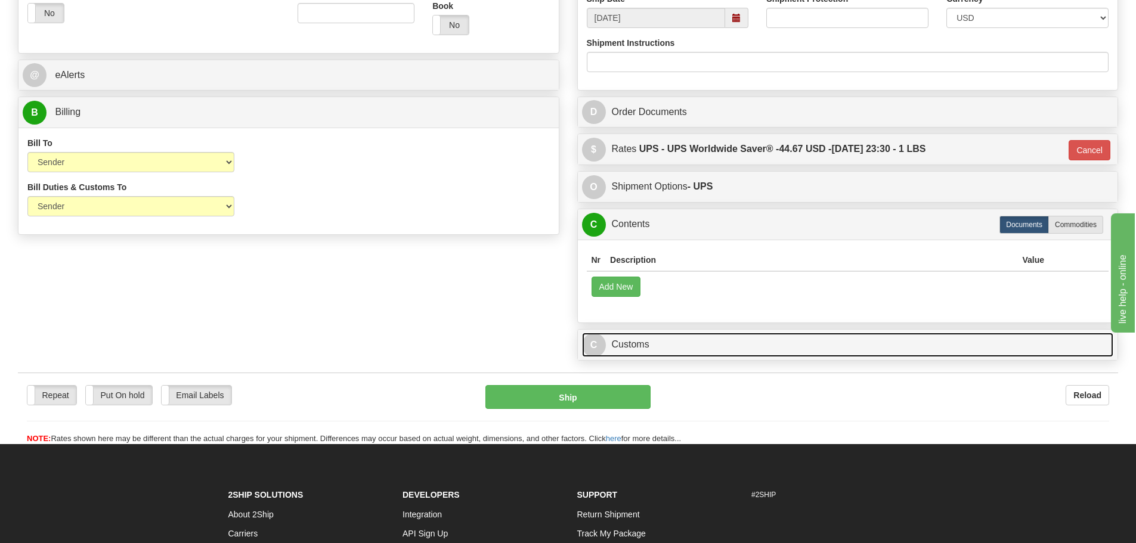
click at [672, 345] on link "C Customs" at bounding box center [848, 345] width 532 height 24
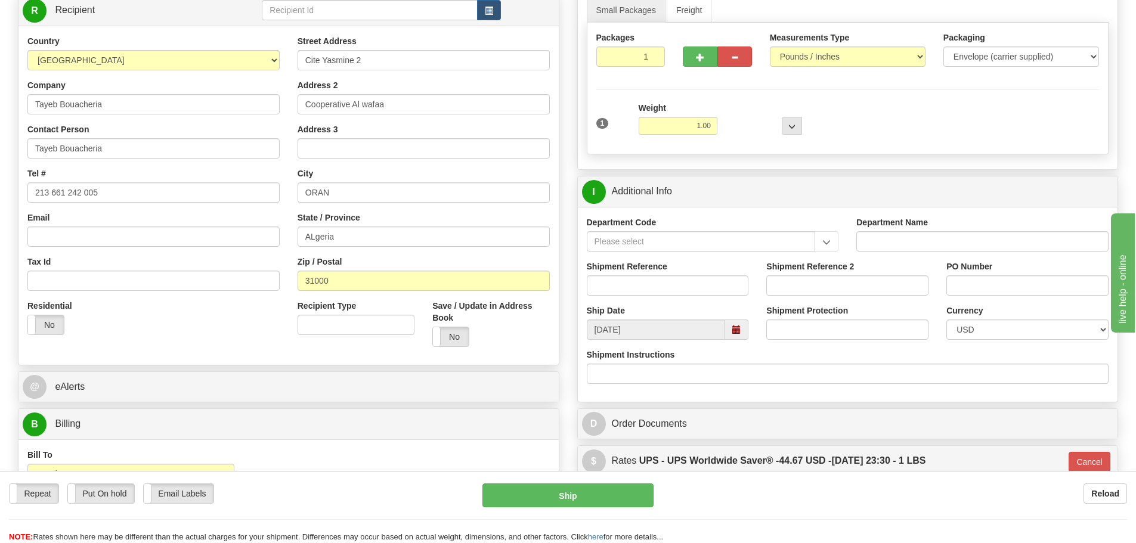
scroll to position [239, 0]
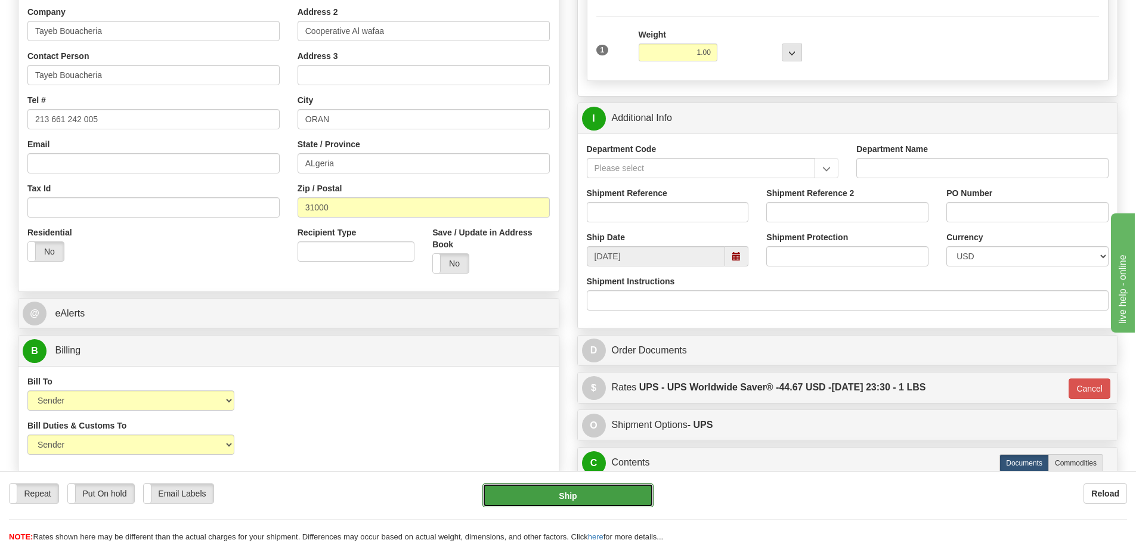
click at [563, 496] on button "Ship" at bounding box center [568, 496] width 171 height 24
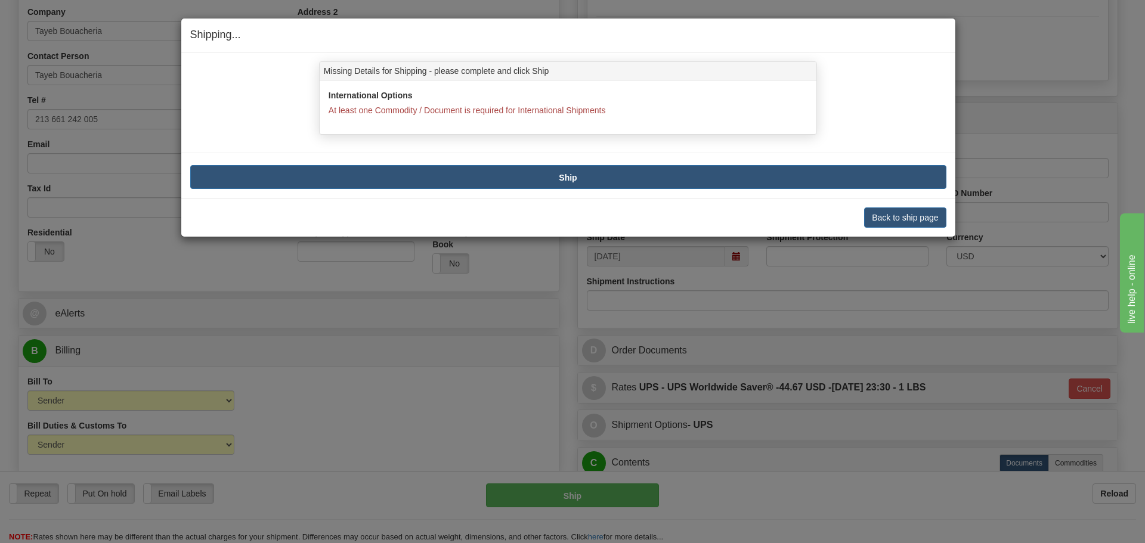
click at [364, 97] on label "International Options" at bounding box center [371, 95] width 84 height 12
click at [365, 117] on div "International Options At least one Commodity / Document is required for Interna…" at bounding box center [568, 107] width 497 height 36
click at [366, 109] on span "At least one Commodity / Document is required for International Shipments" at bounding box center [467, 111] width 277 height 10
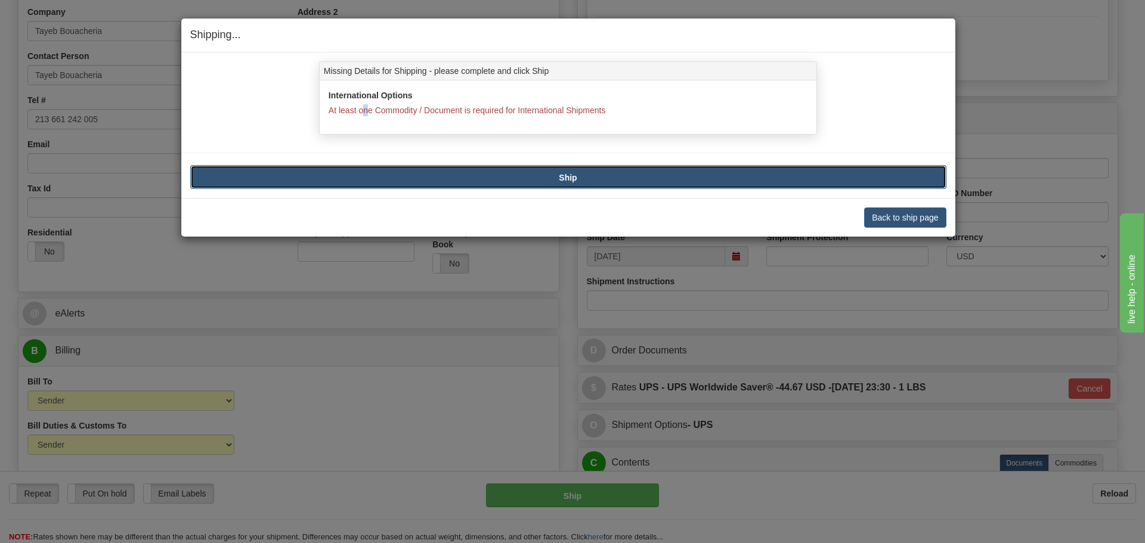
click at [590, 181] on button "Ship" at bounding box center [568, 177] width 756 height 24
click at [937, 221] on button "Back to ship page" at bounding box center [905, 218] width 82 height 20
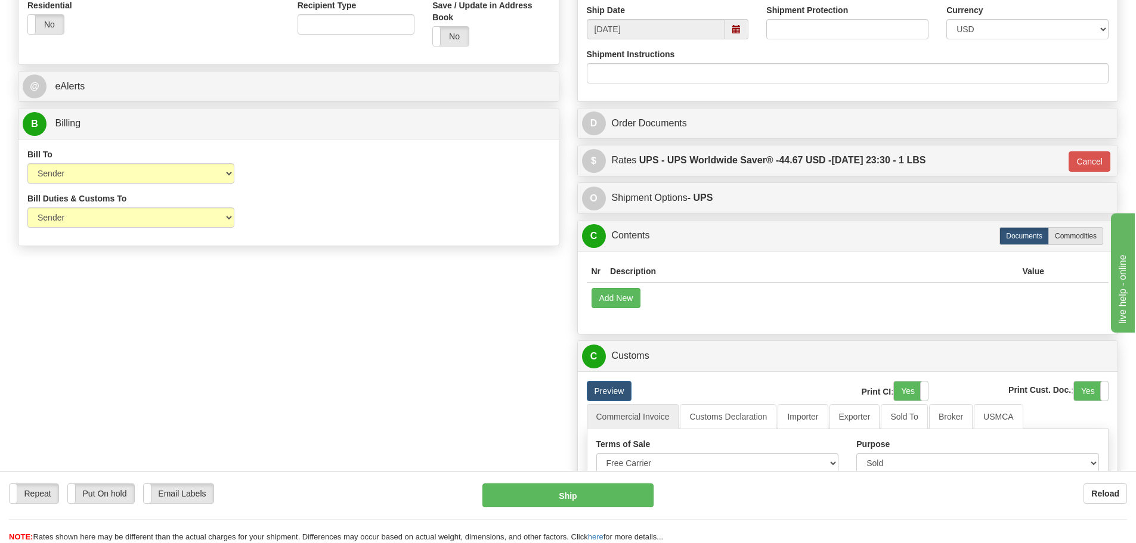
scroll to position [477, 0]
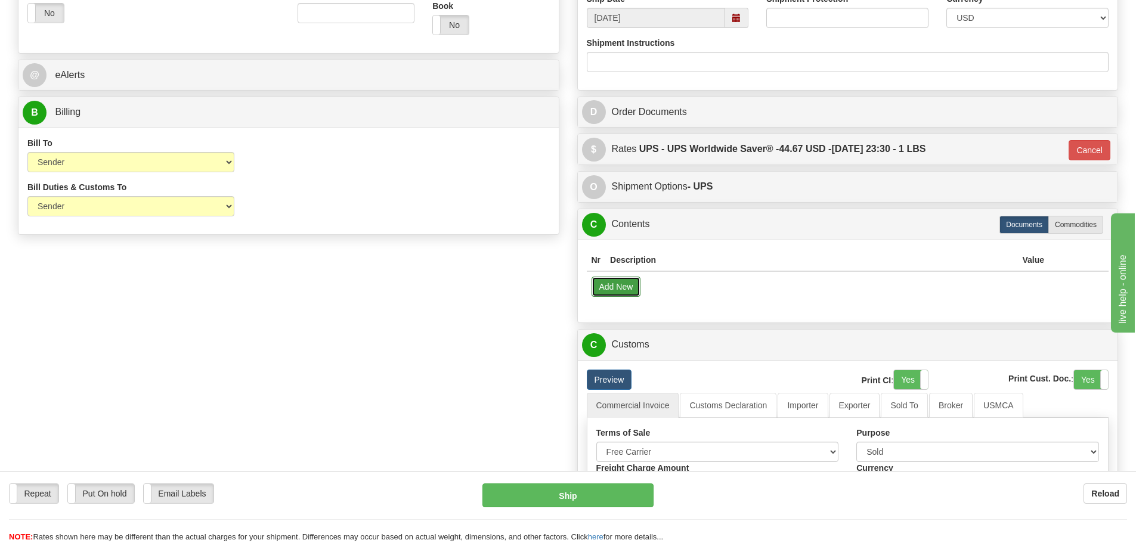
click at [625, 289] on button "Add New" at bounding box center [617, 287] width 50 height 20
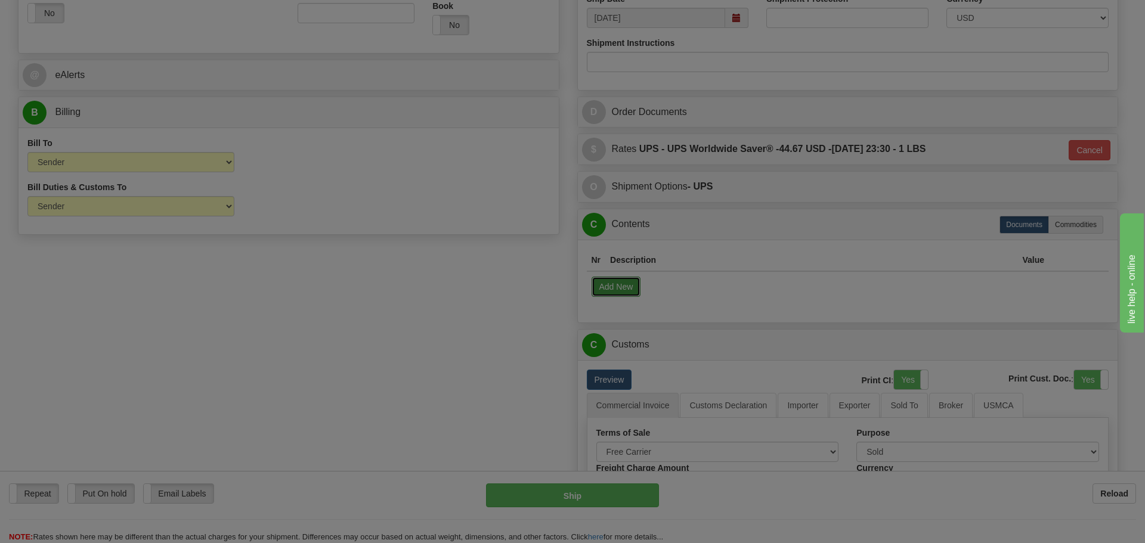
select select "US"
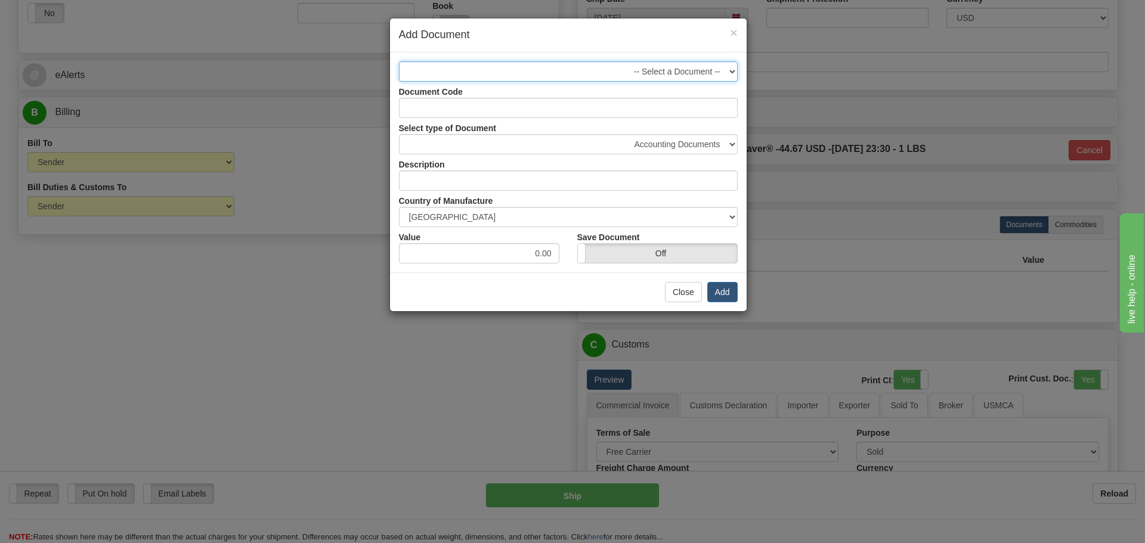
click at [689, 72] on select "-- Select a Document --" at bounding box center [568, 71] width 339 height 20
click at [399, 61] on select "-- Select a Document --" at bounding box center [568, 71] width 339 height 20
click at [734, 69] on select "-- Select a Document --" at bounding box center [568, 71] width 339 height 20
click at [735, 32] on span "×" at bounding box center [733, 33] width 7 height 14
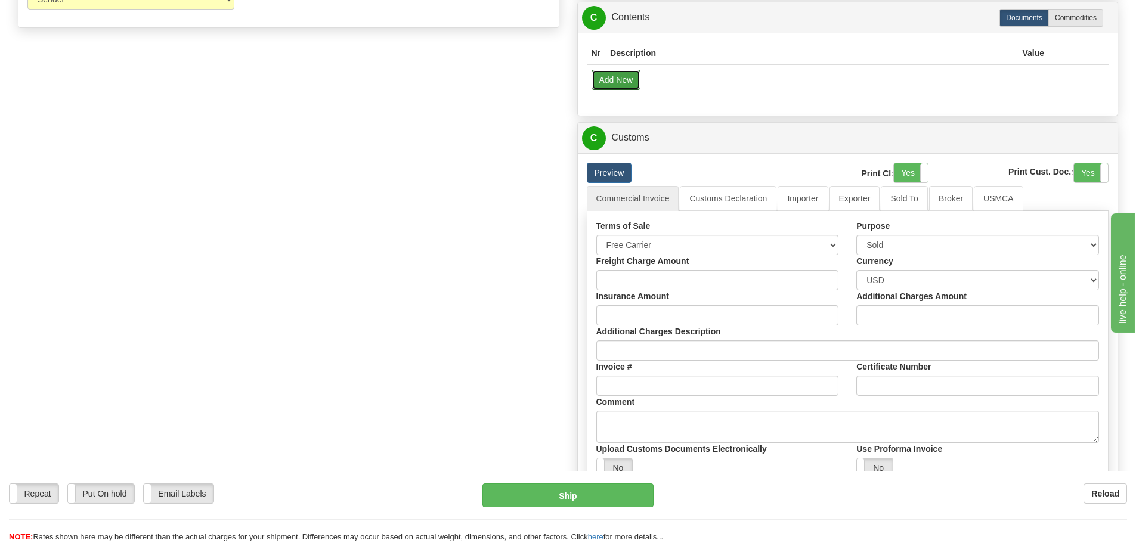
scroll to position [656, 0]
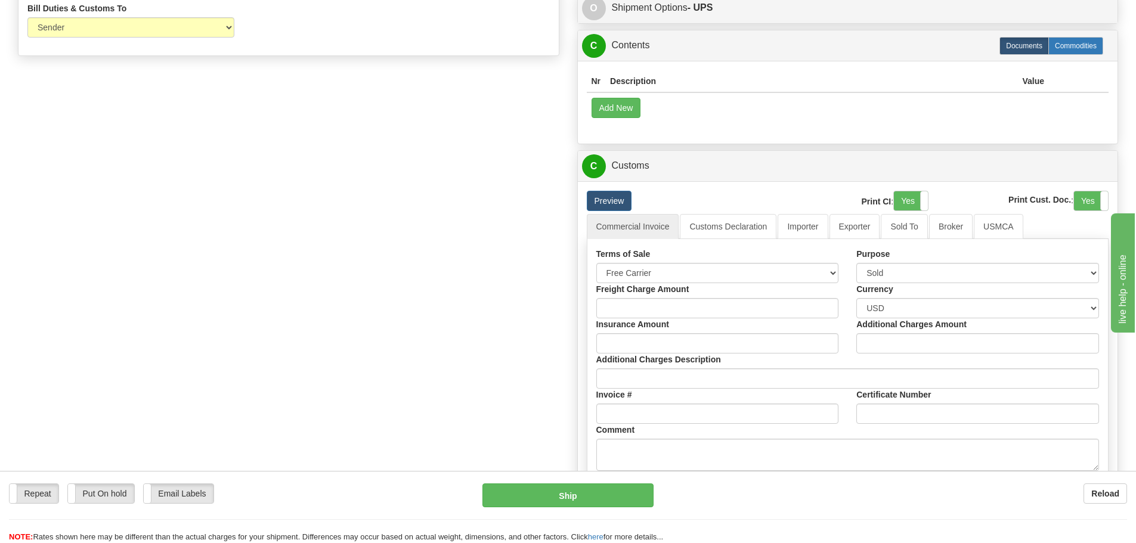
click at [1064, 48] on label "Commodities" at bounding box center [1076, 46] width 55 height 18
type input "65"
radio input "true"
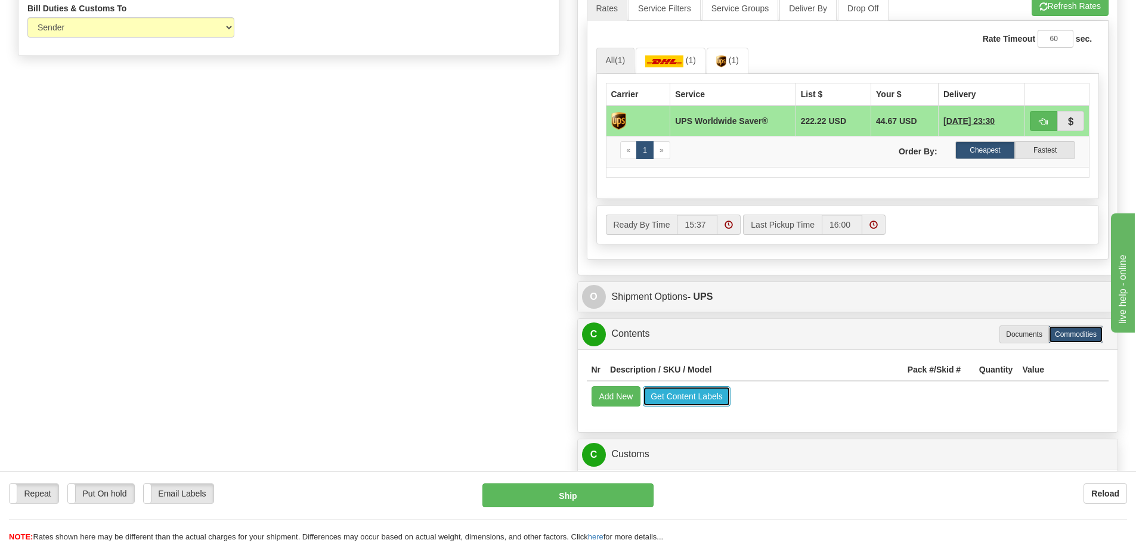
click at [693, 401] on button "Get Content Labels" at bounding box center [687, 397] width 88 height 20
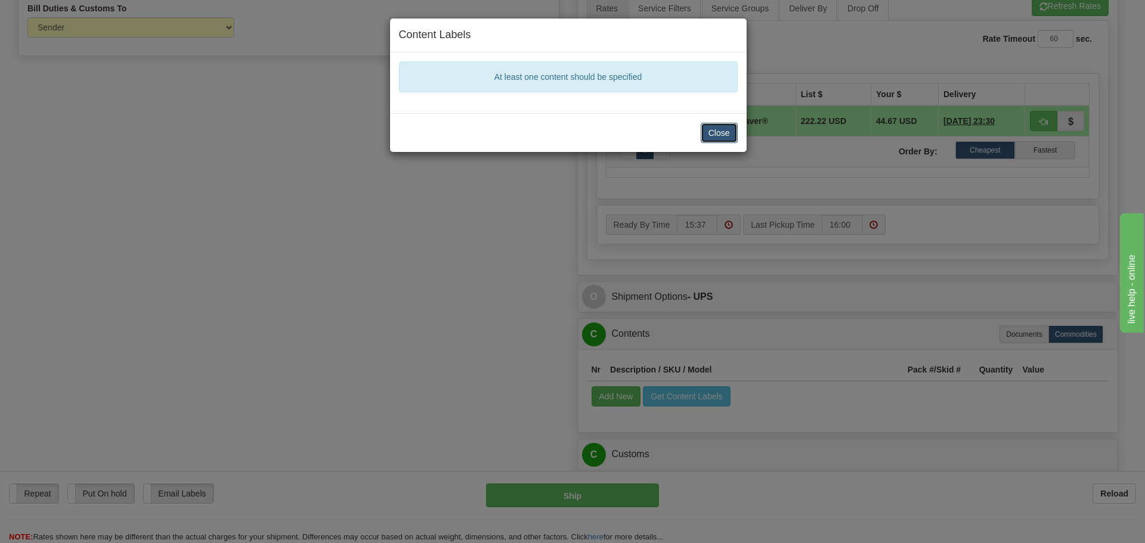
click at [716, 133] on button "Close" at bounding box center [719, 133] width 37 height 20
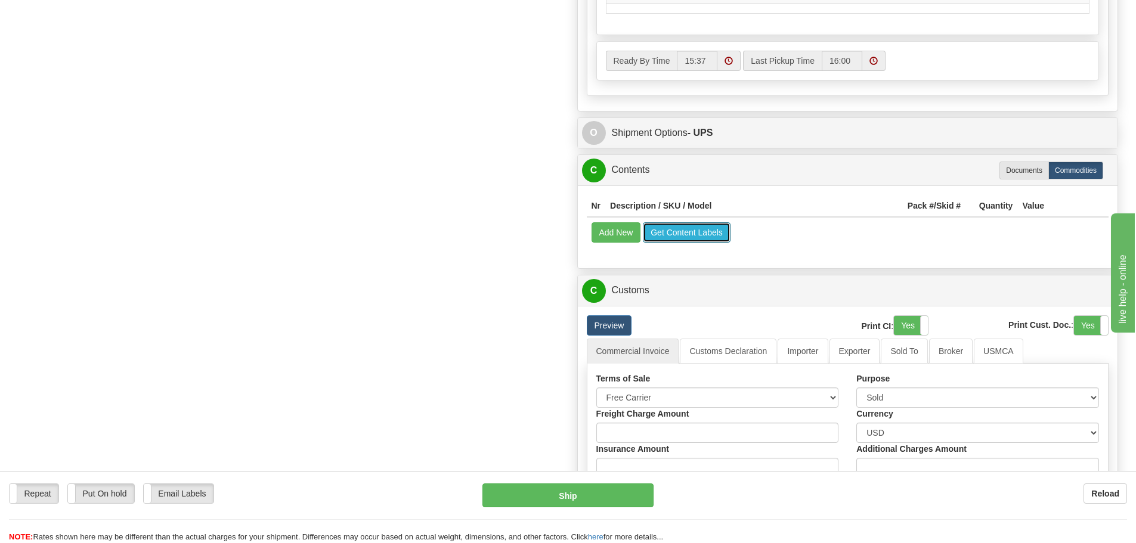
scroll to position [835, 0]
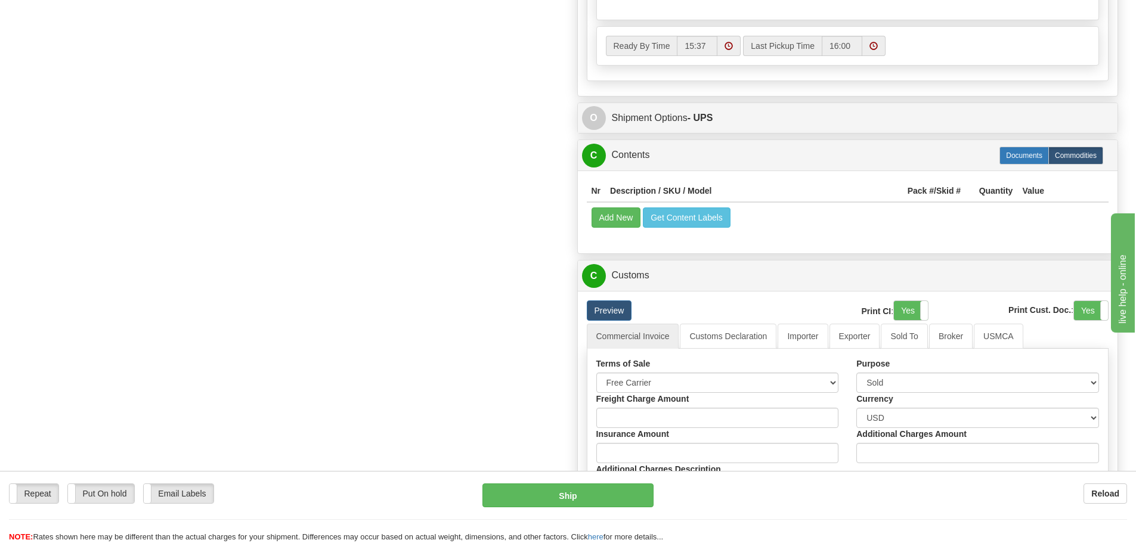
click at [1025, 161] on label "Documents" at bounding box center [1025, 156] width 50 height 18
type input "65"
radio input "true"
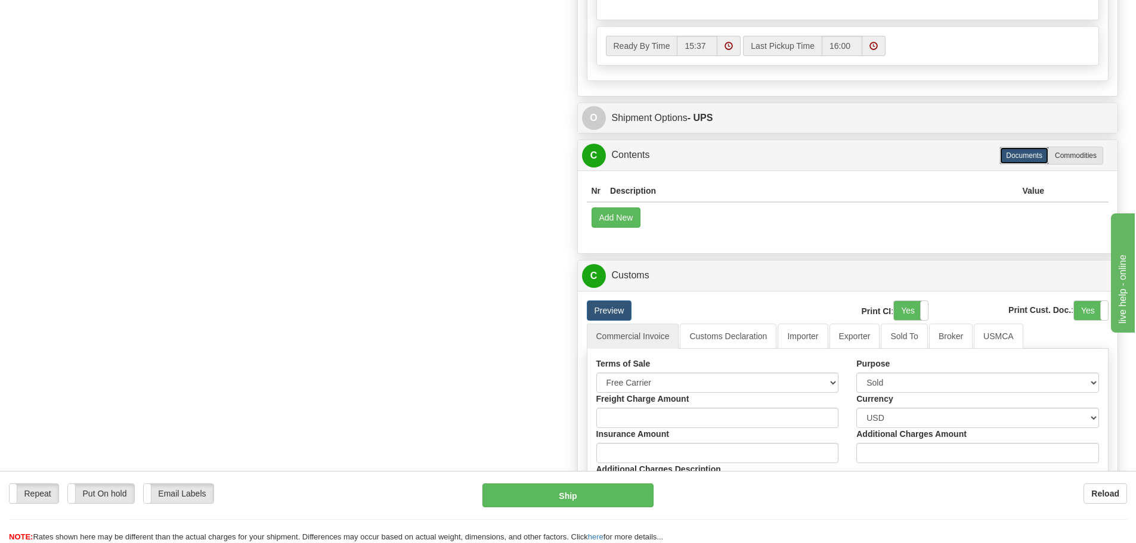
scroll to position [897, 0]
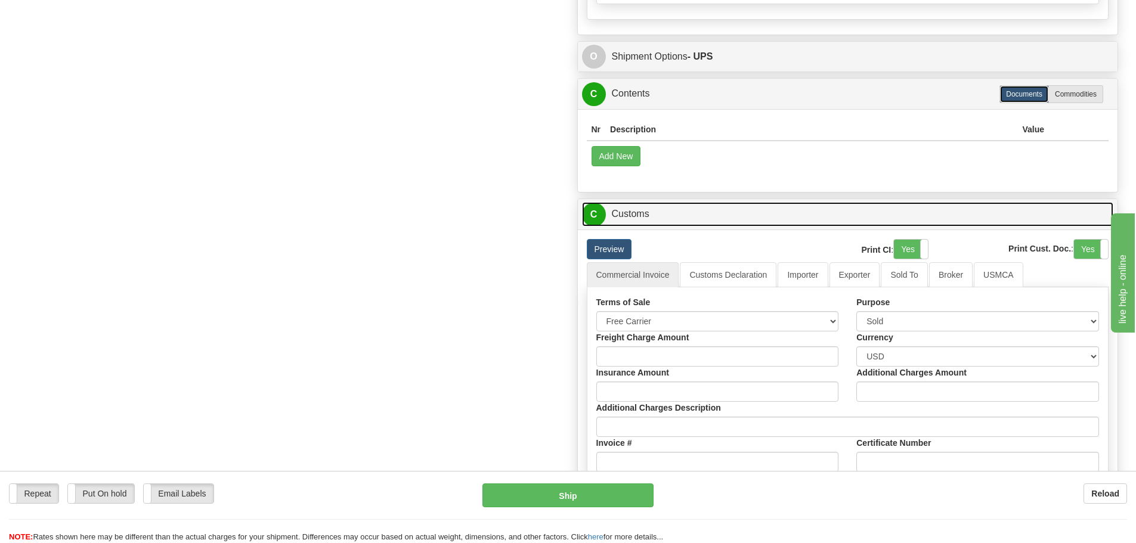
click at [635, 215] on link "C Customs" at bounding box center [848, 214] width 532 height 24
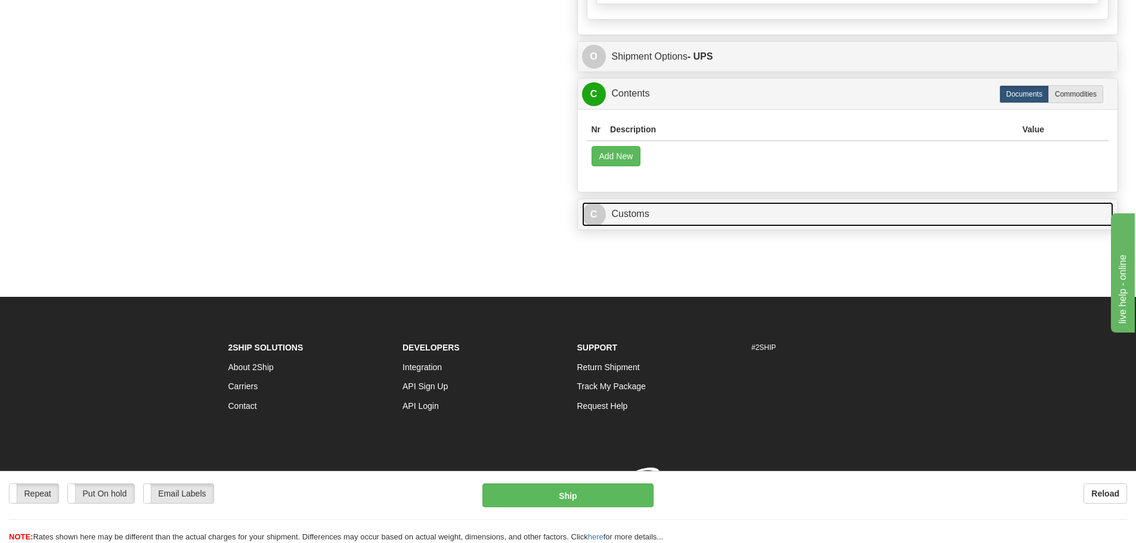
click at [636, 209] on link "C Customs" at bounding box center [848, 214] width 532 height 24
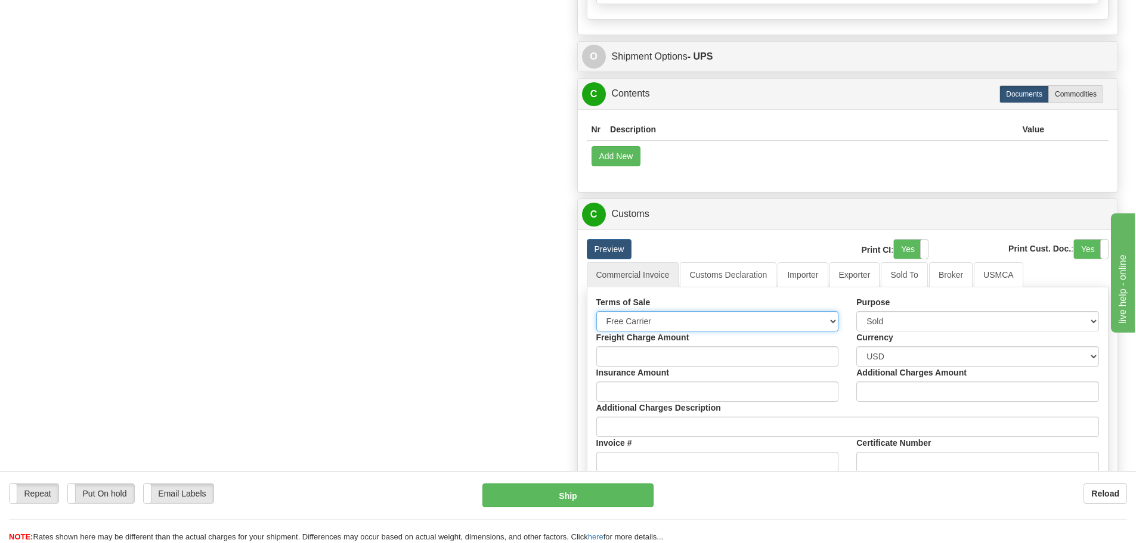
click at [836, 324] on select "Free Carrier Free On Board Ex Works Delivered Duty Unpaid Delivered Duty Paid C…" at bounding box center [718, 321] width 243 height 20
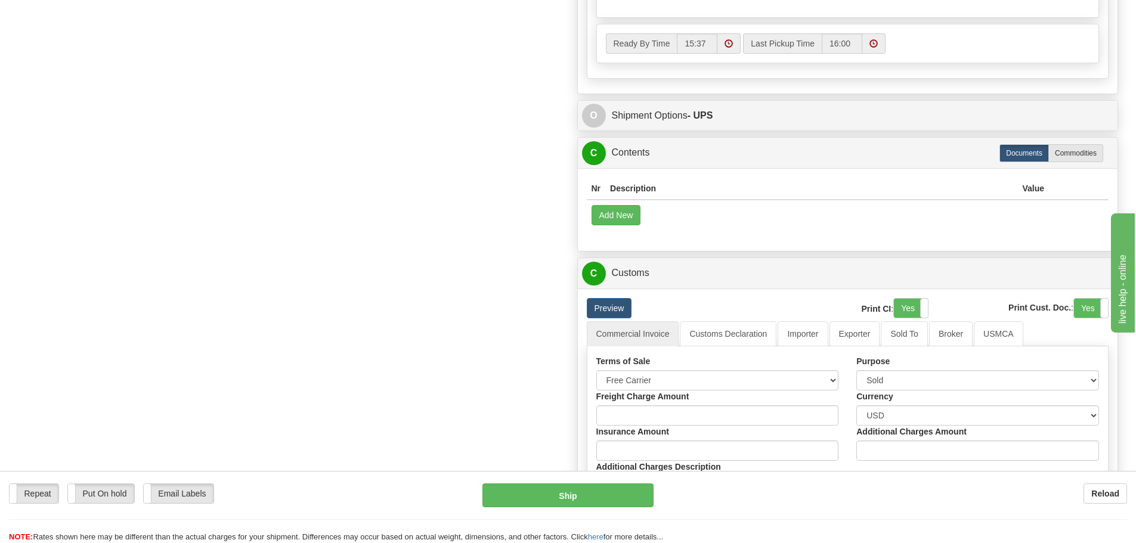
scroll to position [837, 0]
click at [1099, 158] on label "Commodities" at bounding box center [1076, 154] width 55 height 18
type input "65"
radio input "true"
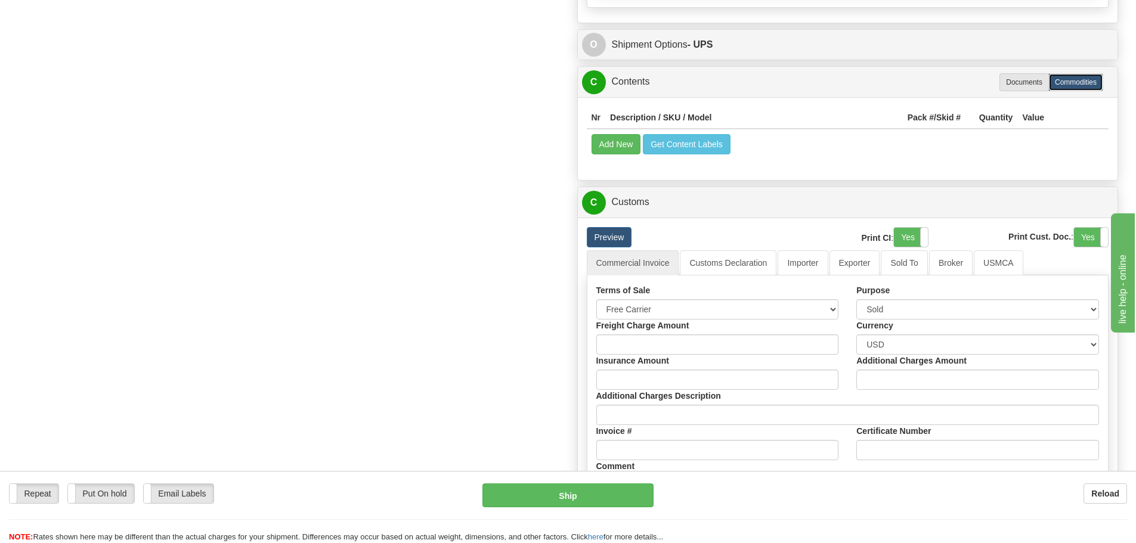
scroll to position [898, 0]
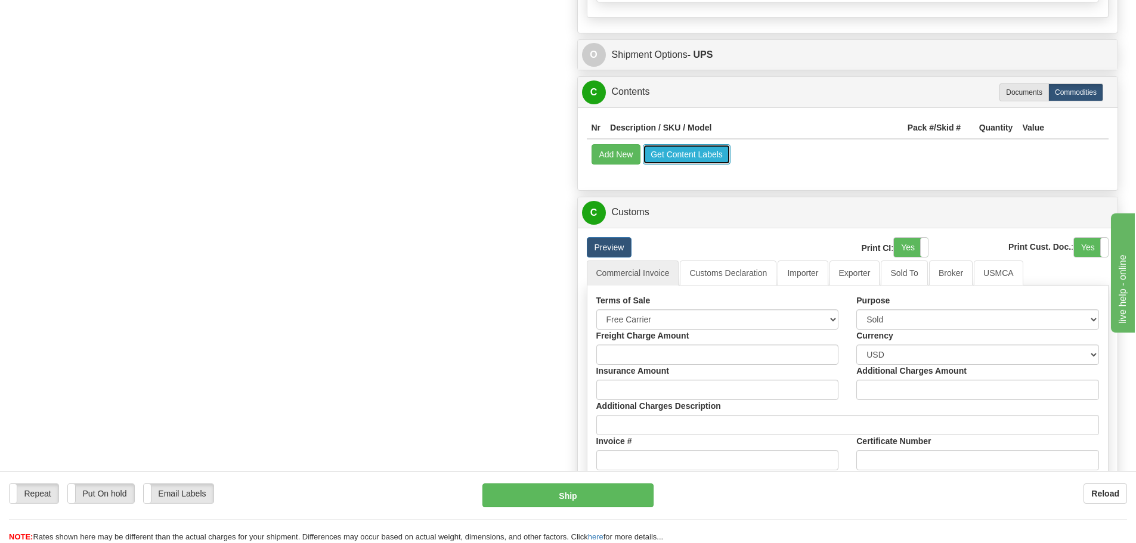
click at [700, 159] on button "Get Content Labels" at bounding box center [687, 154] width 88 height 20
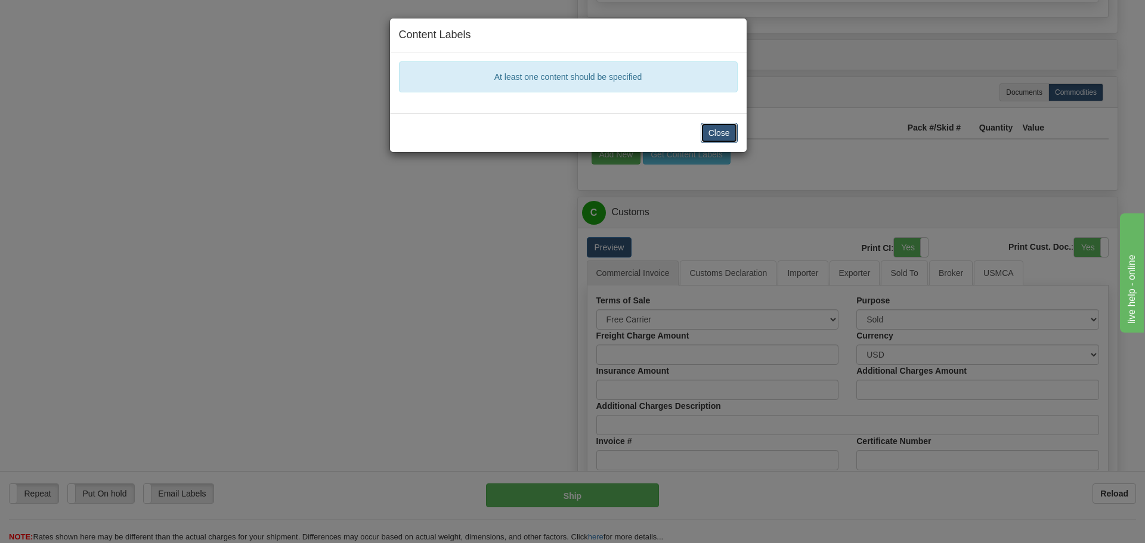
click at [709, 134] on button "Close" at bounding box center [719, 133] width 37 height 20
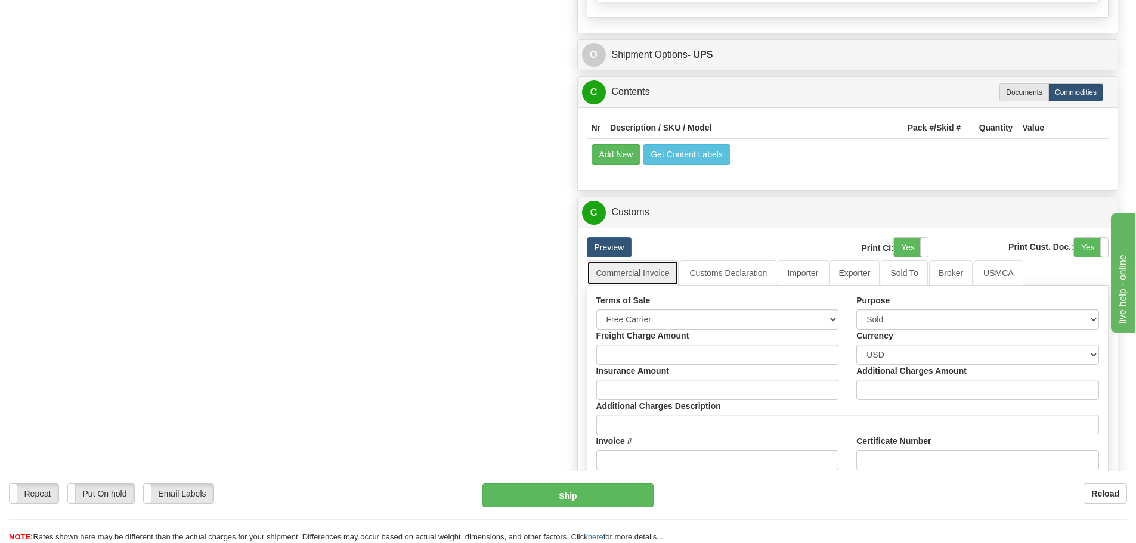
click at [637, 273] on link "Commercial Invoice" at bounding box center [633, 273] width 92 height 25
click at [742, 276] on link "Customs Declaration" at bounding box center [728, 273] width 97 height 25
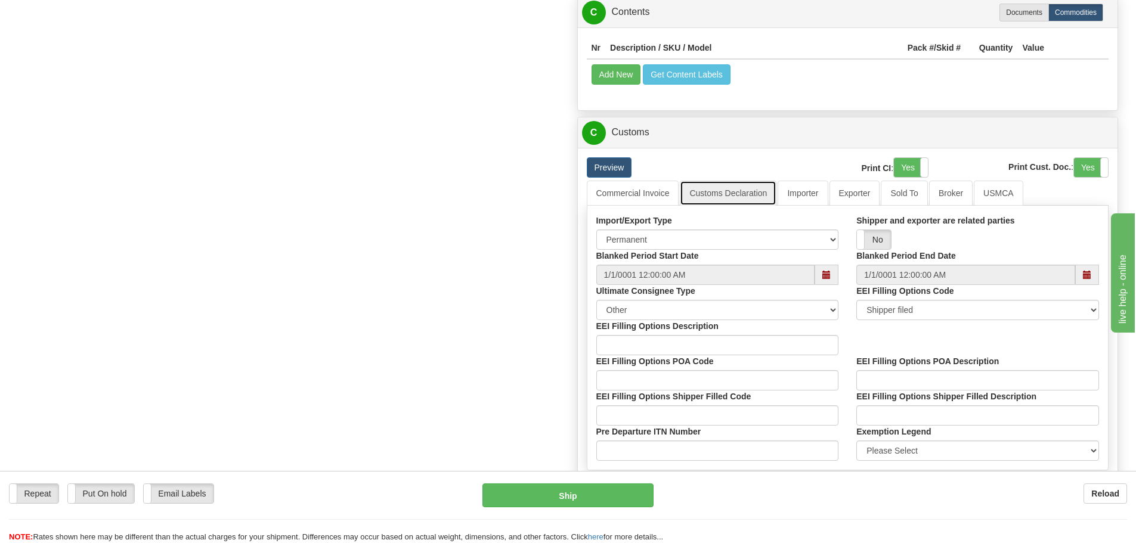
scroll to position [958, 0]
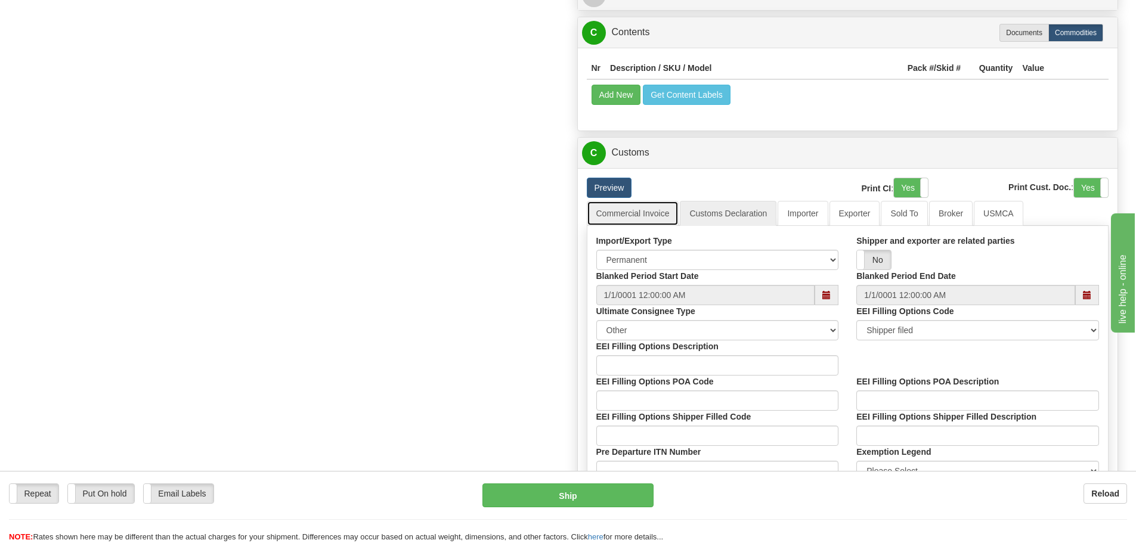
click at [647, 215] on link "Commercial Invoice" at bounding box center [633, 213] width 92 height 25
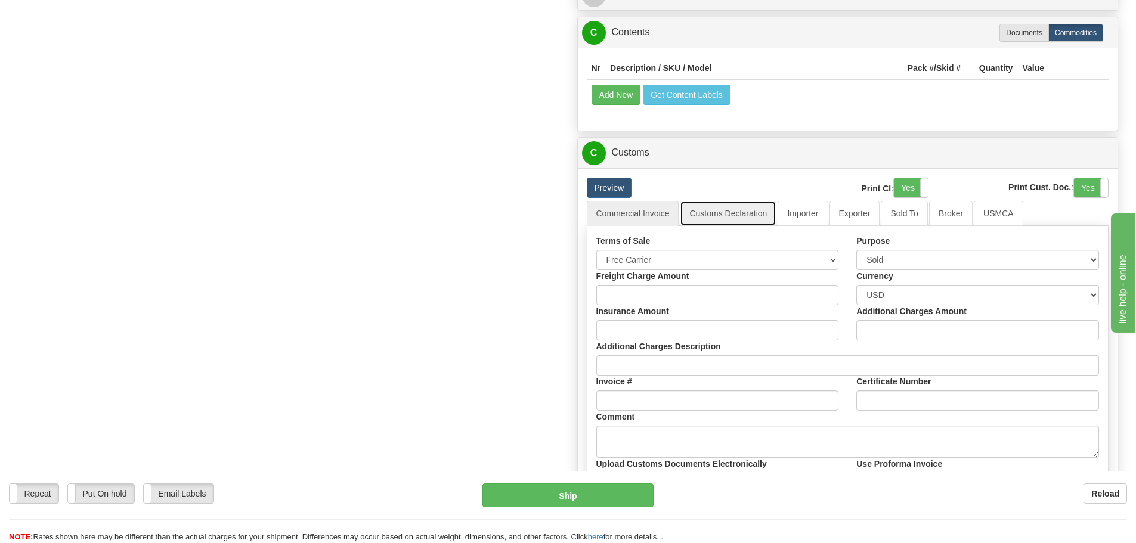
click at [730, 221] on link "Customs Declaration" at bounding box center [728, 213] width 97 height 25
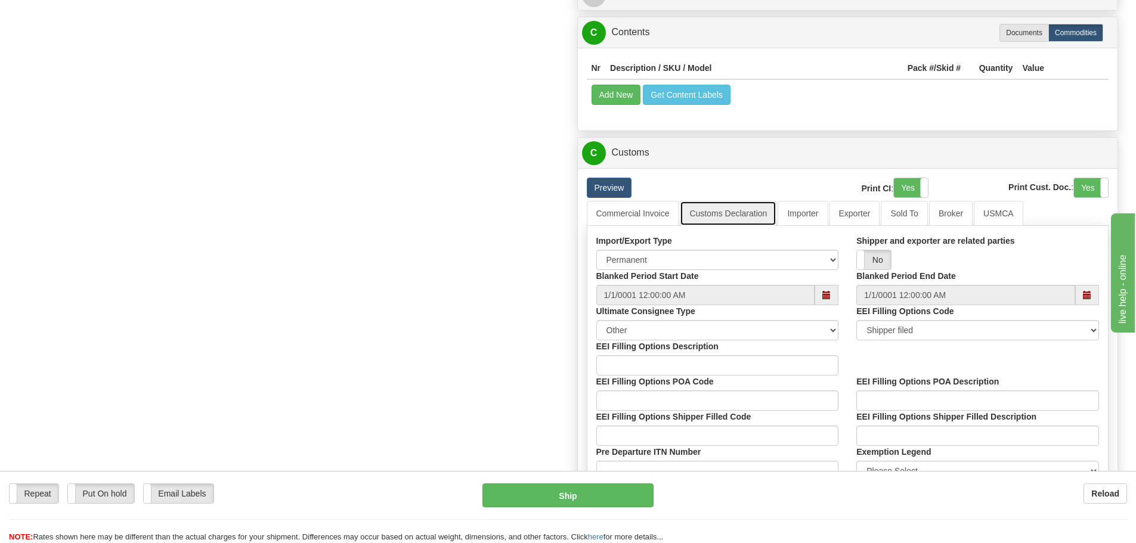
scroll to position [1018, 0]
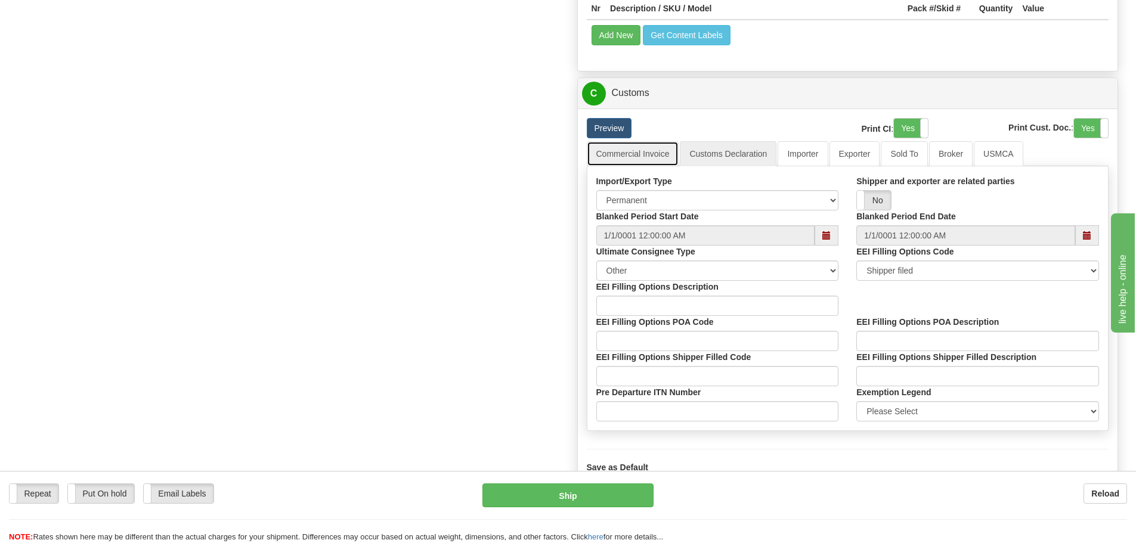
click at [622, 154] on link "Commercial Invoice" at bounding box center [633, 153] width 92 height 25
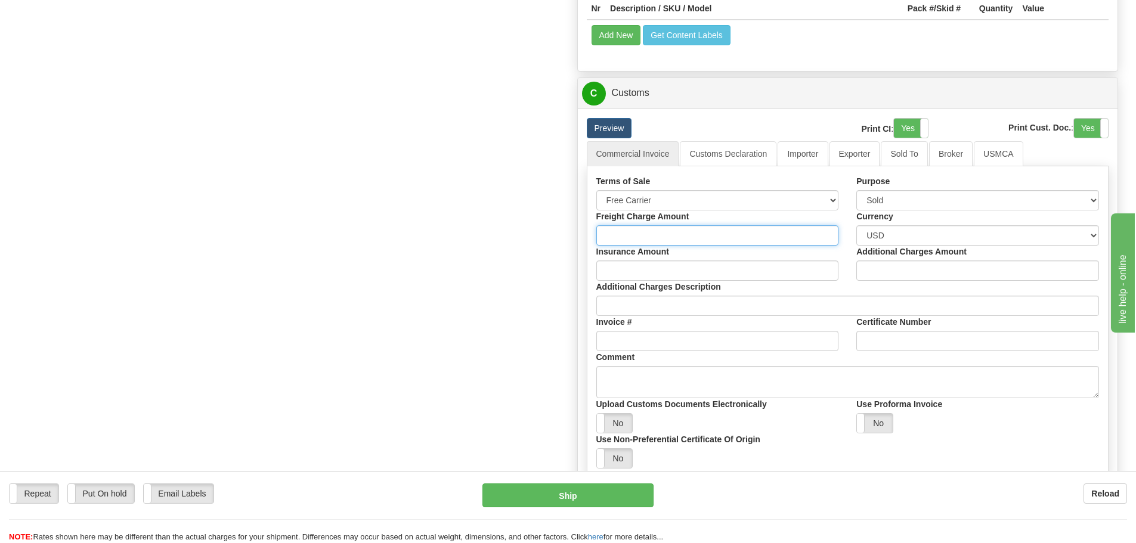
click at [648, 236] on input "Freight Charge Amount" at bounding box center [718, 235] width 243 height 20
type input "5"
type input "5.00"
click at [619, 276] on input "Insurance Amount" at bounding box center [718, 271] width 243 height 20
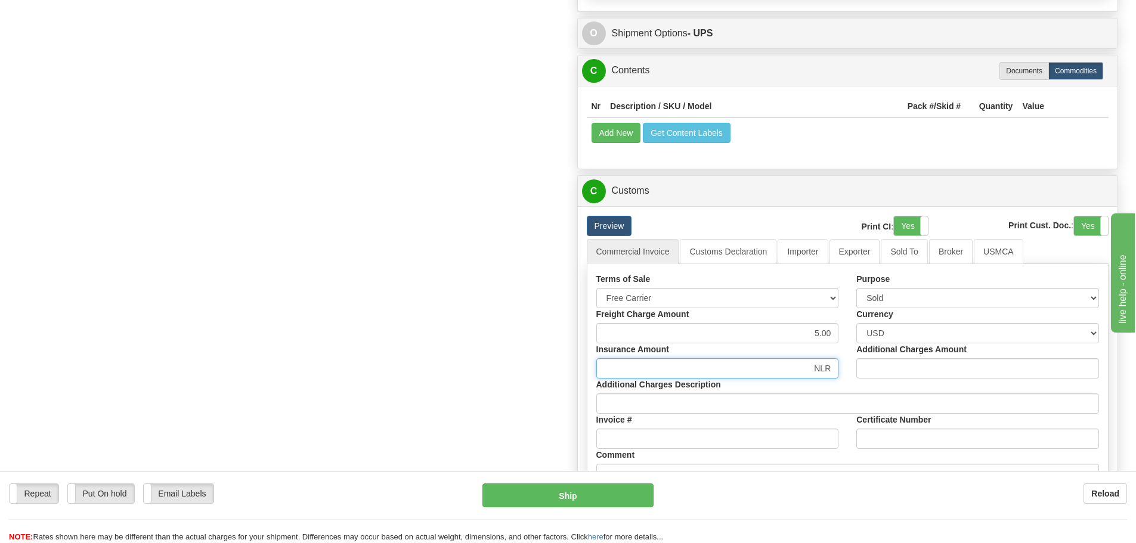
scroll to position [898, 0]
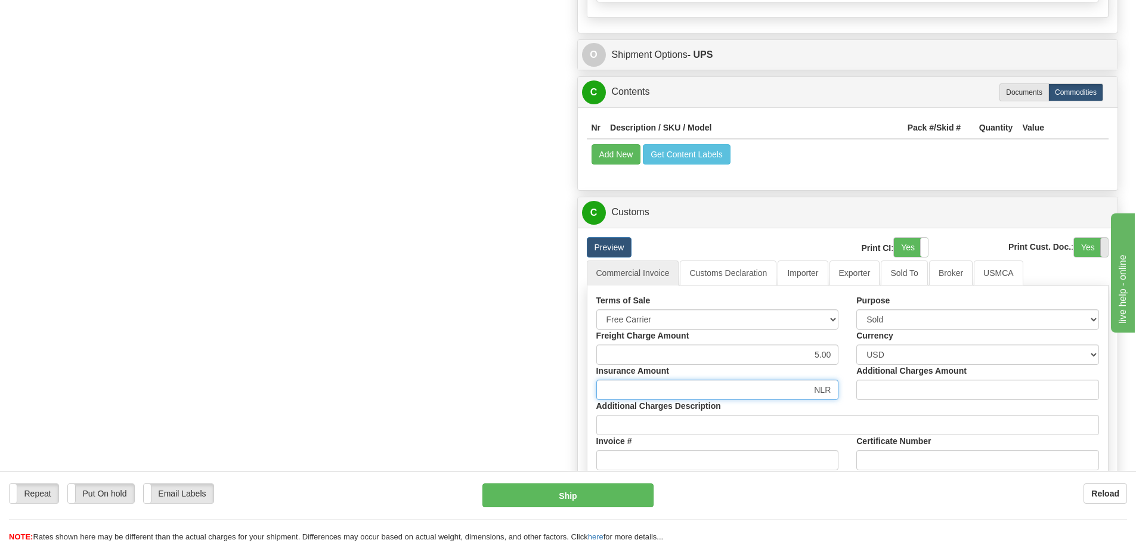
type input "NLR"
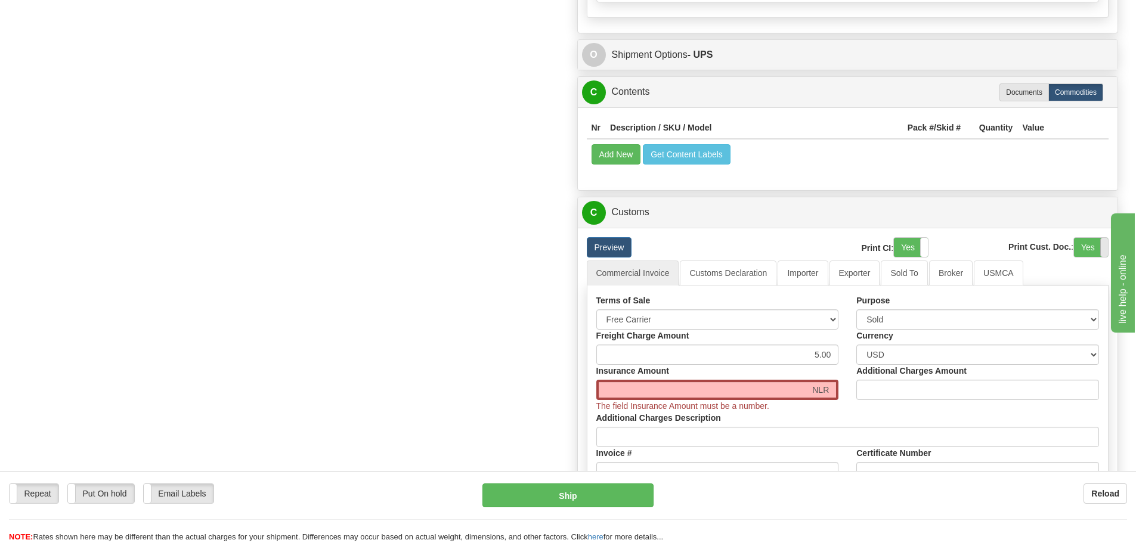
click at [1101, 249] on span at bounding box center [1109, 247] width 16 height 19
drag, startPoint x: 840, startPoint y: 398, endPoint x: 913, endPoint y: 406, distance: 73.3
click at [913, 406] on div "Terms of Sale Free Carrier Free On Board Ex Works Delivered Duty Unpaid Deliver…" at bounding box center [848, 447] width 521 height 305
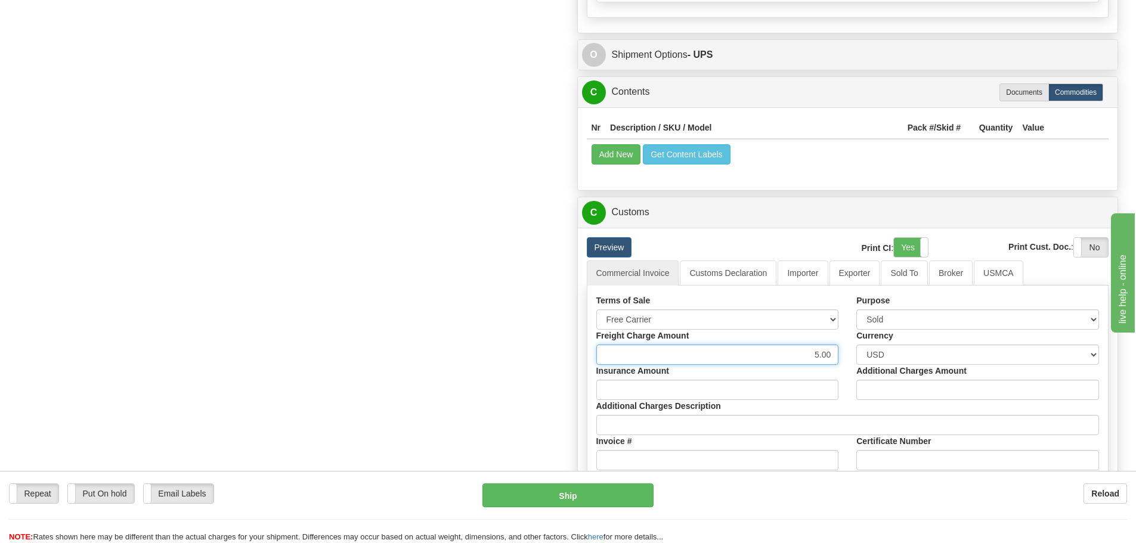
drag, startPoint x: 911, startPoint y: 363, endPoint x: 935, endPoint y: 369, distance: 24.6
click at [934, 369] on div "Terms of Sale Free Carrier Free On Board Ex Works Delivered Duty Unpaid Deliver…" at bounding box center [848, 441] width 521 height 293
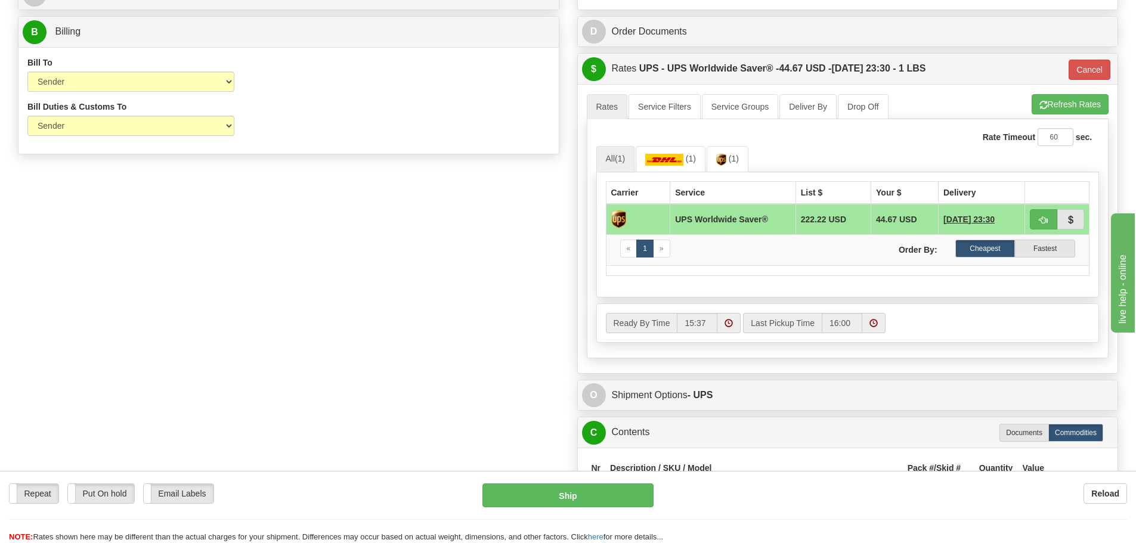
scroll to position [540, 0]
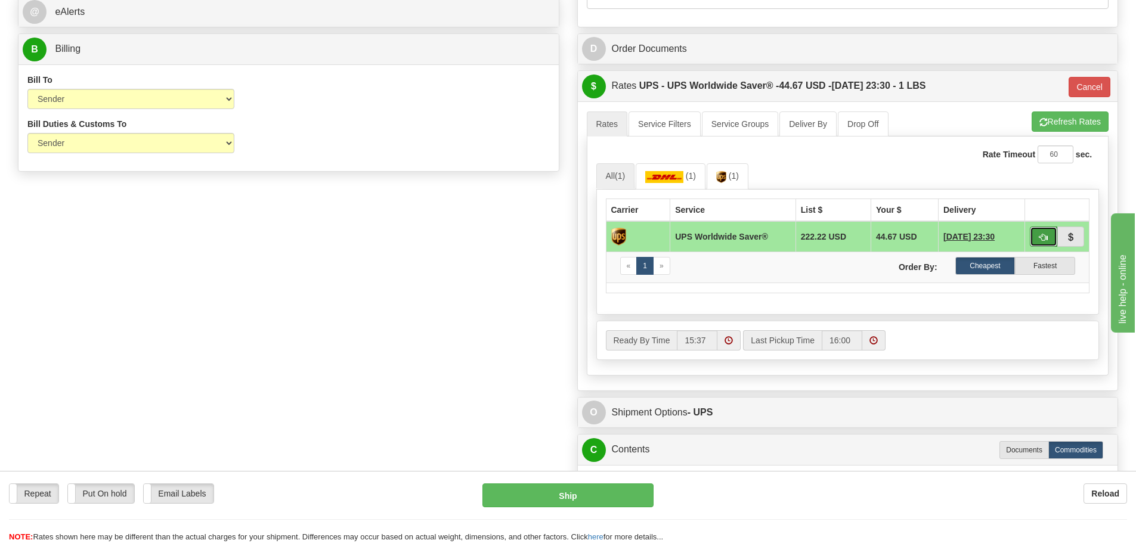
click at [1043, 237] on span "button" at bounding box center [1044, 238] width 8 height 8
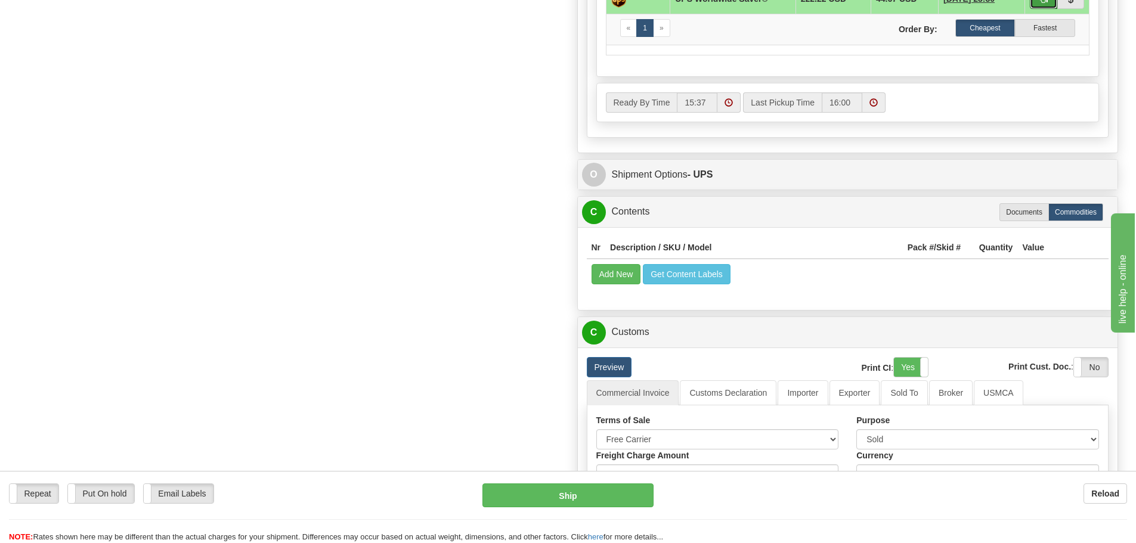
scroll to position [779, 0]
click at [547, 500] on button "Ship" at bounding box center [568, 496] width 171 height 24
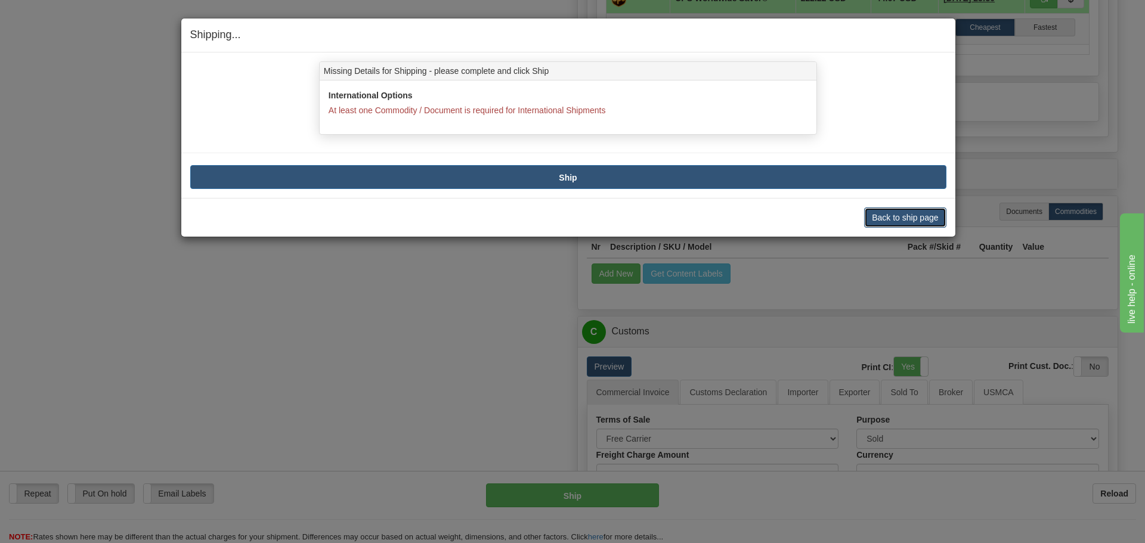
click at [894, 221] on button "Back to ship page" at bounding box center [905, 218] width 82 height 20
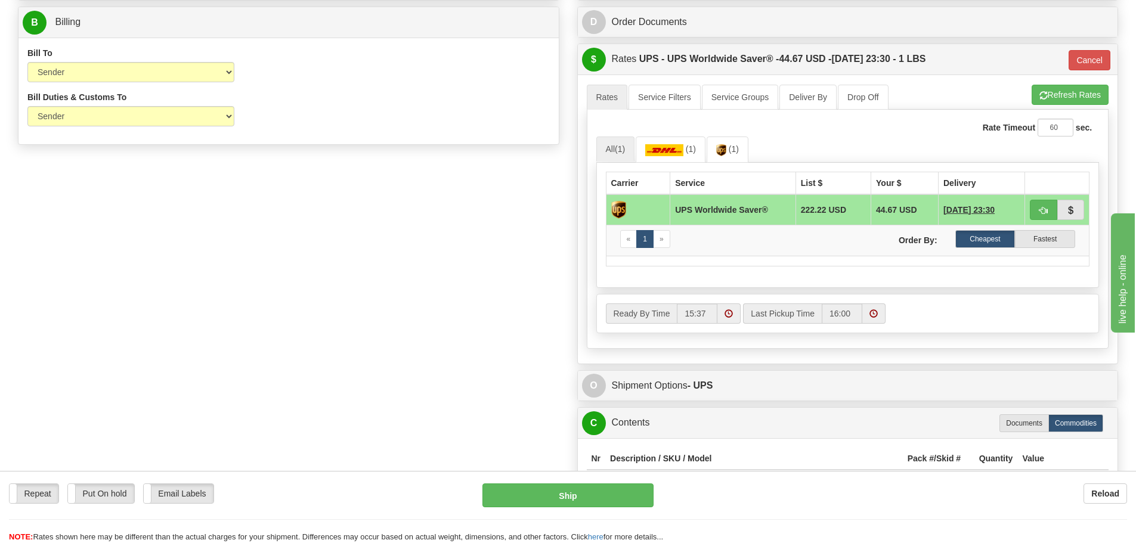
scroll to position [540, 0]
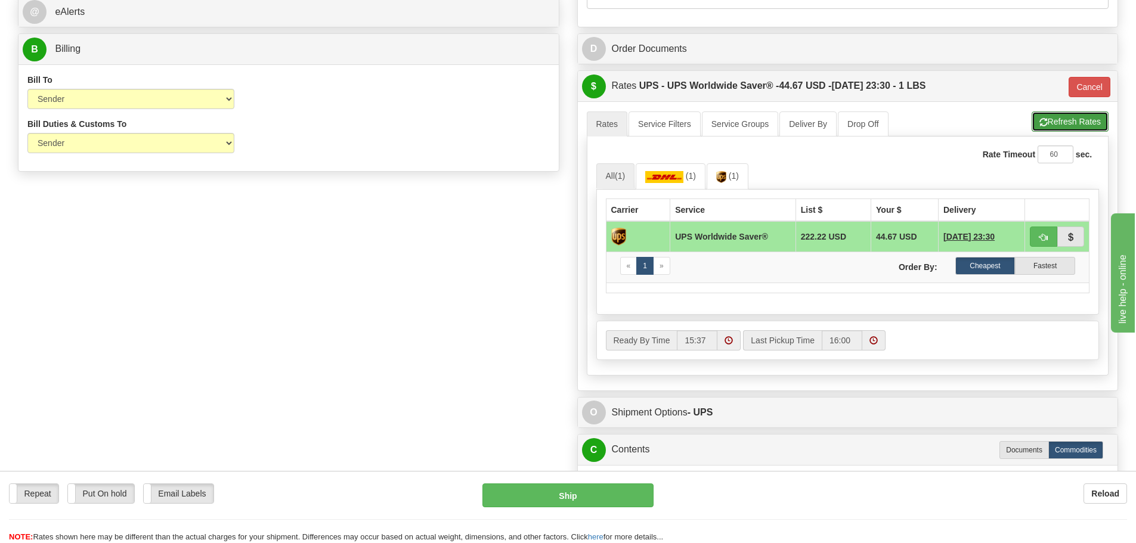
click at [1082, 122] on button "Refresh Rates" at bounding box center [1070, 122] width 77 height 20
click at [1046, 239] on span "button" at bounding box center [1044, 238] width 8 height 8
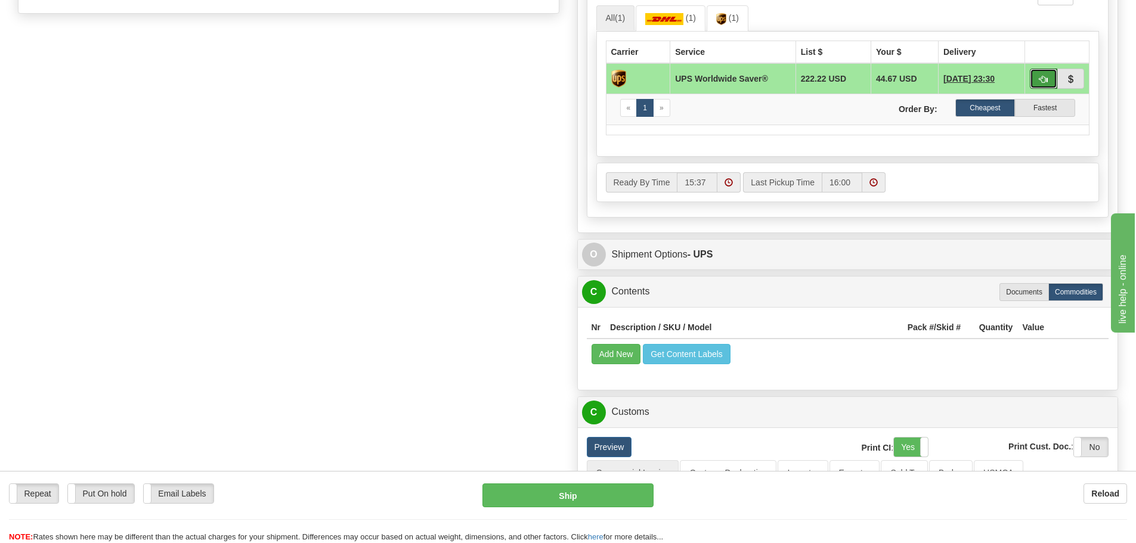
scroll to position [719, 0]
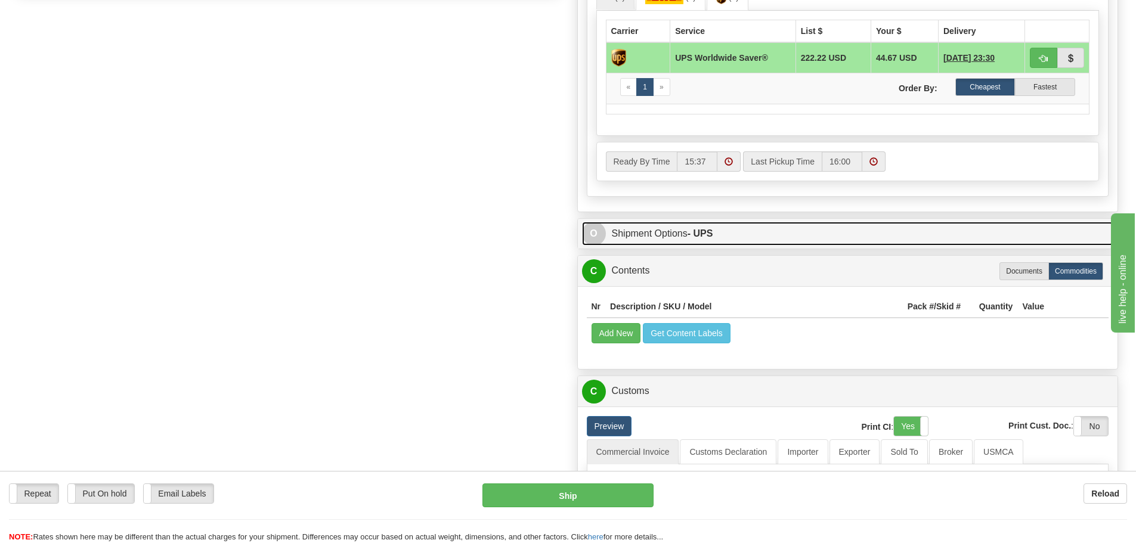
click at [651, 233] on link "O Shipment Options - UPS" at bounding box center [848, 234] width 532 height 24
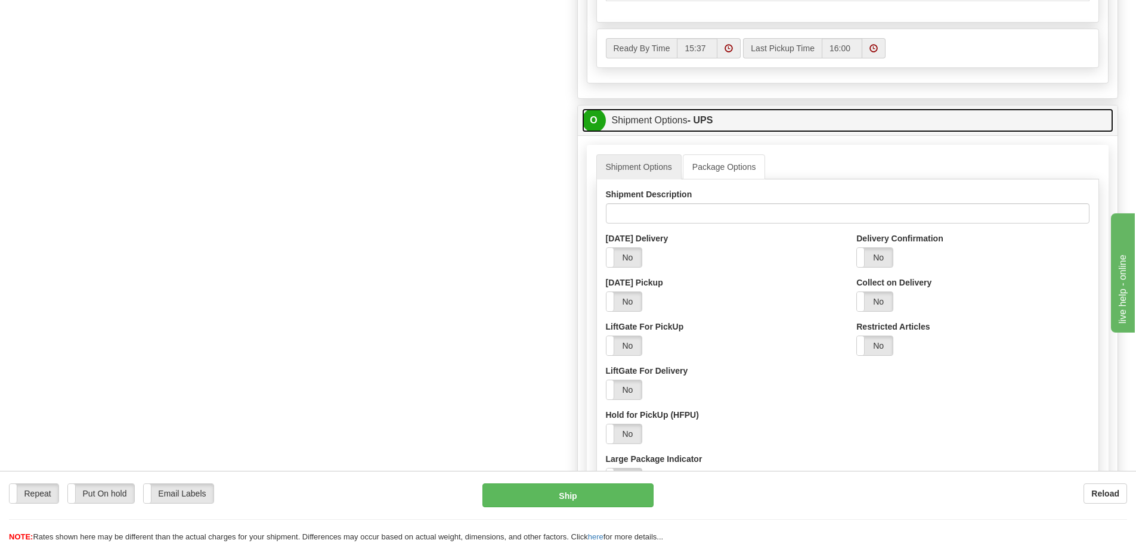
scroll to position [839, 0]
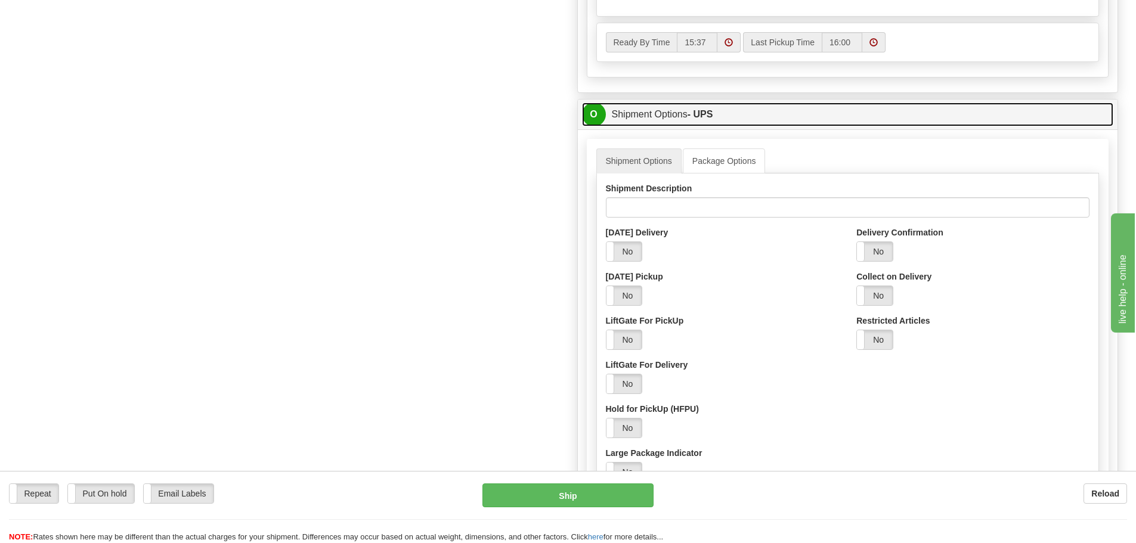
click at [614, 114] on link "O Shipment Options - UPS" at bounding box center [848, 115] width 532 height 24
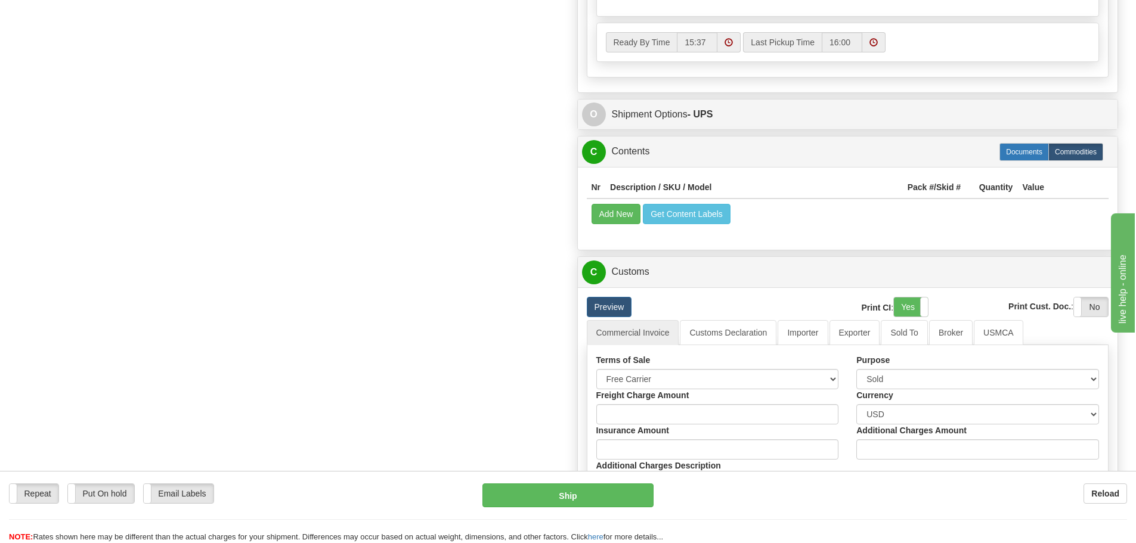
click at [1022, 154] on label "Documents" at bounding box center [1025, 152] width 50 height 18
type input "65"
radio input "true"
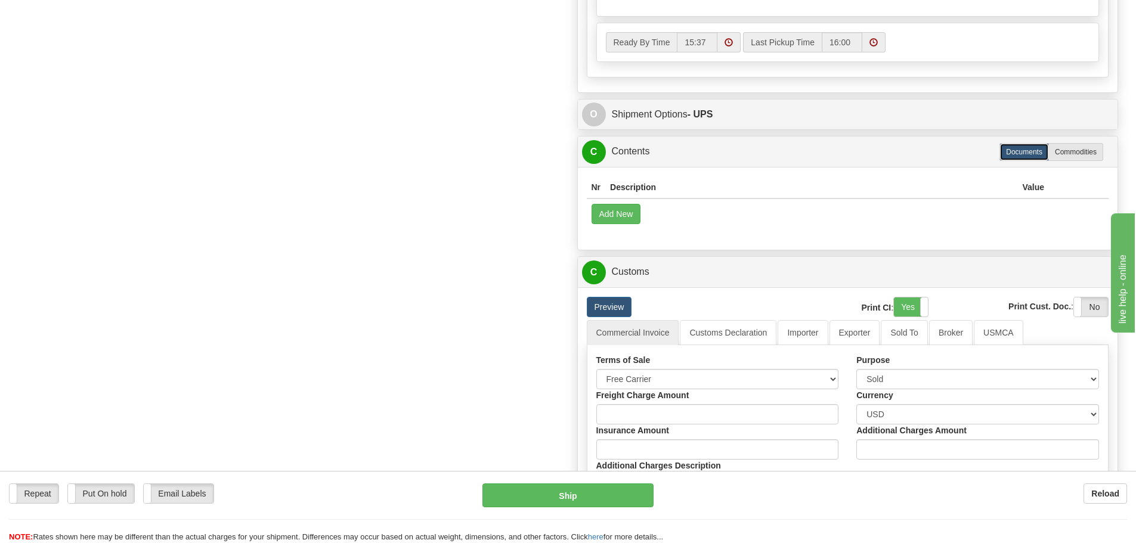
scroll to position [900, 0]
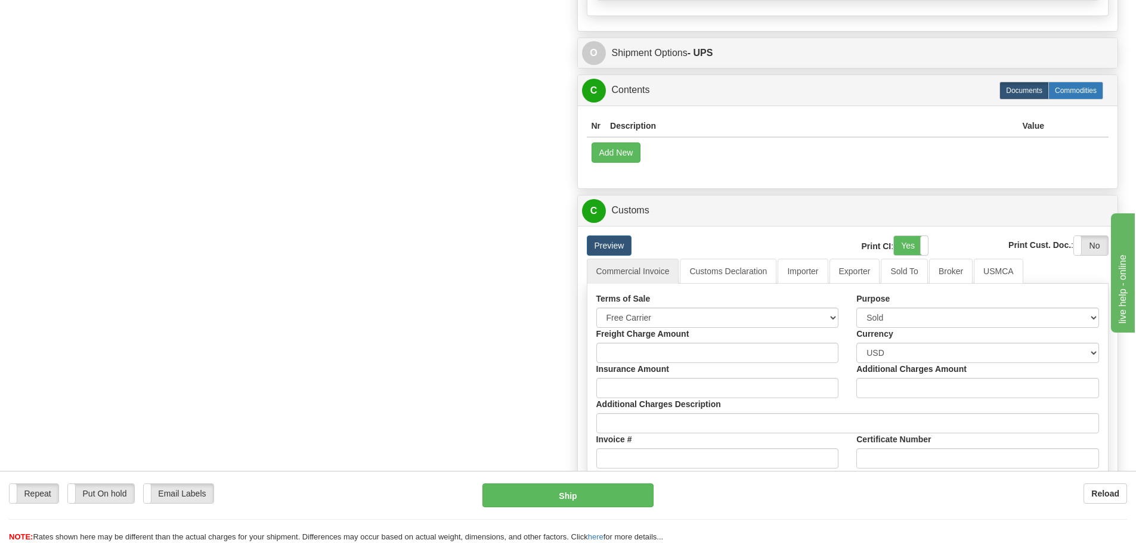
click at [1095, 97] on label "Commodities" at bounding box center [1076, 91] width 55 height 18
type input "65"
radio input "true"
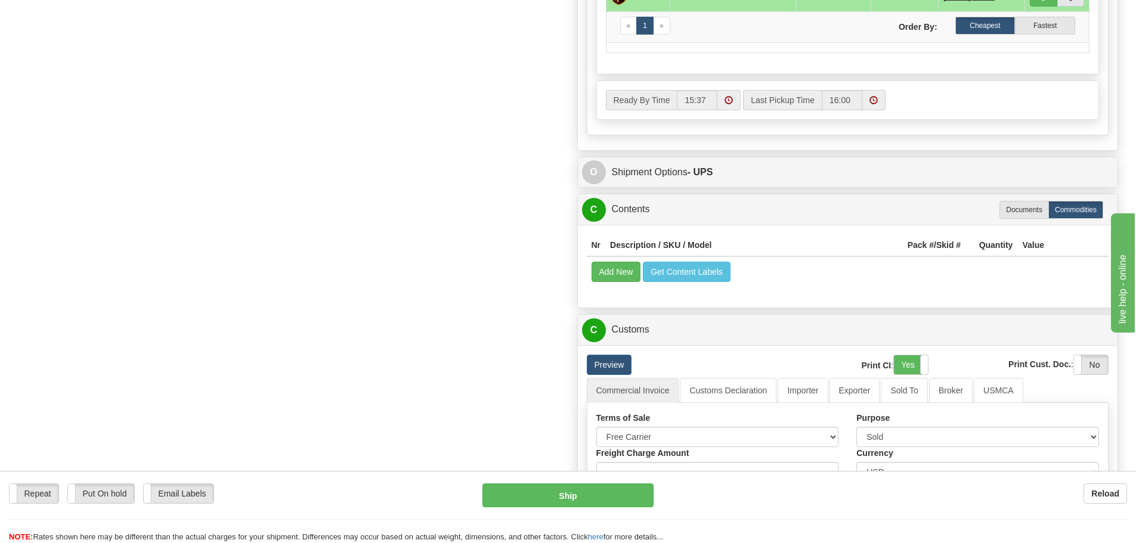
scroll to position [840, 0]
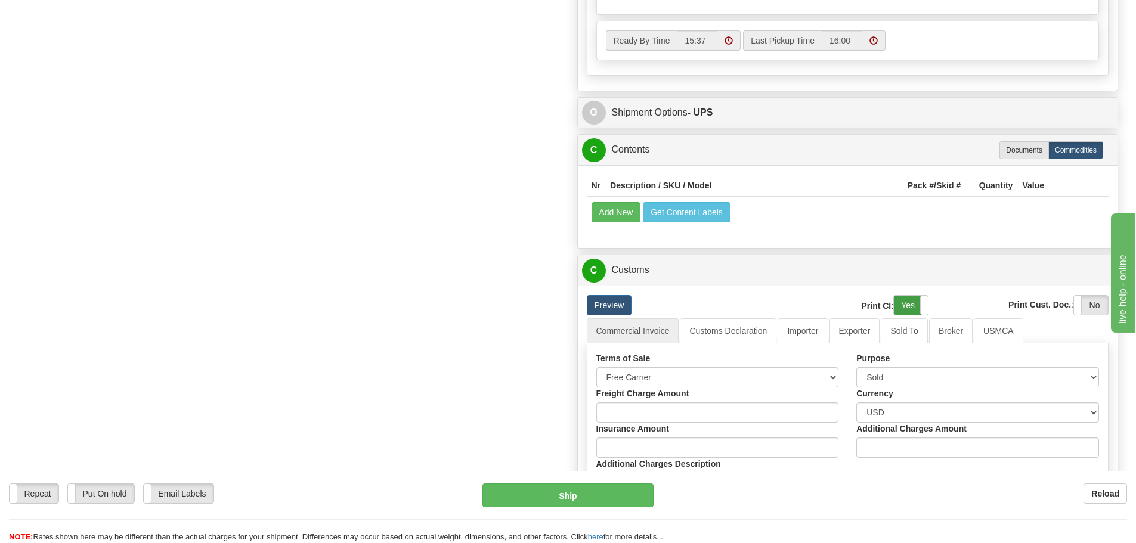
click at [919, 305] on label "Yes" at bounding box center [911, 305] width 34 height 19
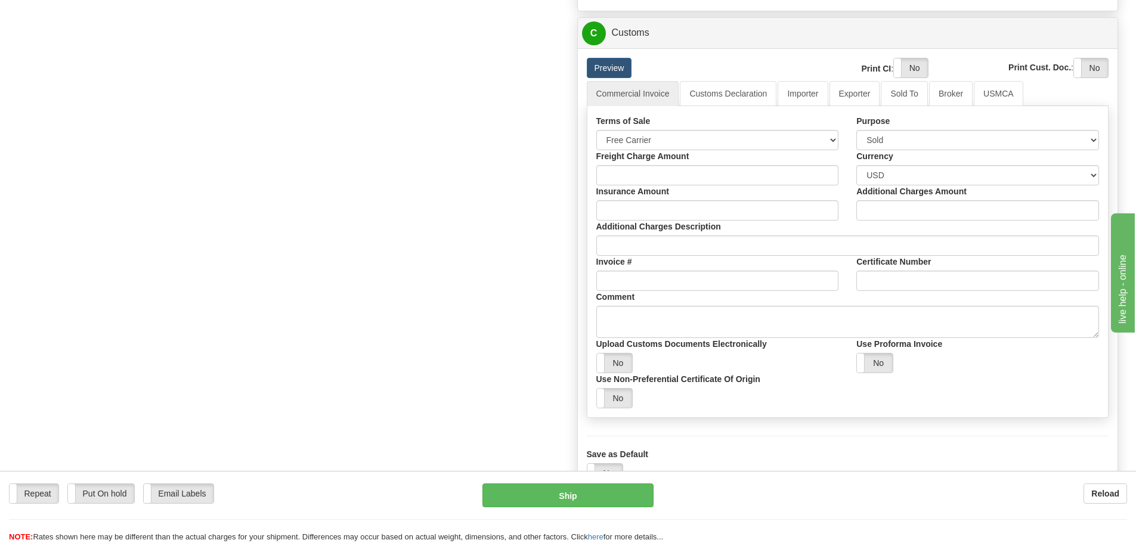
scroll to position [1079, 0]
click at [602, 489] on button "Ship" at bounding box center [568, 496] width 171 height 24
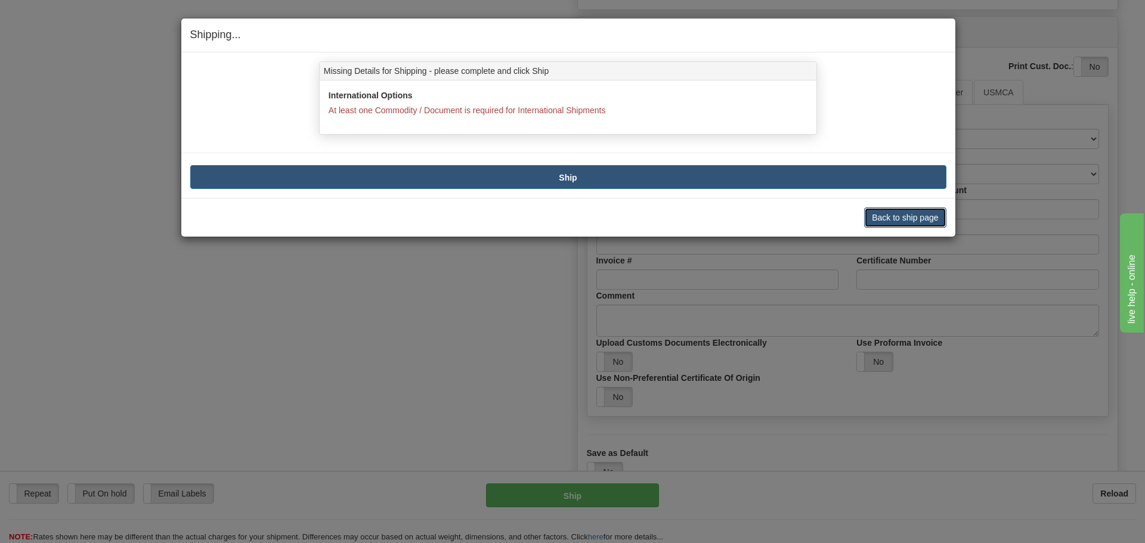
click at [900, 220] on button "Back to ship page" at bounding box center [905, 218] width 82 height 20
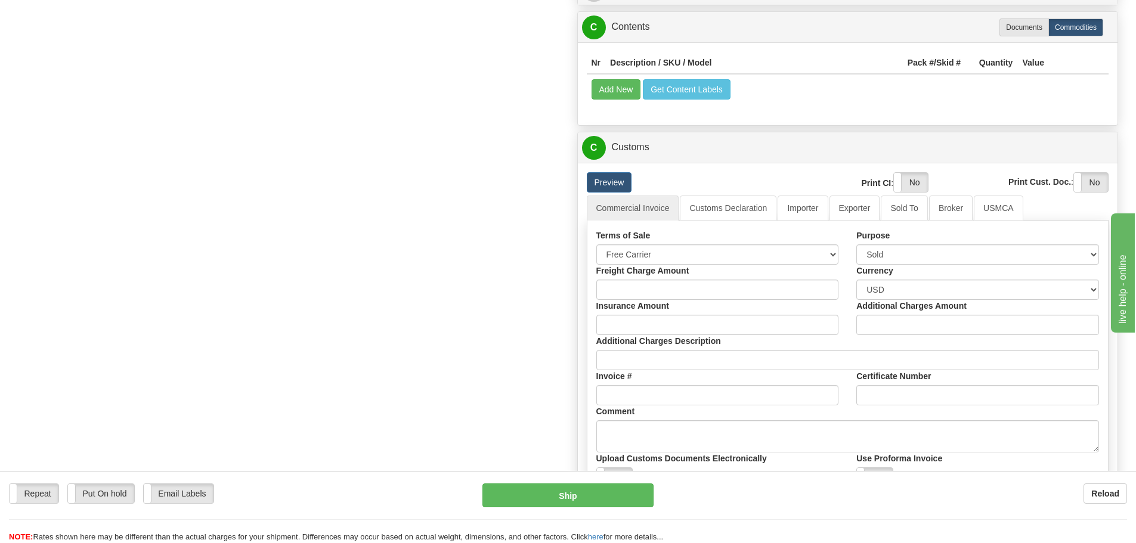
scroll to position [960, 0]
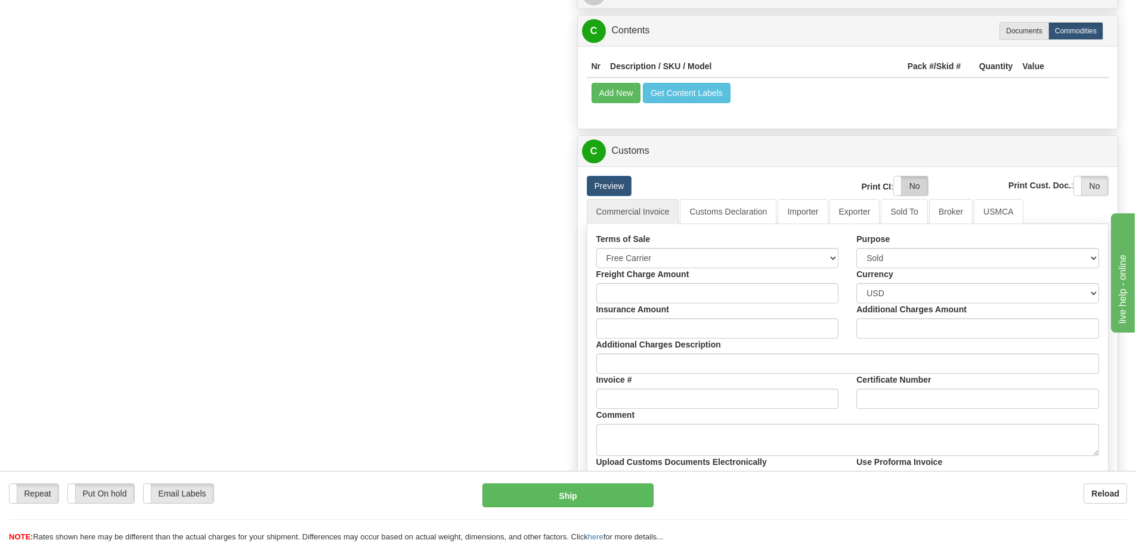
click at [922, 181] on label "No" at bounding box center [911, 186] width 34 height 19
click at [1098, 189] on label "No" at bounding box center [1091, 186] width 34 height 19
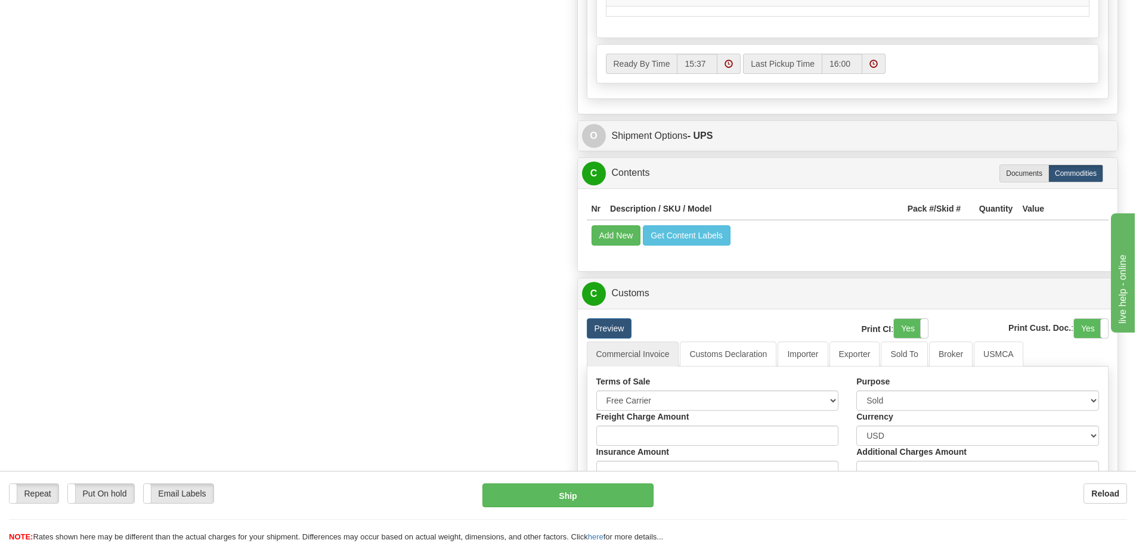
scroll to position [781, 0]
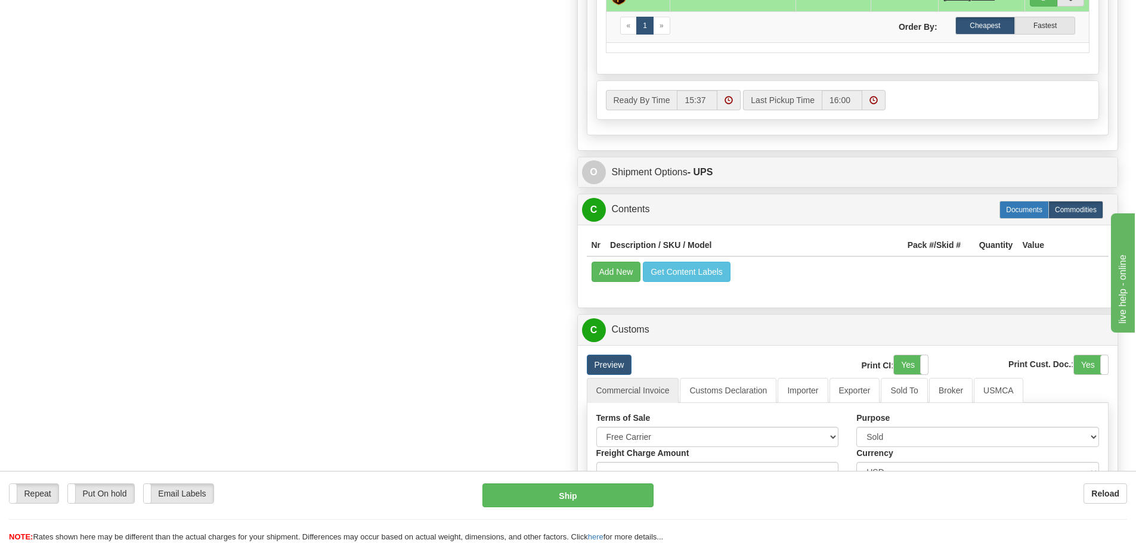
click at [1030, 219] on label "Documents" at bounding box center [1025, 210] width 50 height 18
type input "65"
radio input "true"
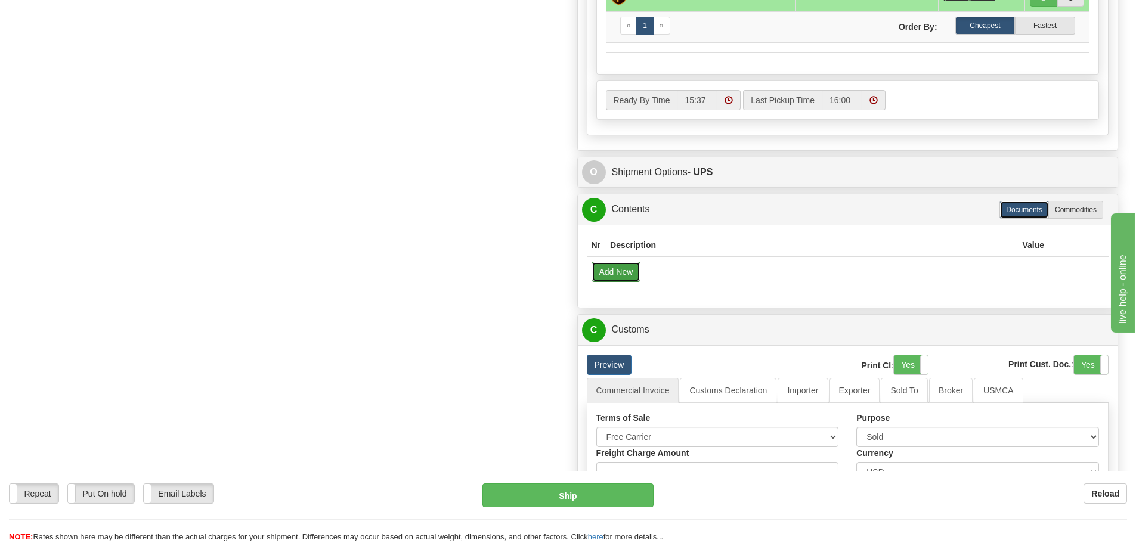
click at [615, 268] on button "Add New" at bounding box center [617, 272] width 50 height 20
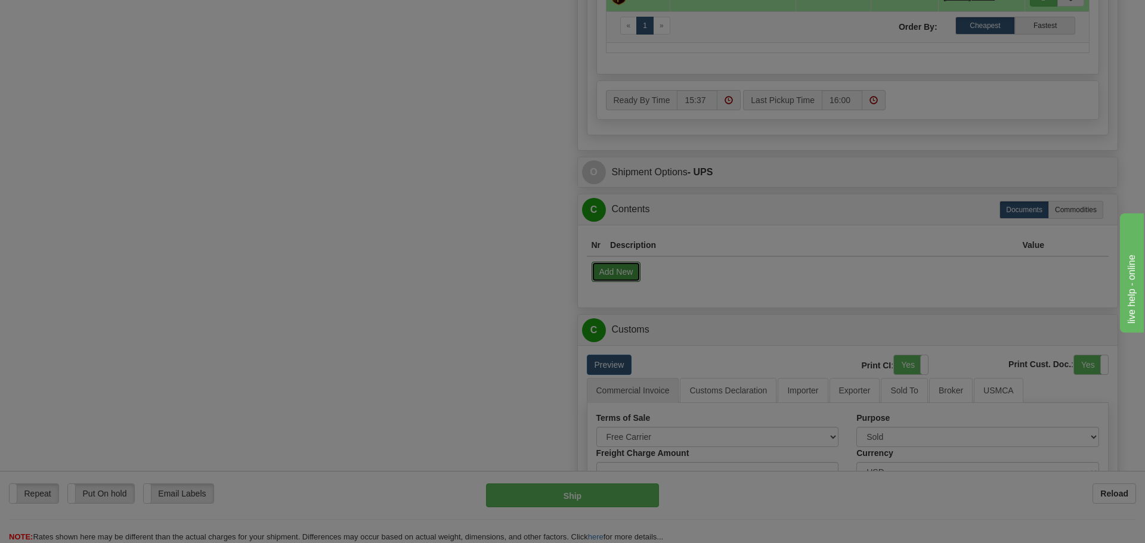
select select "US"
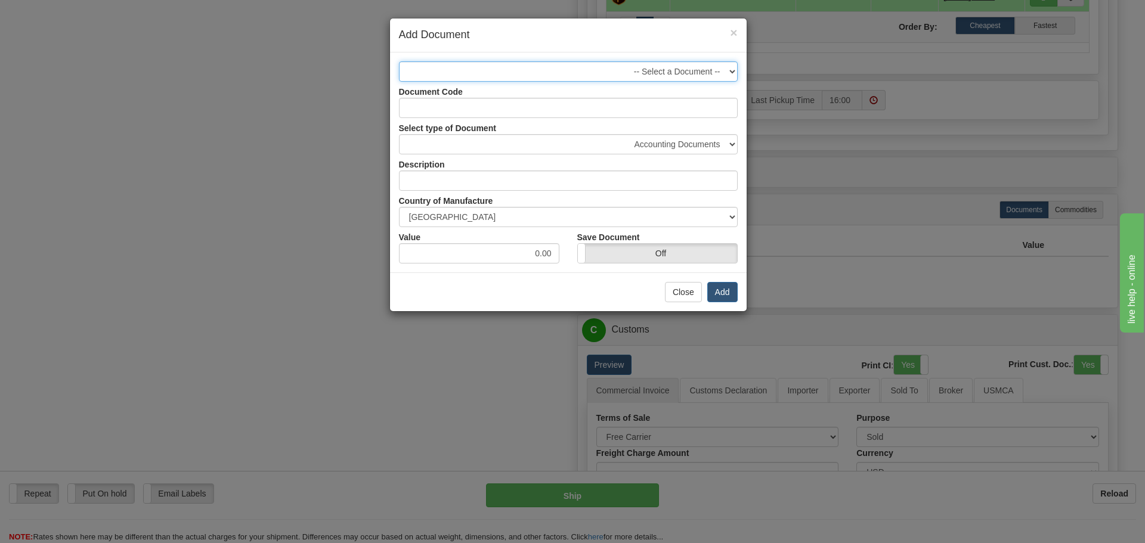
click at [689, 72] on select "-- Select a Document --" at bounding box center [568, 71] width 339 height 20
click at [399, 61] on select "-- Select a Document --" at bounding box center [568, 71] width 339 height 20
click at [427, 143] on select "Accounting Documents Analysis Reports Applications (Completed) Bank Statements …" at bounding box center [568, 144] width 339 height 20
select select "18"
click at [399, 134] on select "Accounting Documents Analysis Reports Applications (Completed) Bank Statements …" at bounding box center [568, 144] width 339 height 20
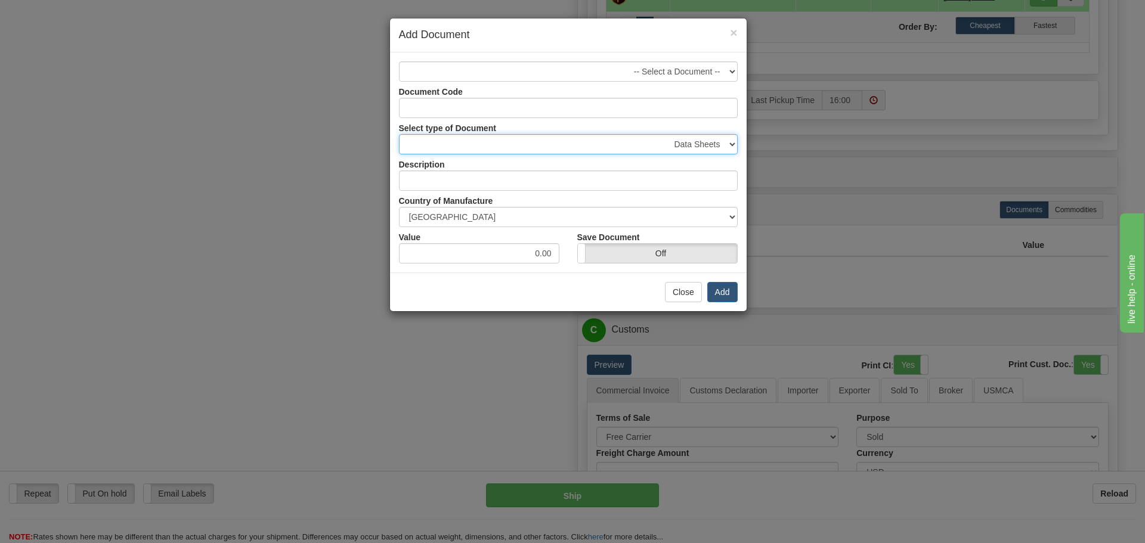
type input "Data Sheets"
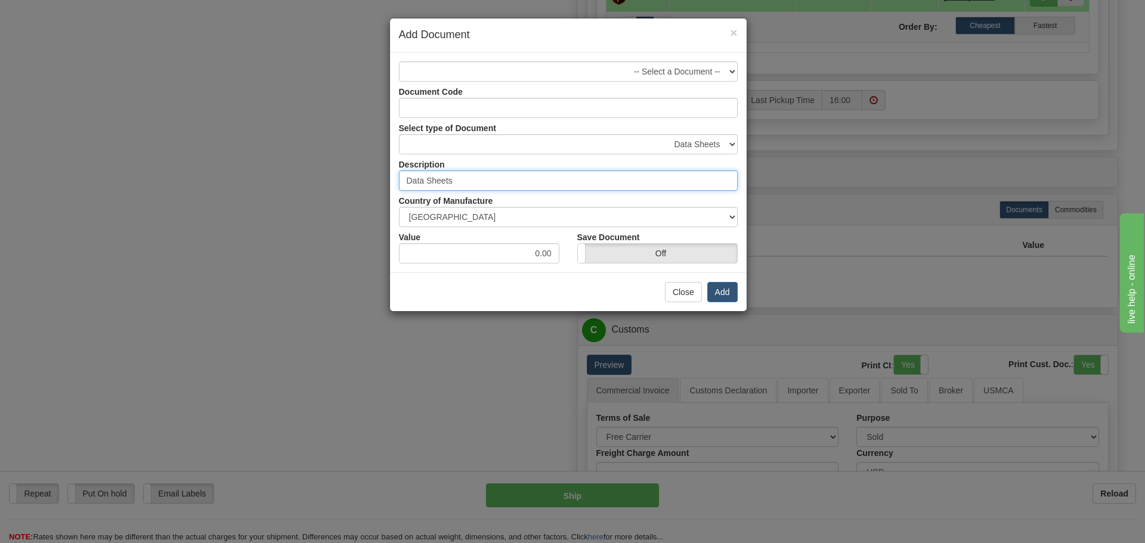
click at [465, 175] on input "Data Sheets" at bounding box center [568, 181] width 339 height 20
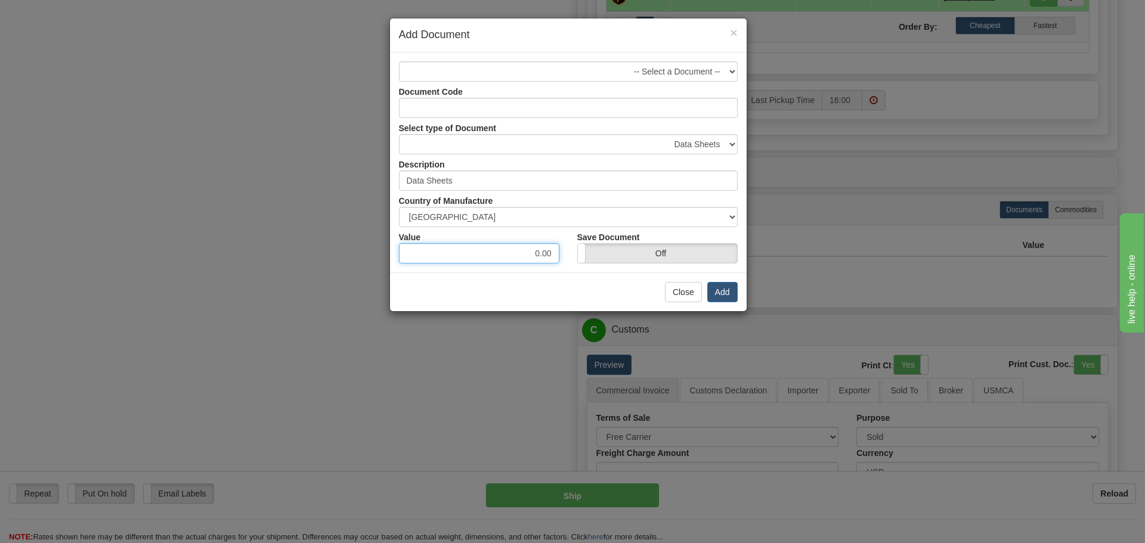
drag, startPoint x: 472, startPoint y: 249, endPoint x: 604, endPoint y: 272, distance: 134.5
click at [604, 272] on div "-- Select a Document -- Document Code Select type of Document Accounting Docume…" at bounding box center [568, 162] width 357 height 220
click at [724, 292] on button "Add" at bounding box center [722, 292] width 30 height 20
drag, startPoint x: 513, startPoint y: 252, endPoint x: 591, endPoint y: 261, distance: 78.0
click at [591, 261] on div "Value 5. Save Document On Off" at bounding box center [568, 245] width 357 height 36
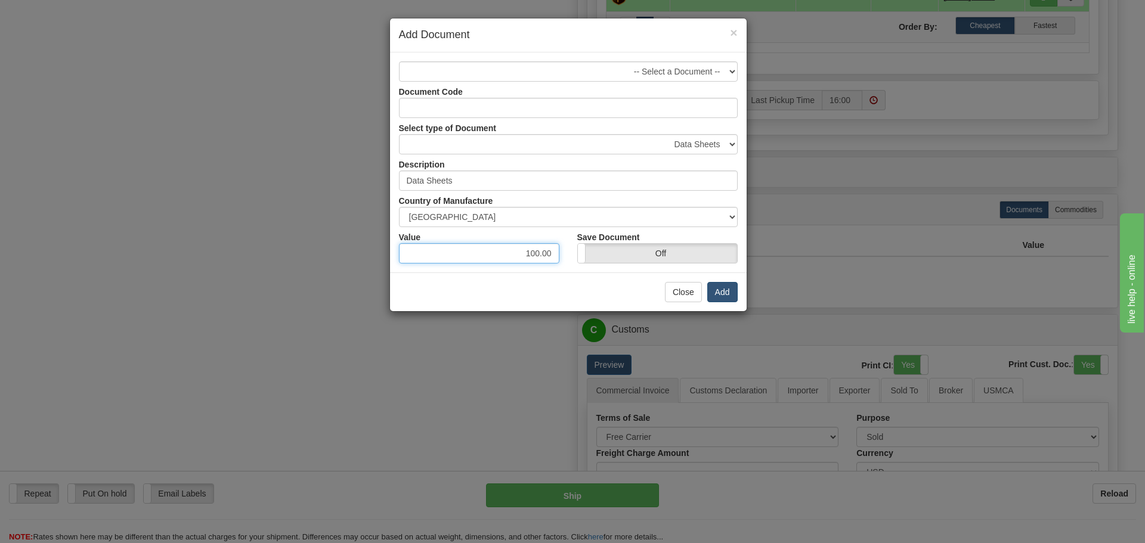
type input "100.00"
click at [730, 295] on button "Add" at bounding box center [722, 292] width 30 height 20
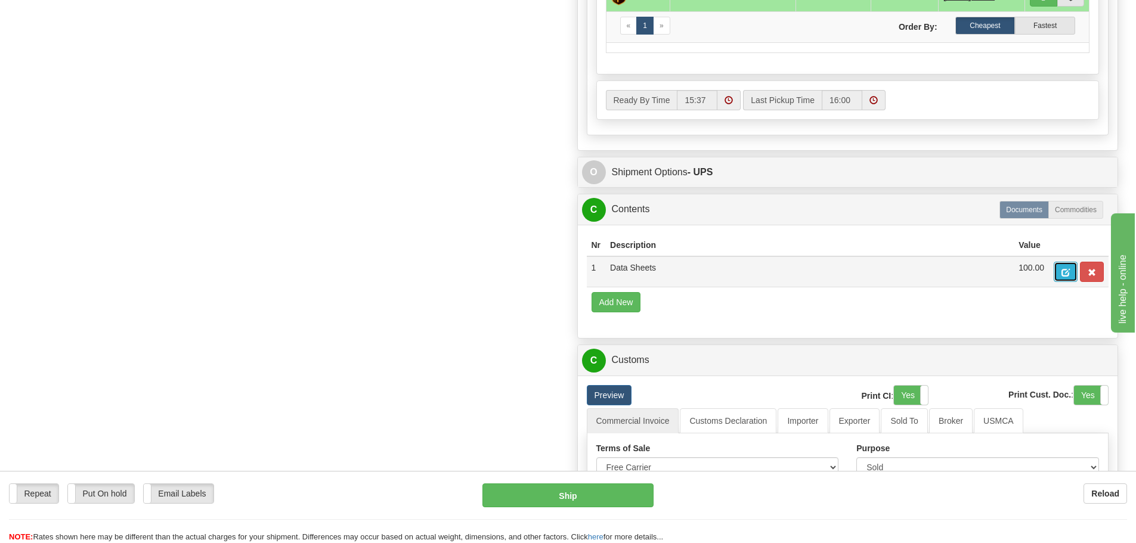
click at [1070, 278] on button "button" at bounding box center [1066, 272] width 24 height 20
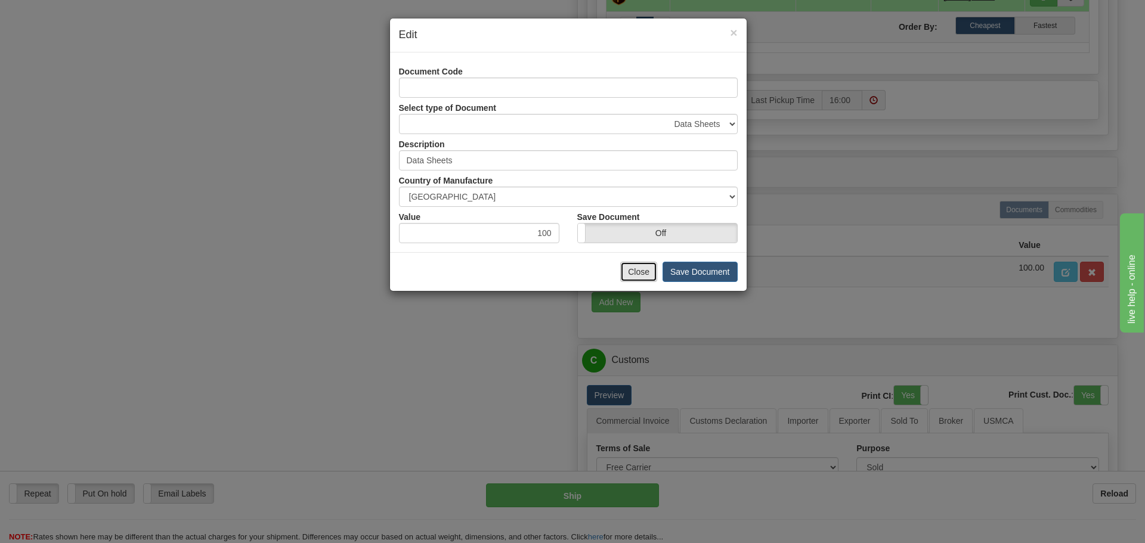
click at [641, 263] on button "Close" at bounding box center [638, 272] width 37 height 20
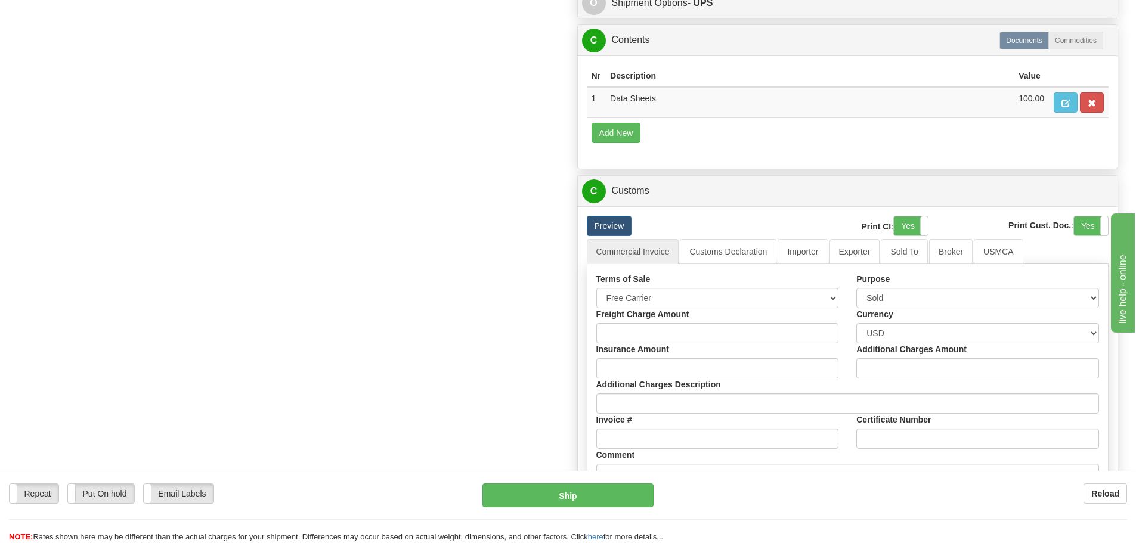
scroll to position [960, 0]
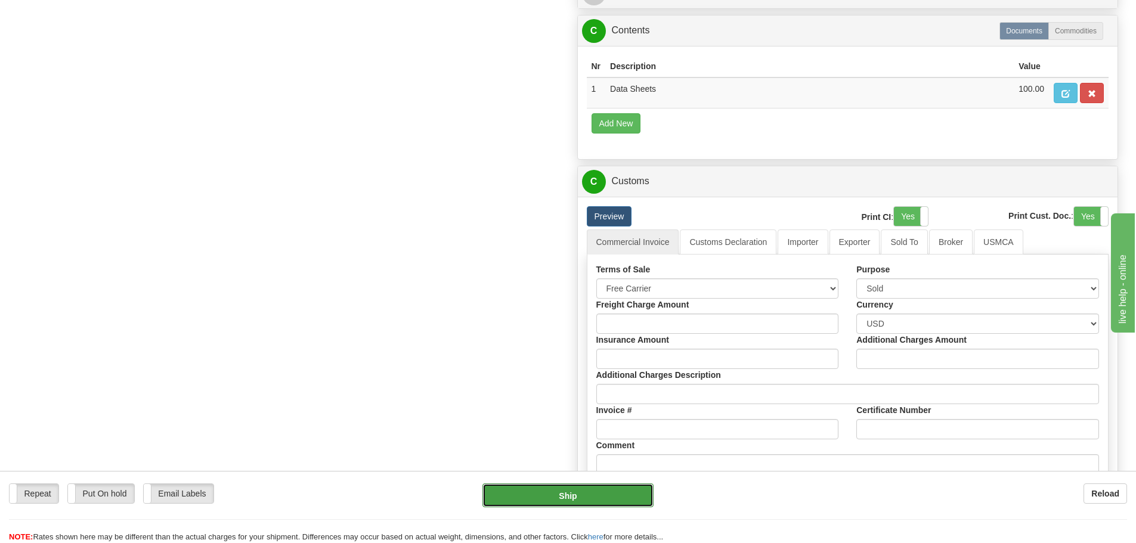
click at [564, 493] on button "Ship" at bounding box center [568, 496] width 171 height 24
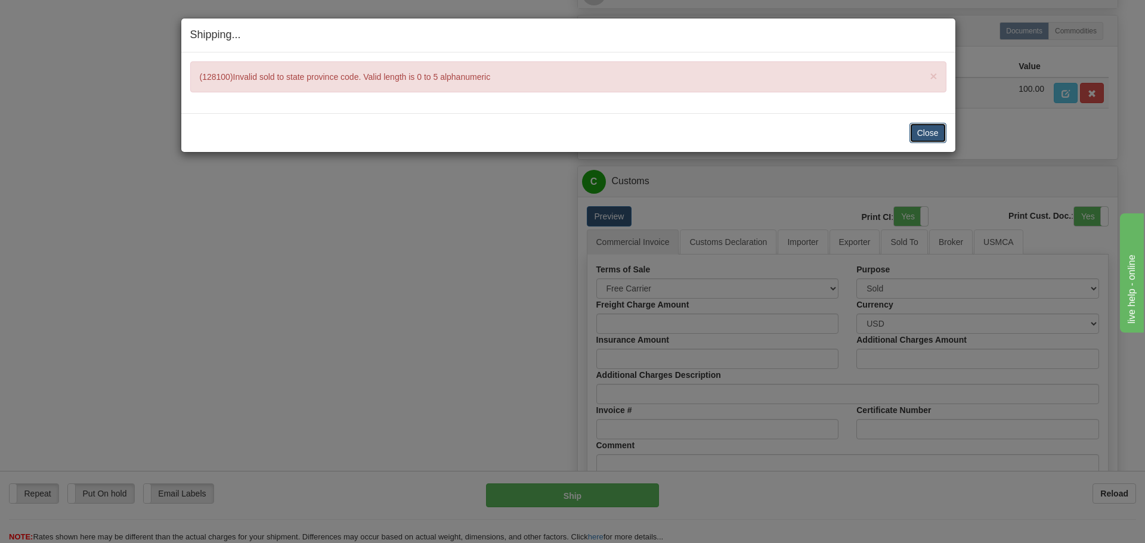
click at [932, 138] on button "Close" at bounding box center [928, 133] width 37 height 20
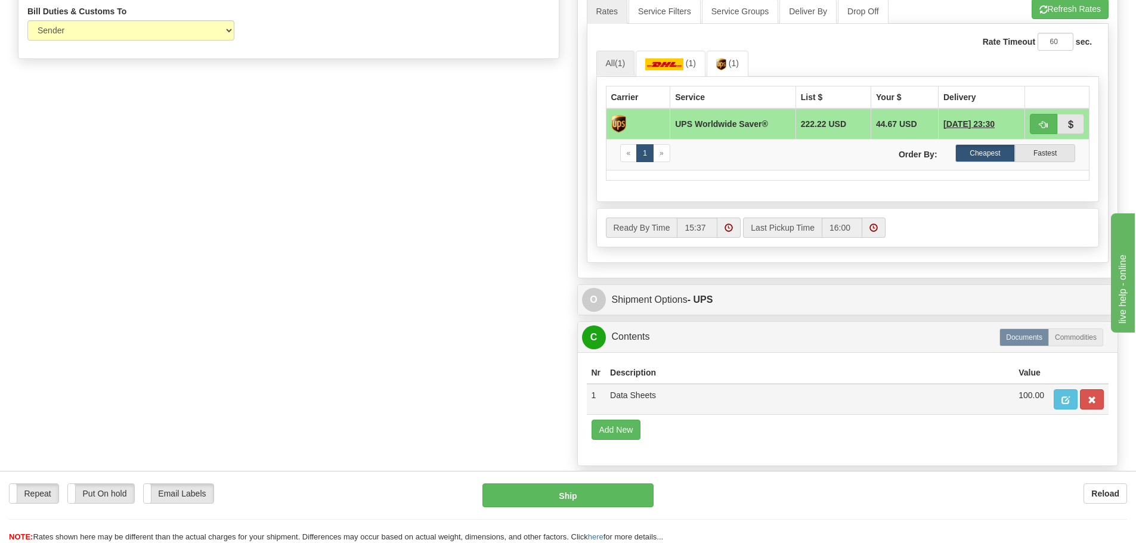
scroll to position [662, 0]
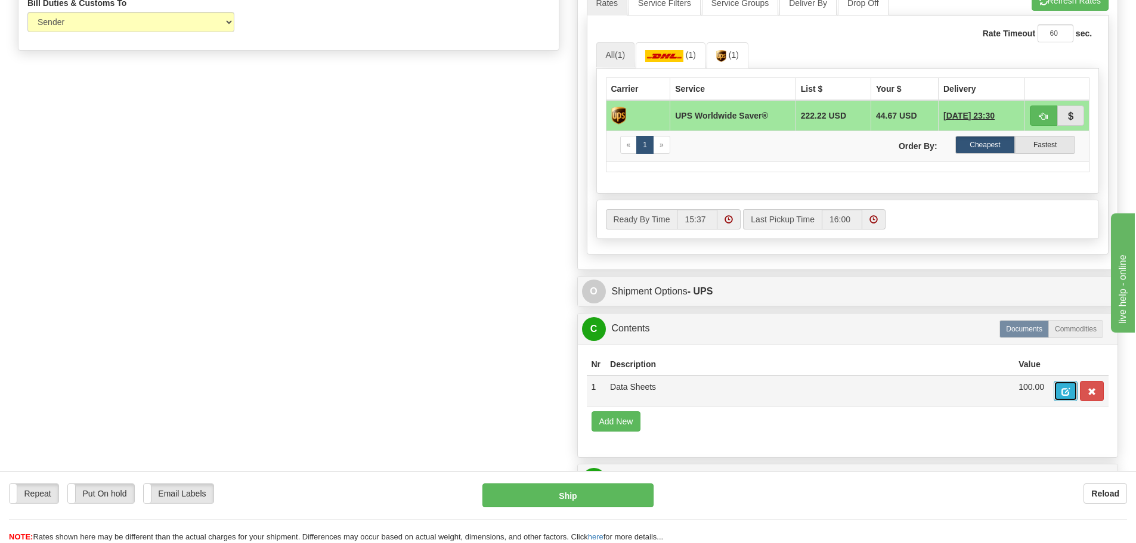
click at [1061, 388] on button "button" at bounding box center [1066, 391] width 24 height 20
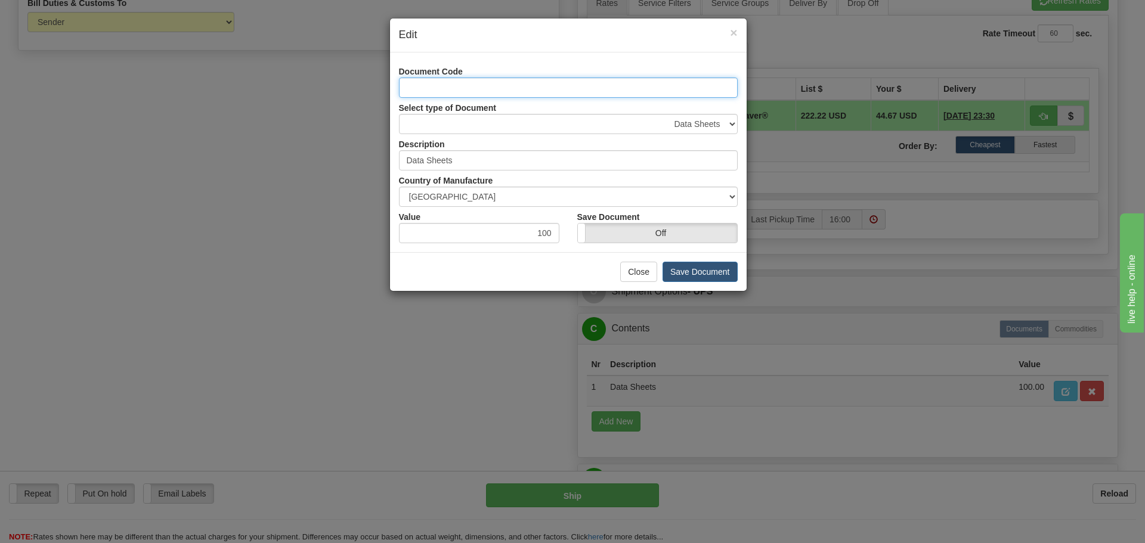
click at [421, 82] on input "Document Code" at bounding box center [568, 88] width 339 height 20
type input "DZ"
click at [690, 268] on button "Save Document" at bounding box center [700, 272] width 75 height 20
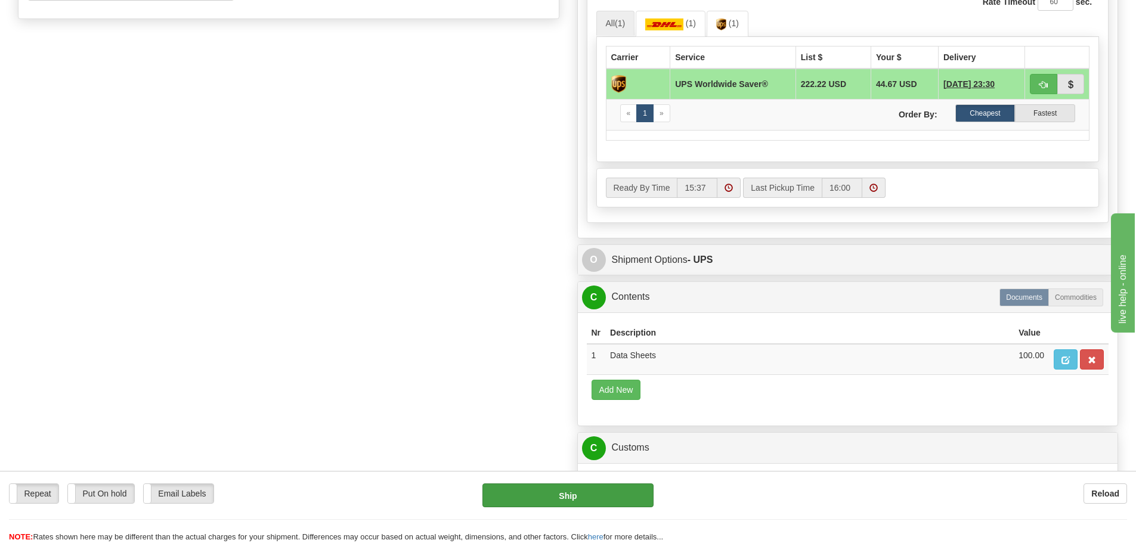
scroll to position [721, 0]
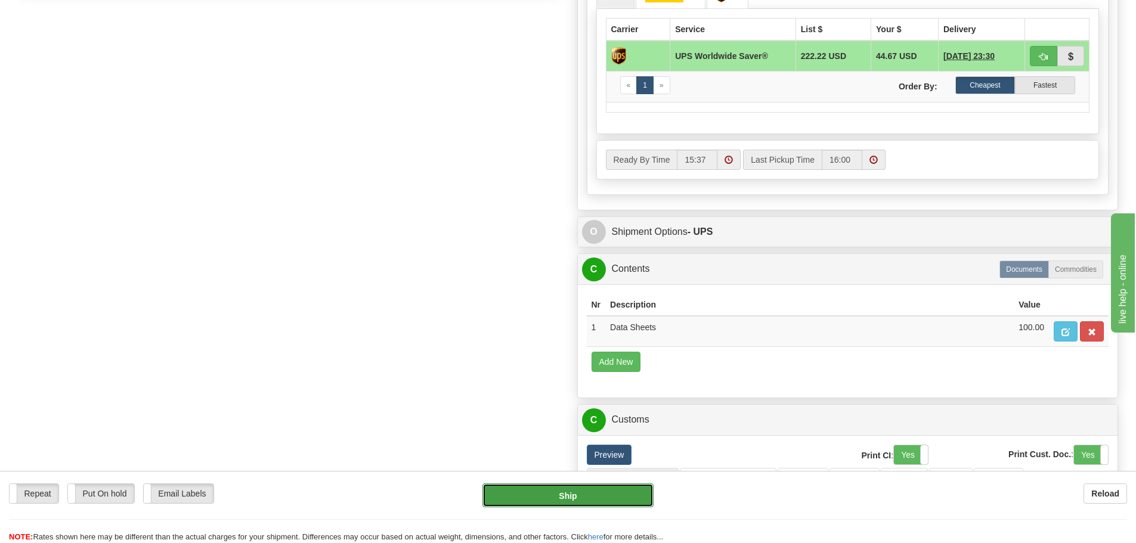
click at [600, 487] on button "Ship" at bounding box center [568, 496] width 171 height 24
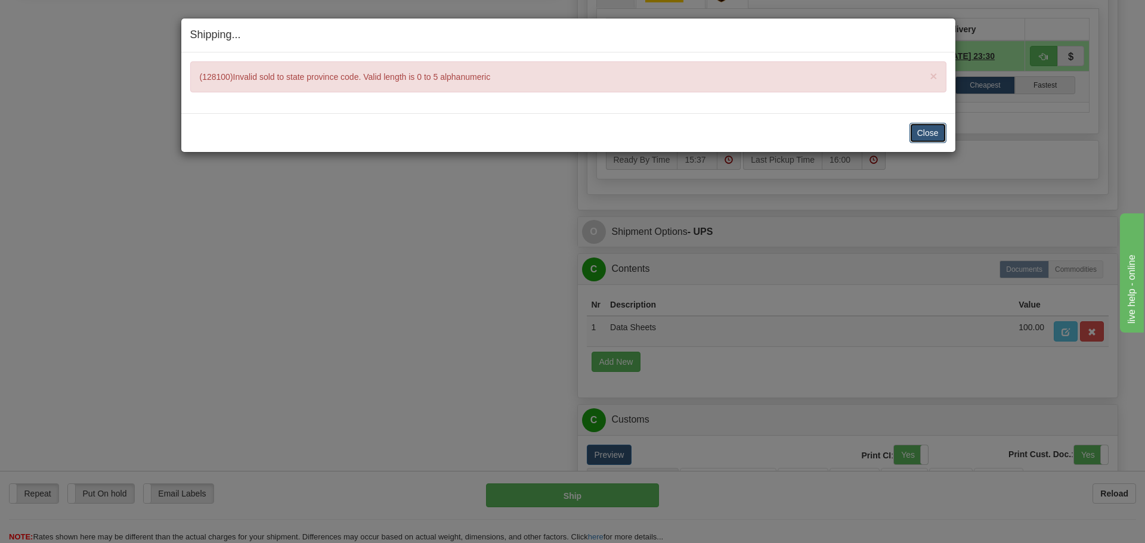
click at [920, 138] on button "Close" at bounding box center [928, 133] width 37 height 20
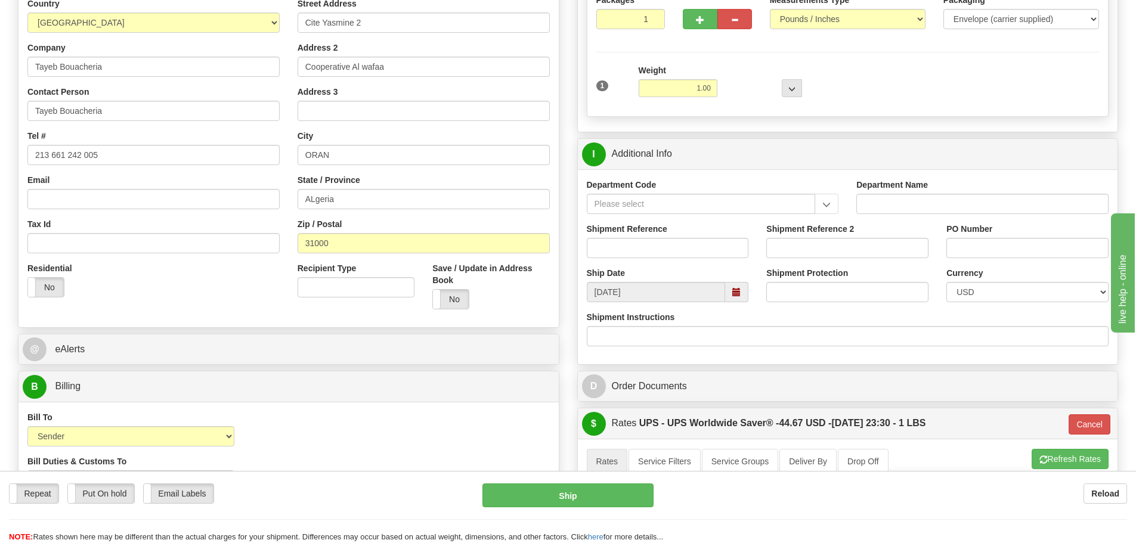
scroll to position [184, 0]
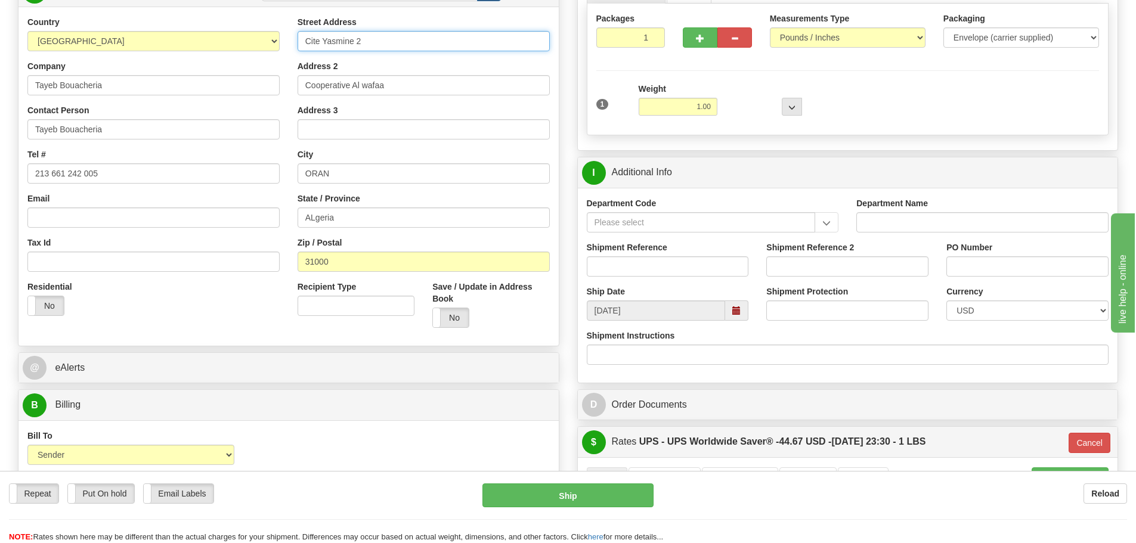
drag, startPoint x: 387, startPoint y: 44, endPoint x: 262, endPoint y: 23, distance: 126.3
click at [262, 23] on div "Country AFGHANISTAN ALAND ISLANDS ALBANIA ALGERIA AMERICAN SAMOA ANDORRA ANGOLA…" at bounding box center [288, 176] width 540 height 321
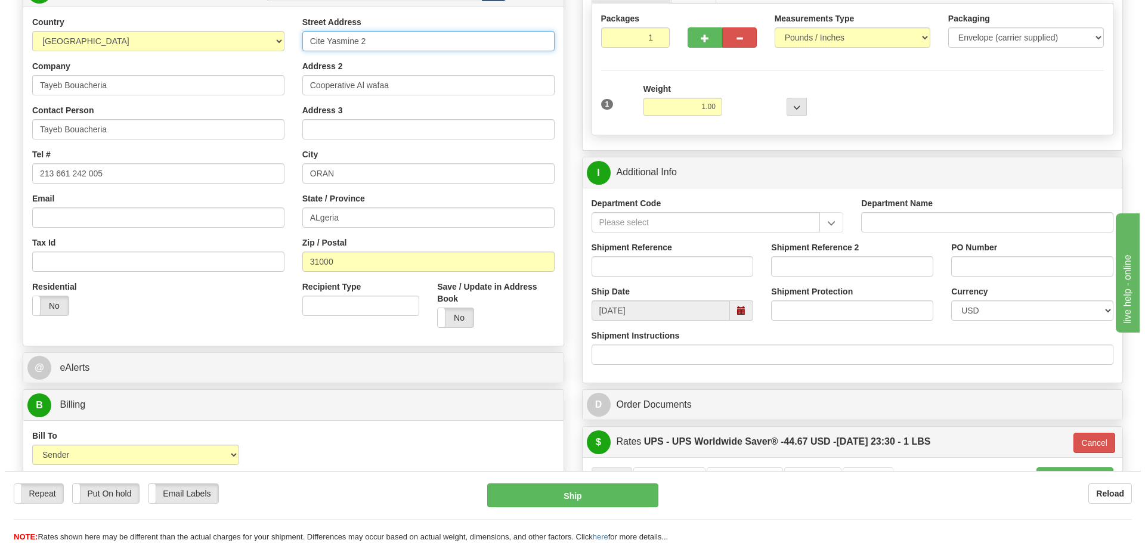
scroll to position [125, 0]
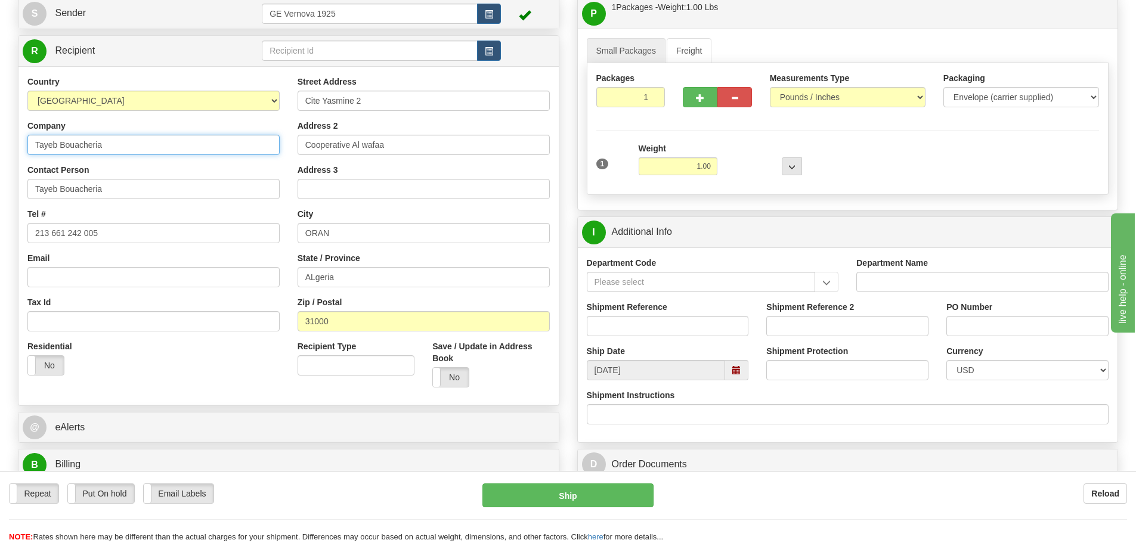
drag, startPoint x: 130, startPoint y: 149, endPoint x: -26, endPoint y: 127, distance: 157.8
click at [0, 127] on html "Training Course Close Toggle navigation Settings Shipping Preferences New Sende…" at bounding box center [568, 146] width 1136 height 543
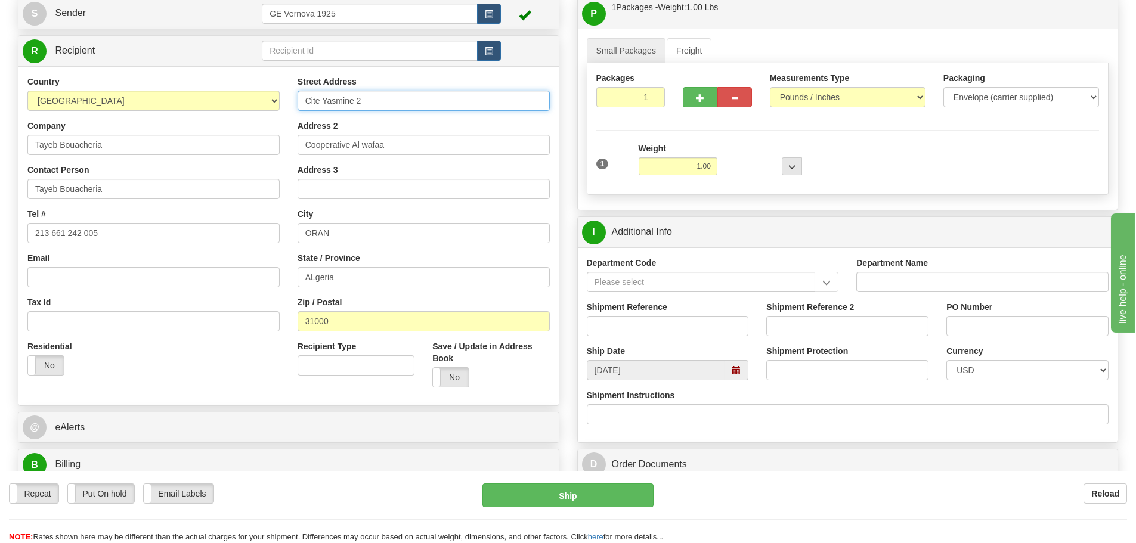
click at [415, 98] on input "Cite Yasmine 2" at bounding box center [424, 101] width 252 height 20
drag, startPoint x: 323, startPoint y: 95, endPoint x: 237, endPoint y: 91, distance: 86.0
click at [237, 91] on div "Country AFGHANISTAN ALAND ISLANDS ALBANIA ALGERIA AMERICAN SAMOA ANDORRA ANGOLA…" at bounding box center [288, 236] width 540 height 321
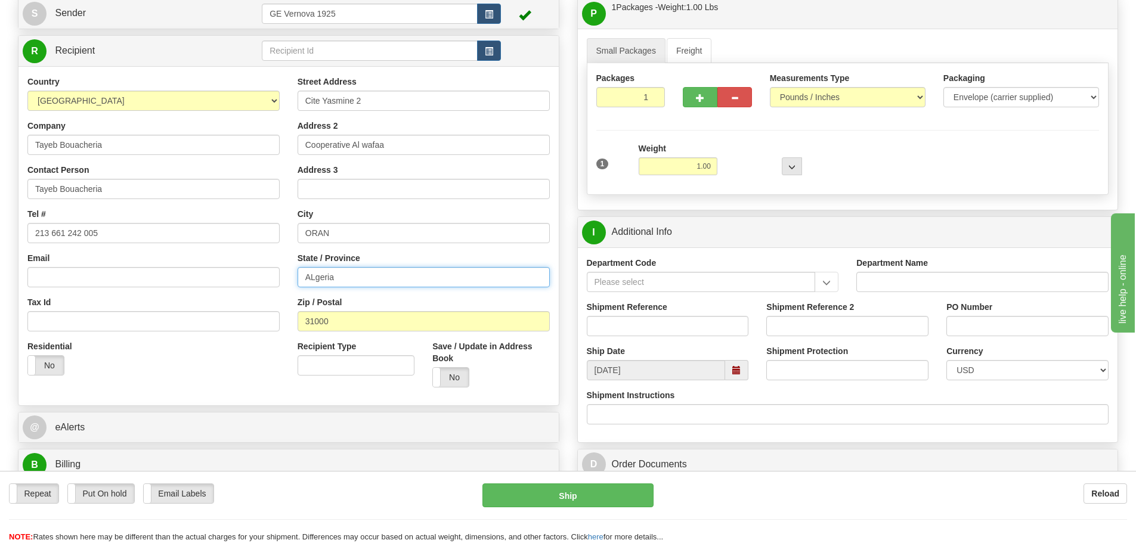
drag, startPoint x: 337, startPoint y: 277, endPoint x: 305, endPoint y: 245, distance: 44.7
click at [287, 277] on div "Country AFGHANISTAN ALAND ISLANDS ALBANIA ALGERIA AMERICAN SAMOA ANDORRA ANGOLA…" at bounding box center [288, 236] width 540 height 321
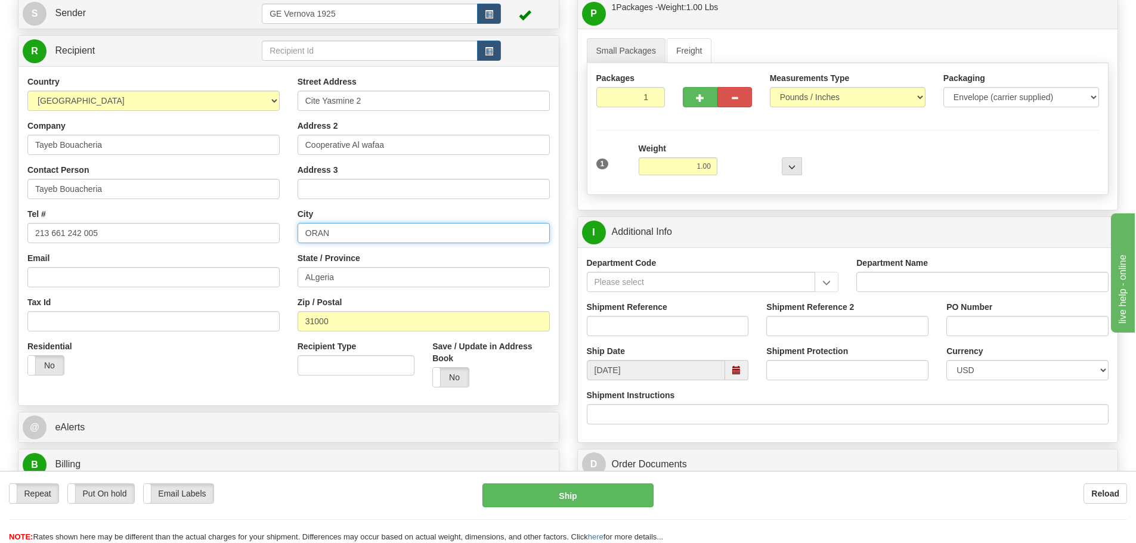
drag, startPoint x: 343, startPoint y: 234, endPoint x: 264, endPoint y: 231, distance: 79.4
click at [264, 231] on div "Country AFGHANISTAN ALAND ISLANDS ALBANIA ALGERIA AMERICAN SAMOA ANDORRA ANGOLA…" at bounding box center [288, 236] width 540 height 321
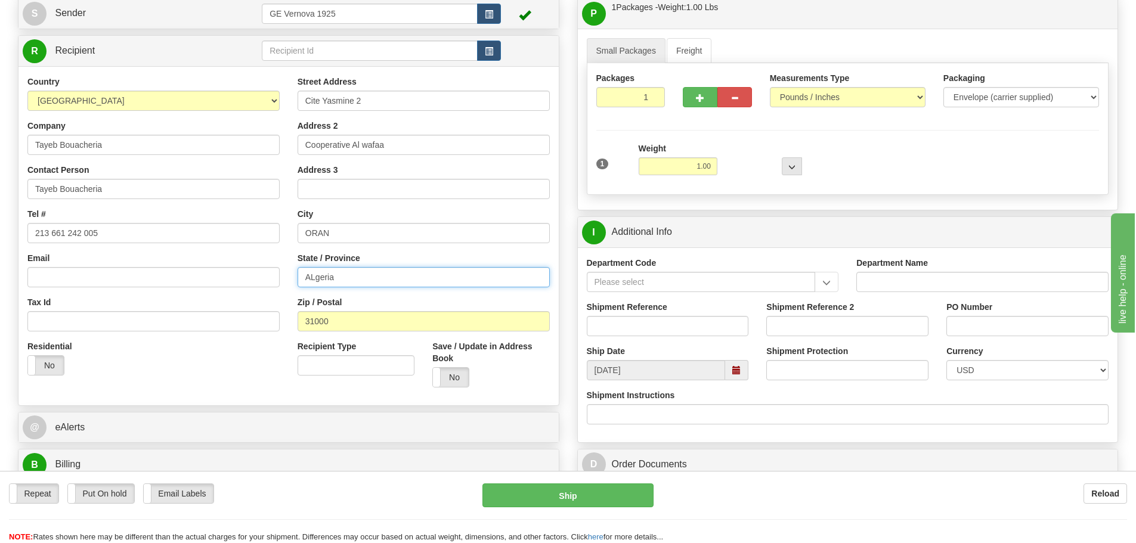
click at [307, 273] on input "ALgeria" at bounding box center [424, 277] width 252 height 20
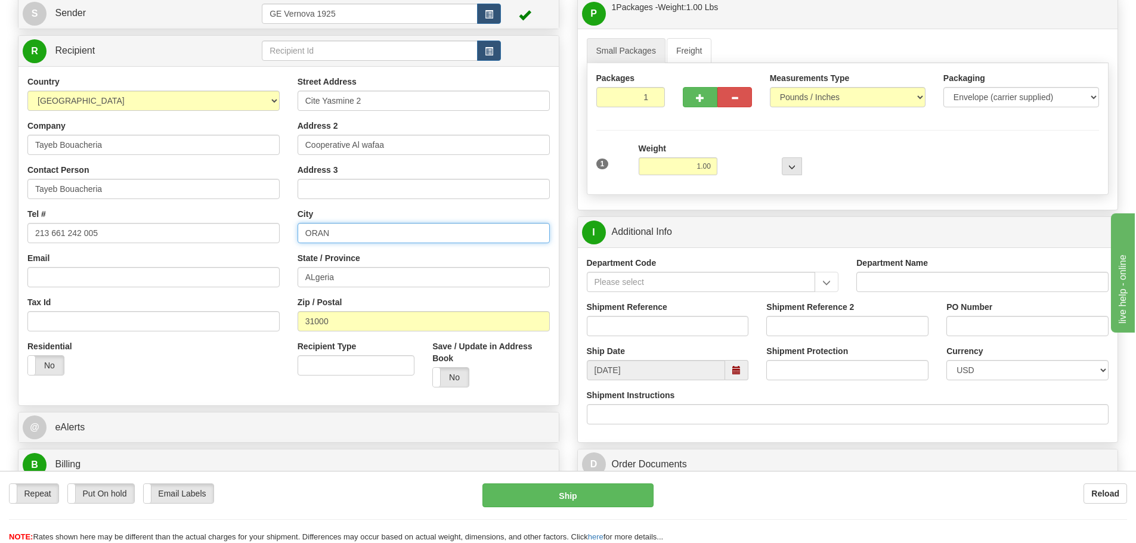
drag, startPoint x: 344, startPoint y: 233, endPoint x: 290, endPoint y: 223, distance: 55.2
click at [290, 223] on div "Street Address Cite Yasmine 2 Address 2 Cooperative Al wafaa Address 3 City ORA…" at bounding box center [424, 236] width 270 height 321
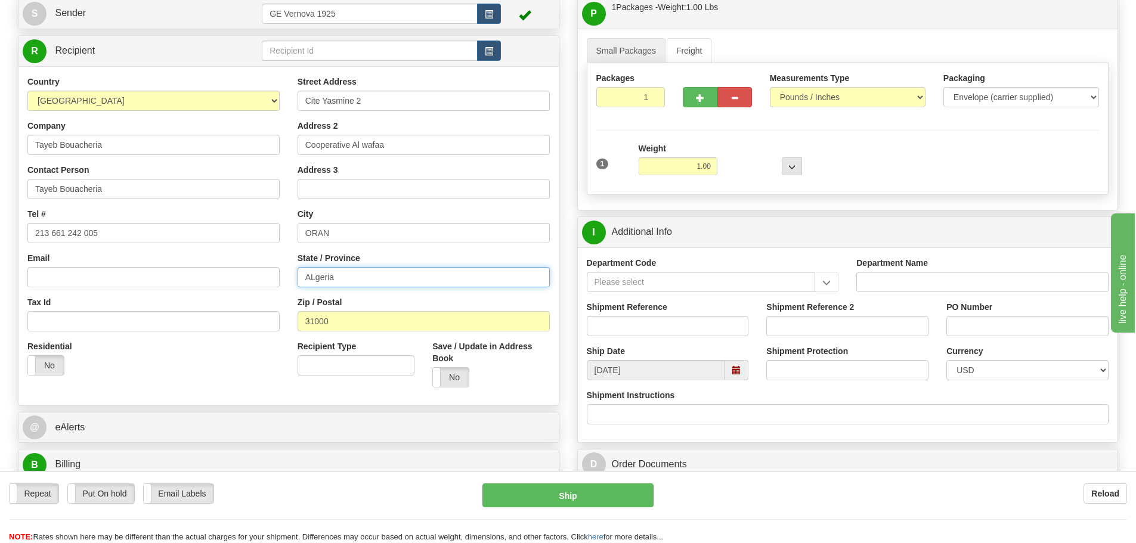
click at [305, 275] on input "ALgeria" at bounding box center [424, 277] width 252 height 20
paste input "ORAN"
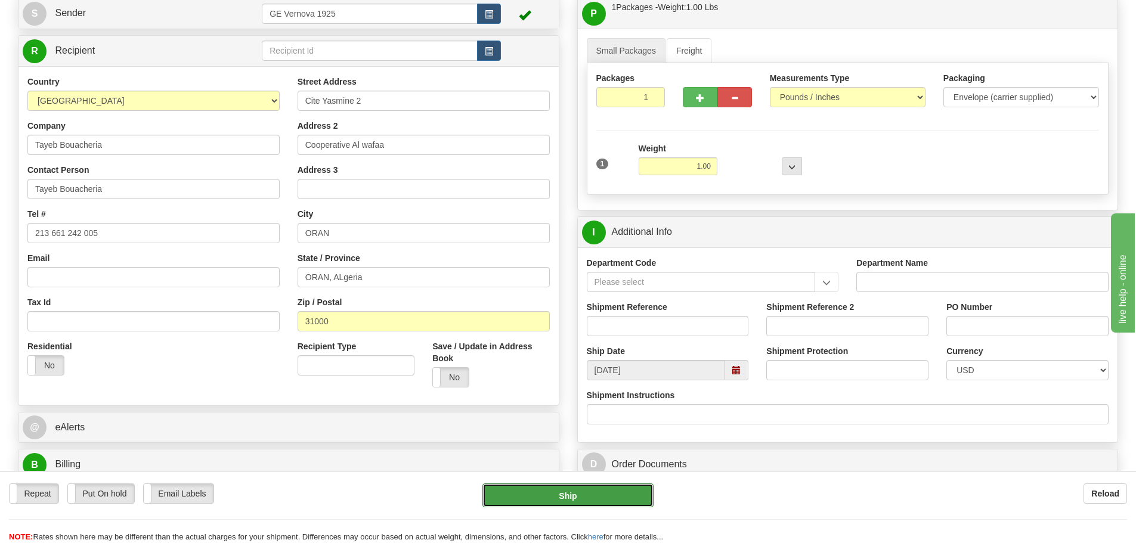
click at [560, 496] on button "Ship" at bounding box center [568, 496] width 171 height 24
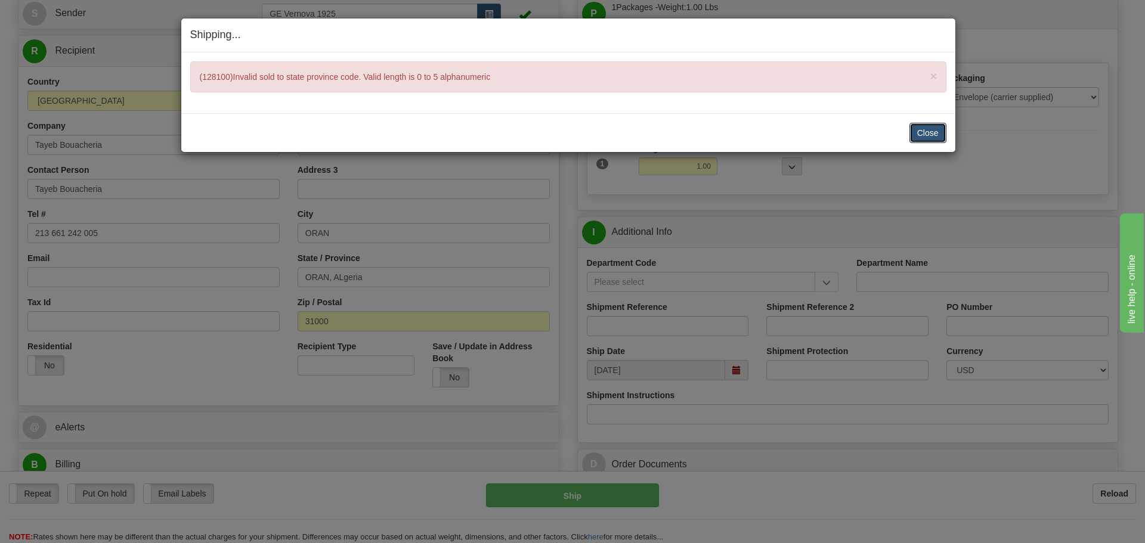
drag, startPoint x: 938, startPoint y: 137, endPoint x: 859, endPoint y: 132, distance: 78.9
click at [938, 135] on button "Close" at bounding box center [928, 133] width 37 height 20
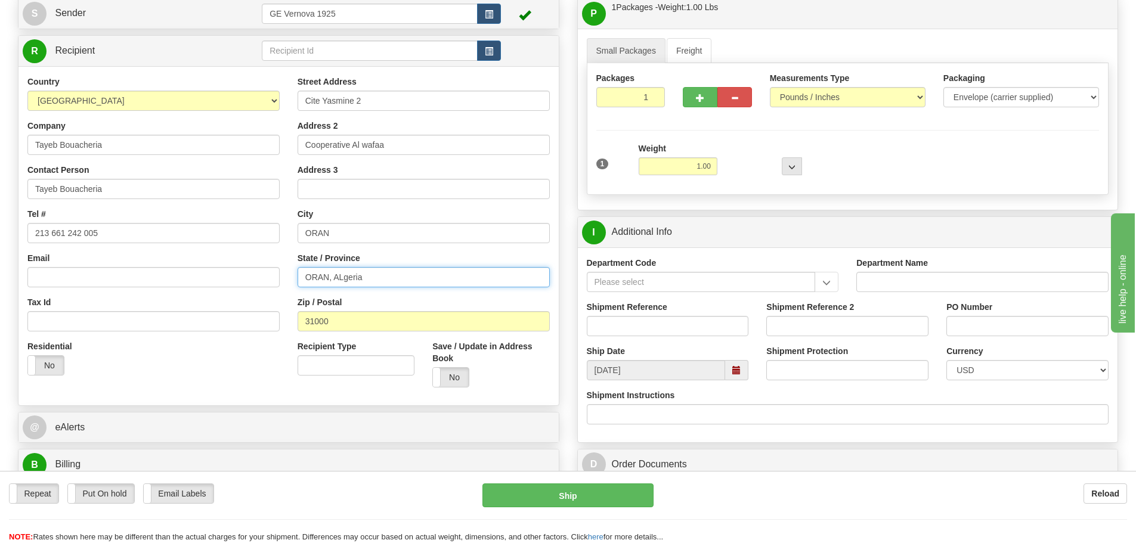
click at [375, 278] on input "ORAN, ALgeria" at bounding box center [424, 277] width 252 height 20
type input "ORAN"
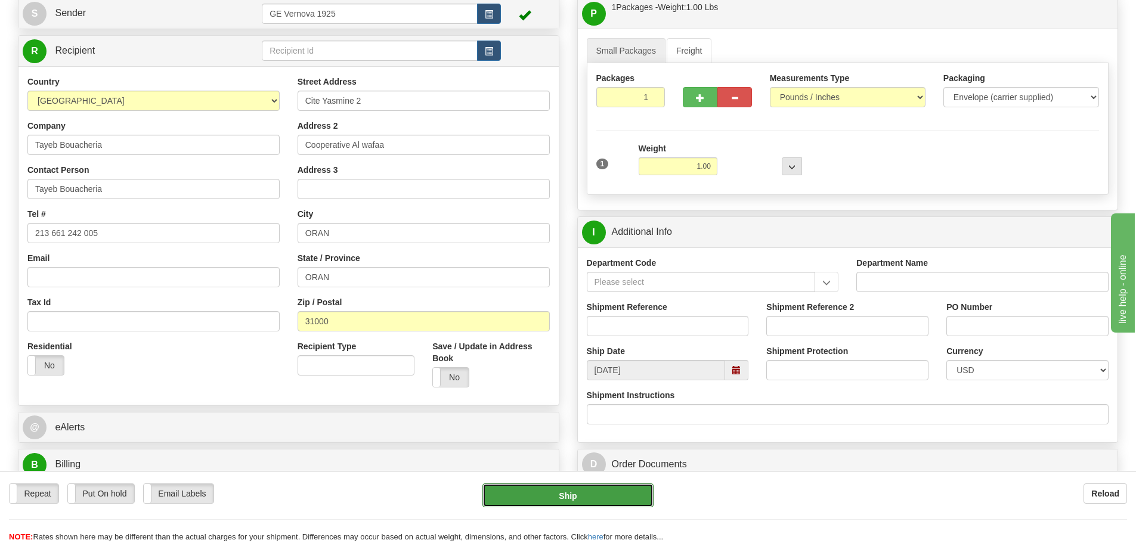
click at [584, 490] on button "Ship" at bounding box center [568, 496] width 171 height 24
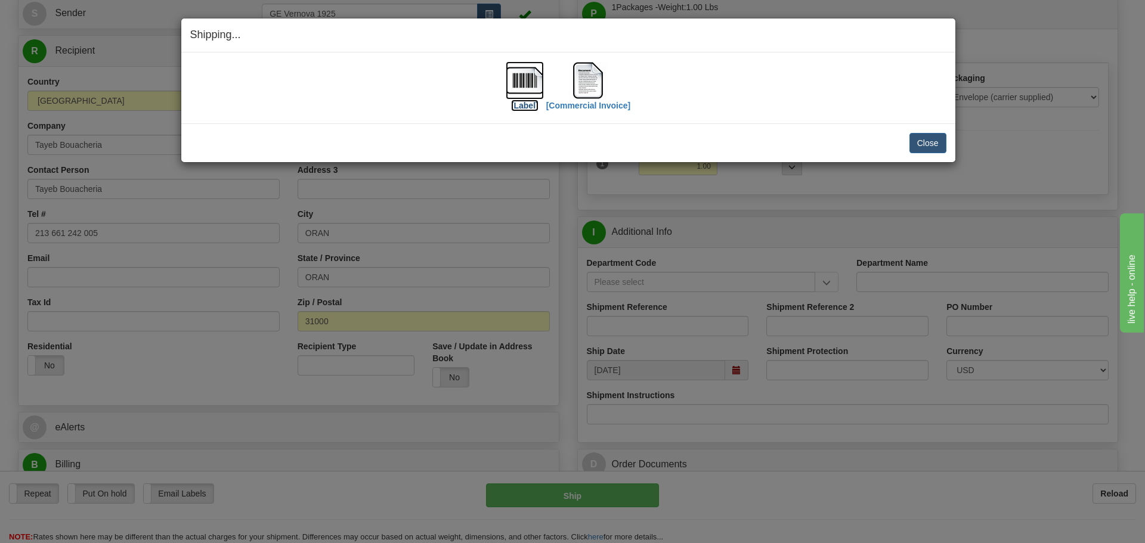
click at [534, 104] on label "[Label]" at bounding box center [524, 106] width 27 height 12
click at [935, 143] on button "Close" at bounding box center [928, 143] width 37 height 20
